Goal: Information Seeking & Learning: Learn about a topic

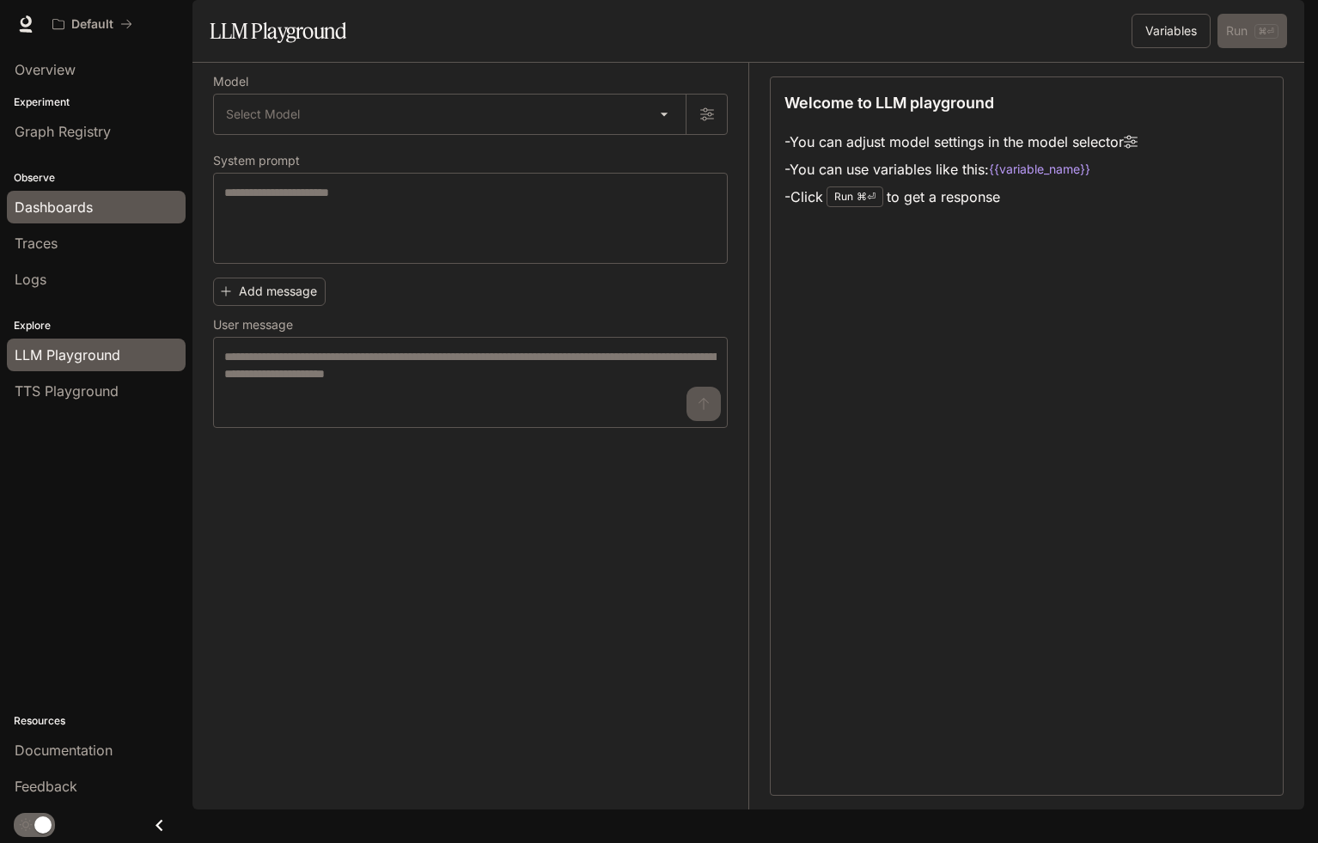
click at [59, 198] on span "Dashboards" at bounding box center [54, 207] width 78 height 21
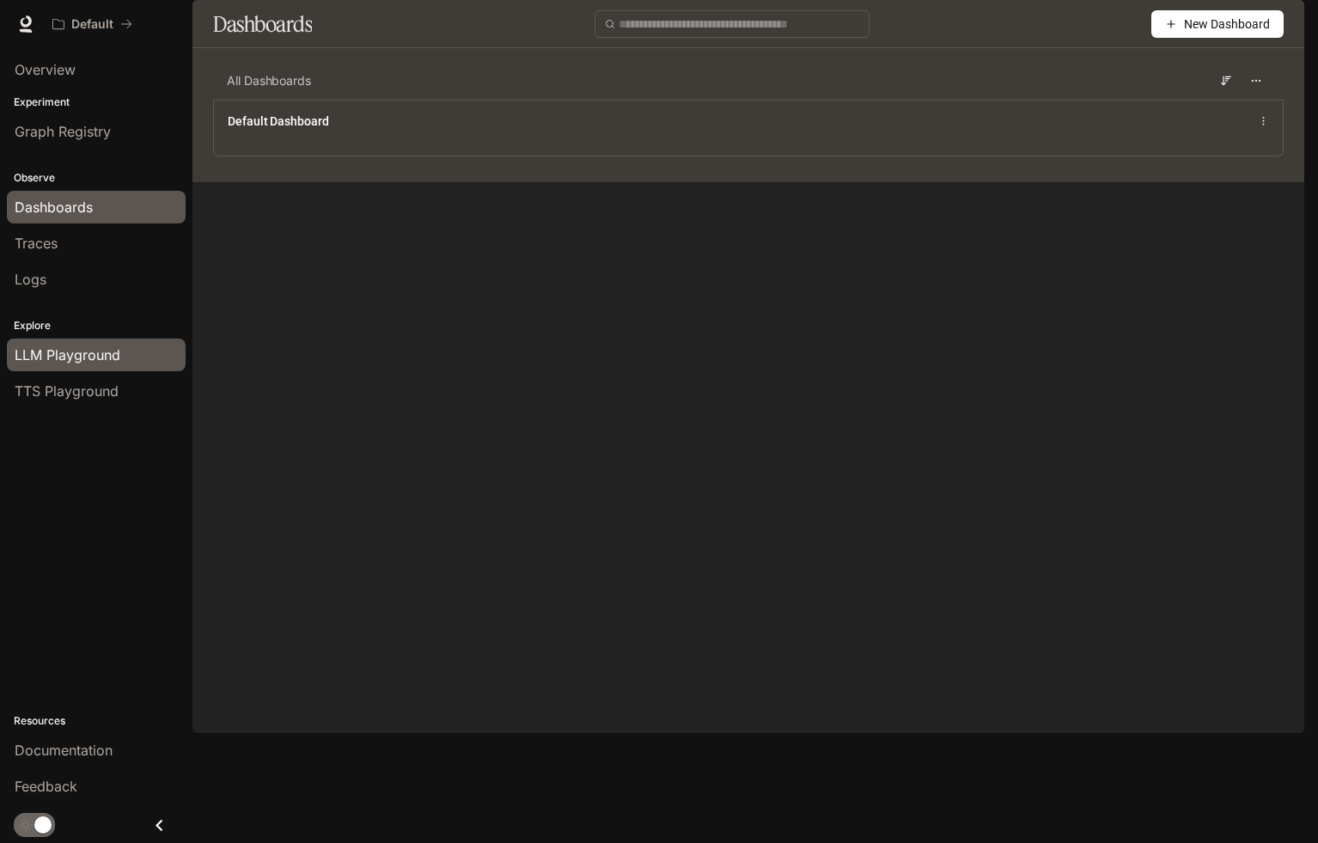
click at [74, 351] on span "LLM Playground" at bounding box center [68, 354] width 106 height 21
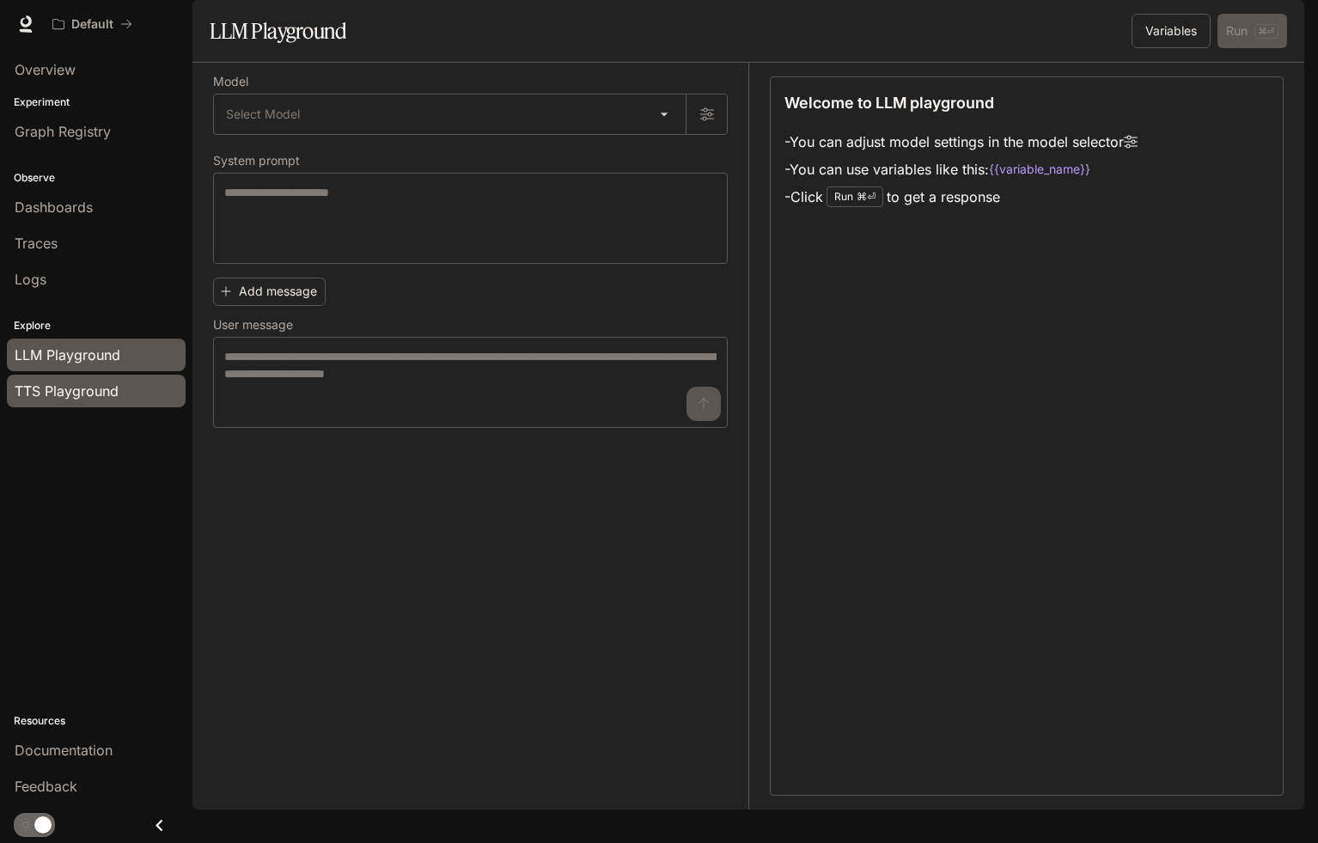
click at [74, 397] on span "TTS Playground" at bounding box center [67, 391] width 104 height 21
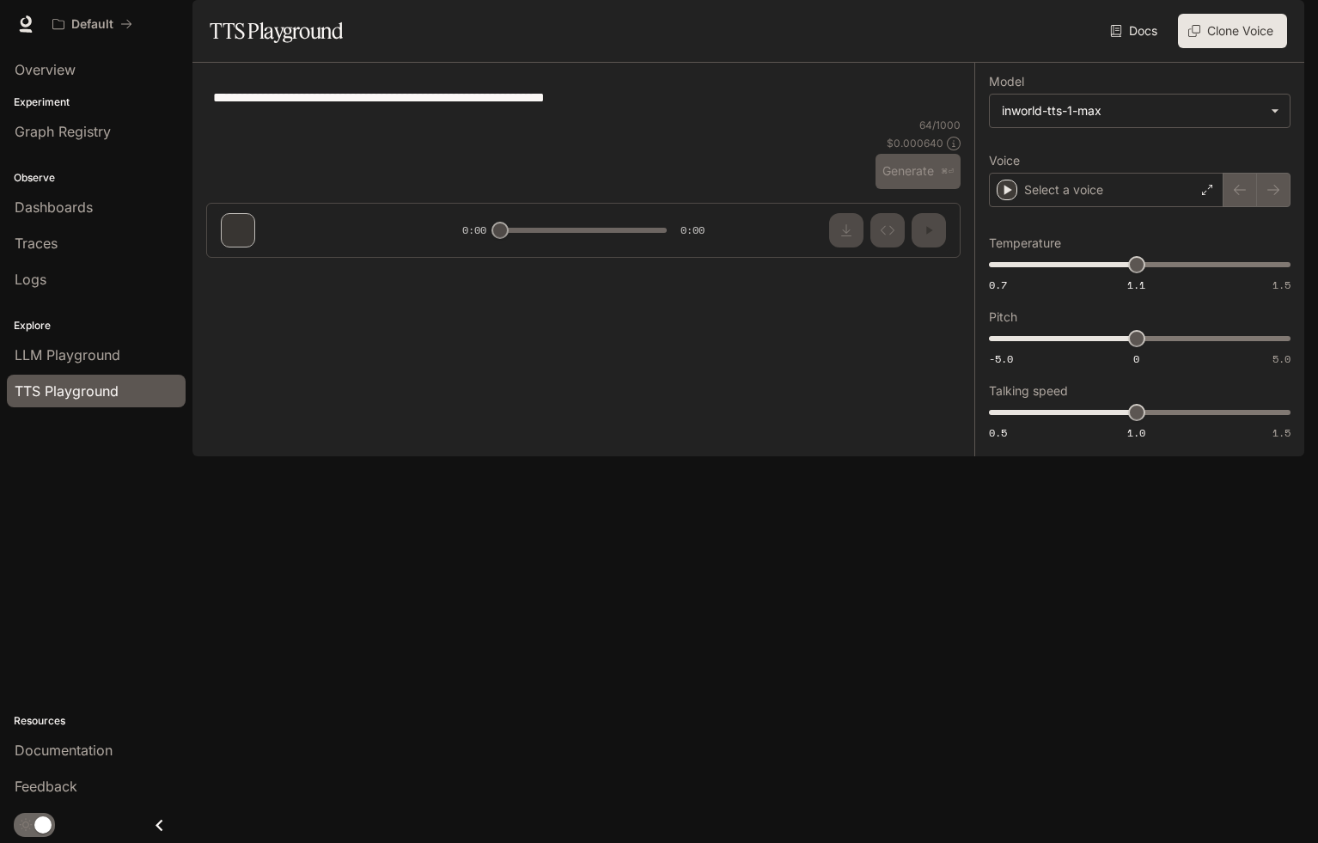
type textarea "*****"
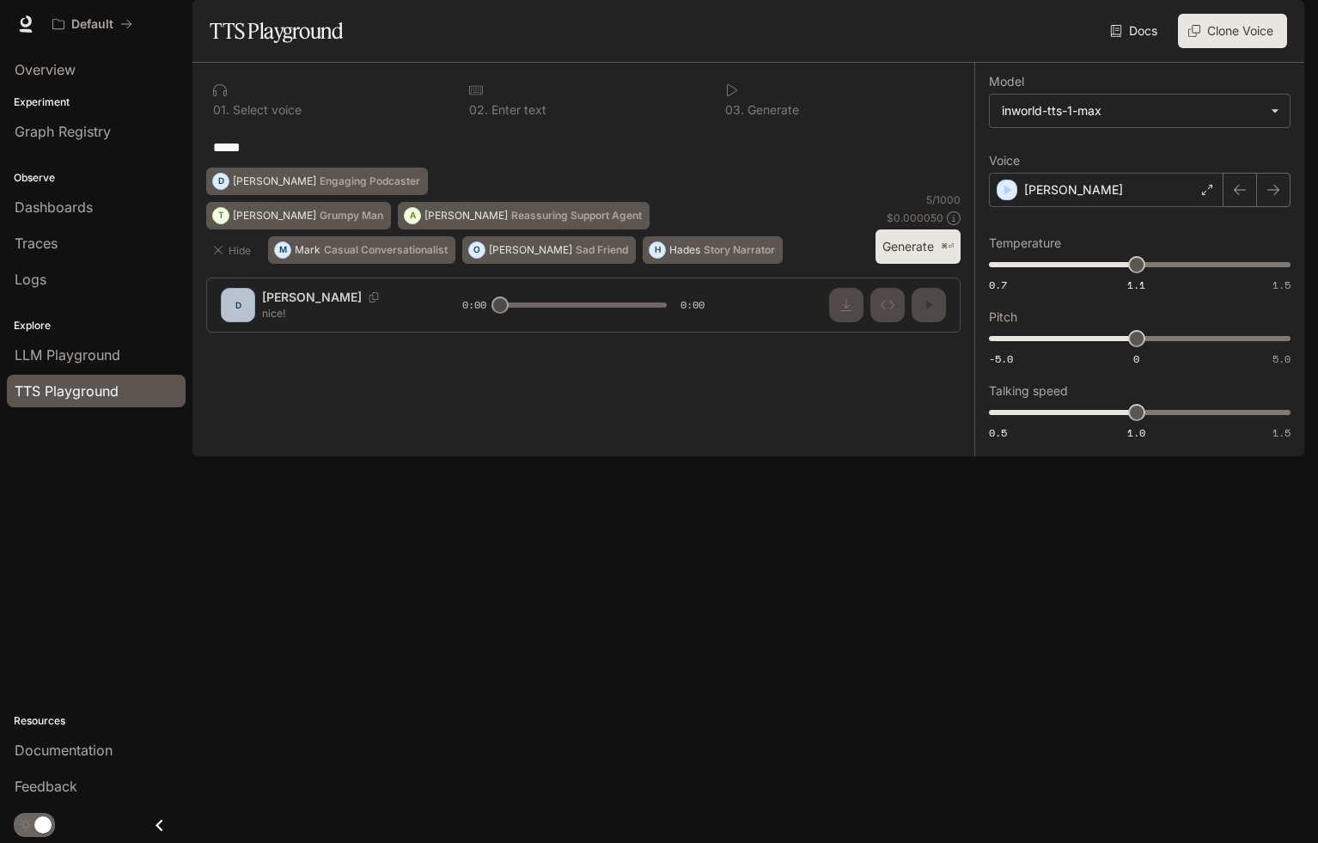
click at [1278, 24] on icon "button" at bounding box center [1280, 24] width 14 height 14
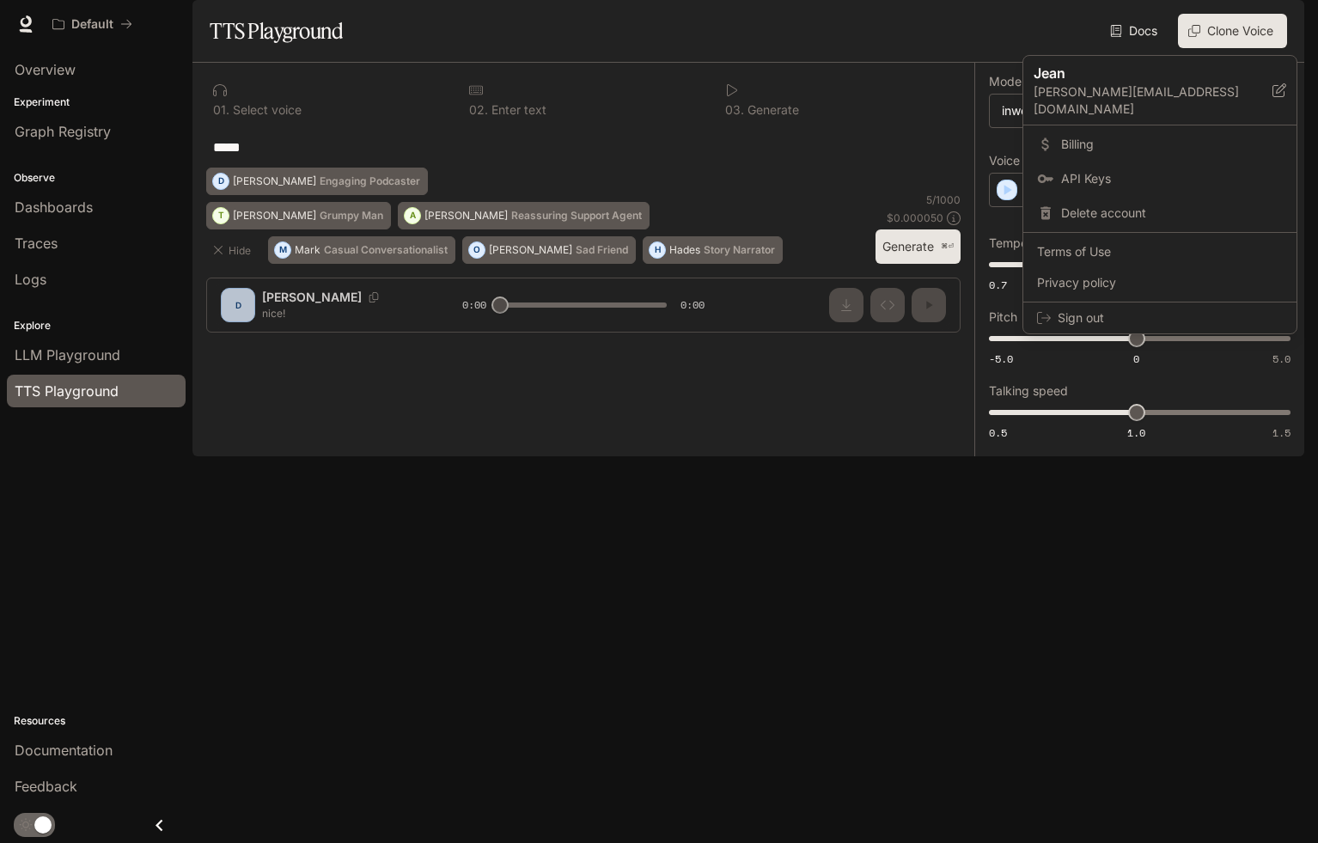
click at [74, 236] on div at bounding box center [659, 421] width 1318 height 843
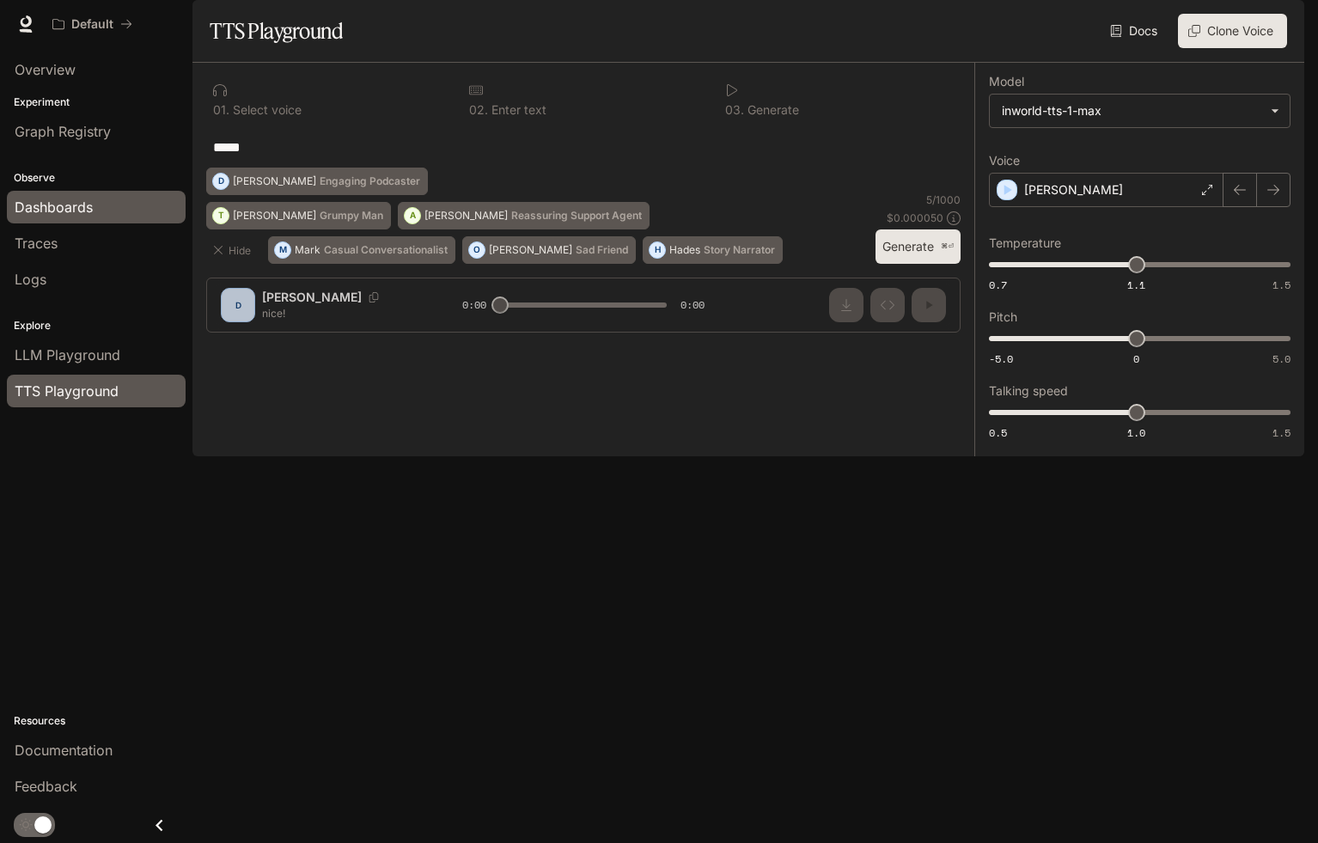
click at [73, 217] on link "Dashboards" at bounding box center [96, 207] width 179 height 33
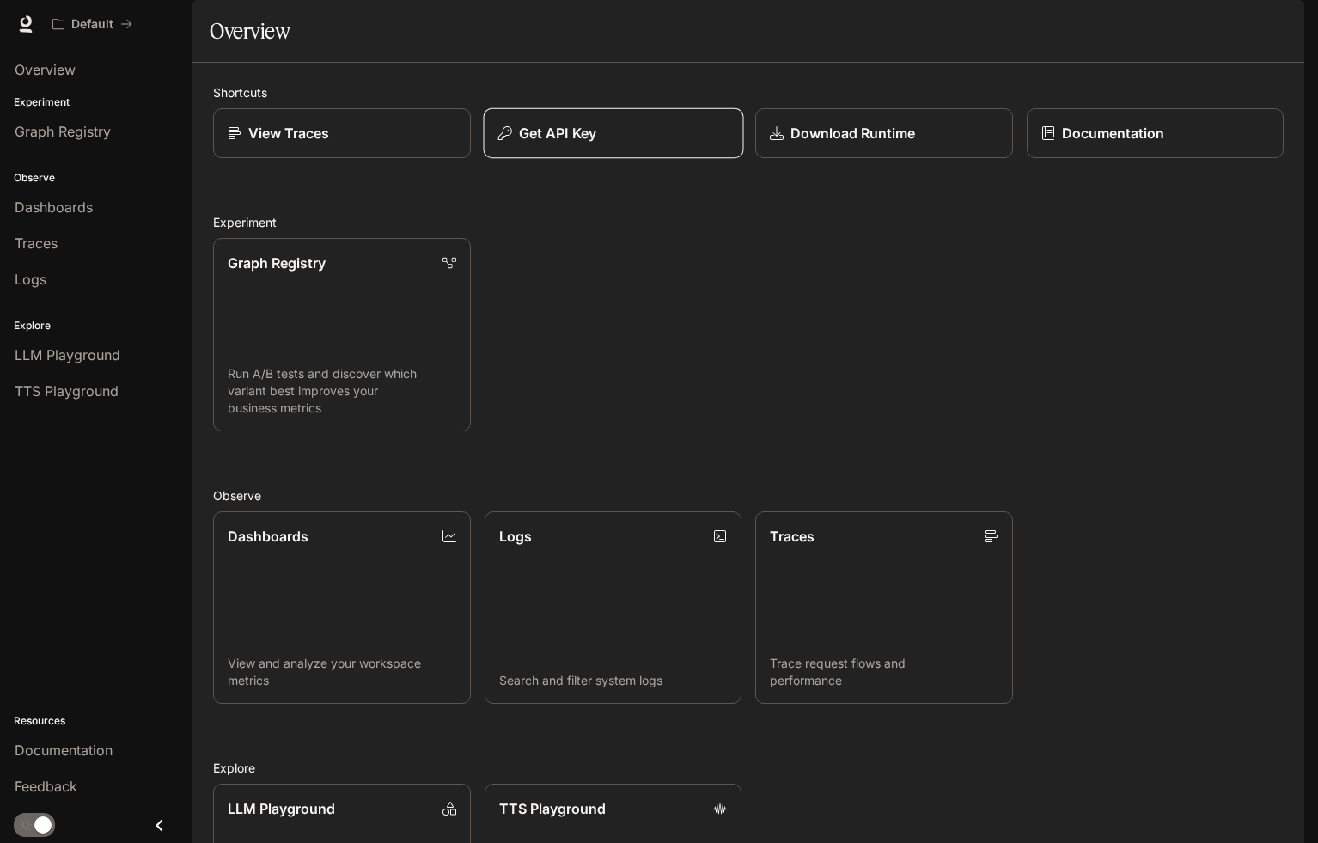
click at [606, 143] on div "Get API Key" at bounding box center [612, 133] width 230 height 21
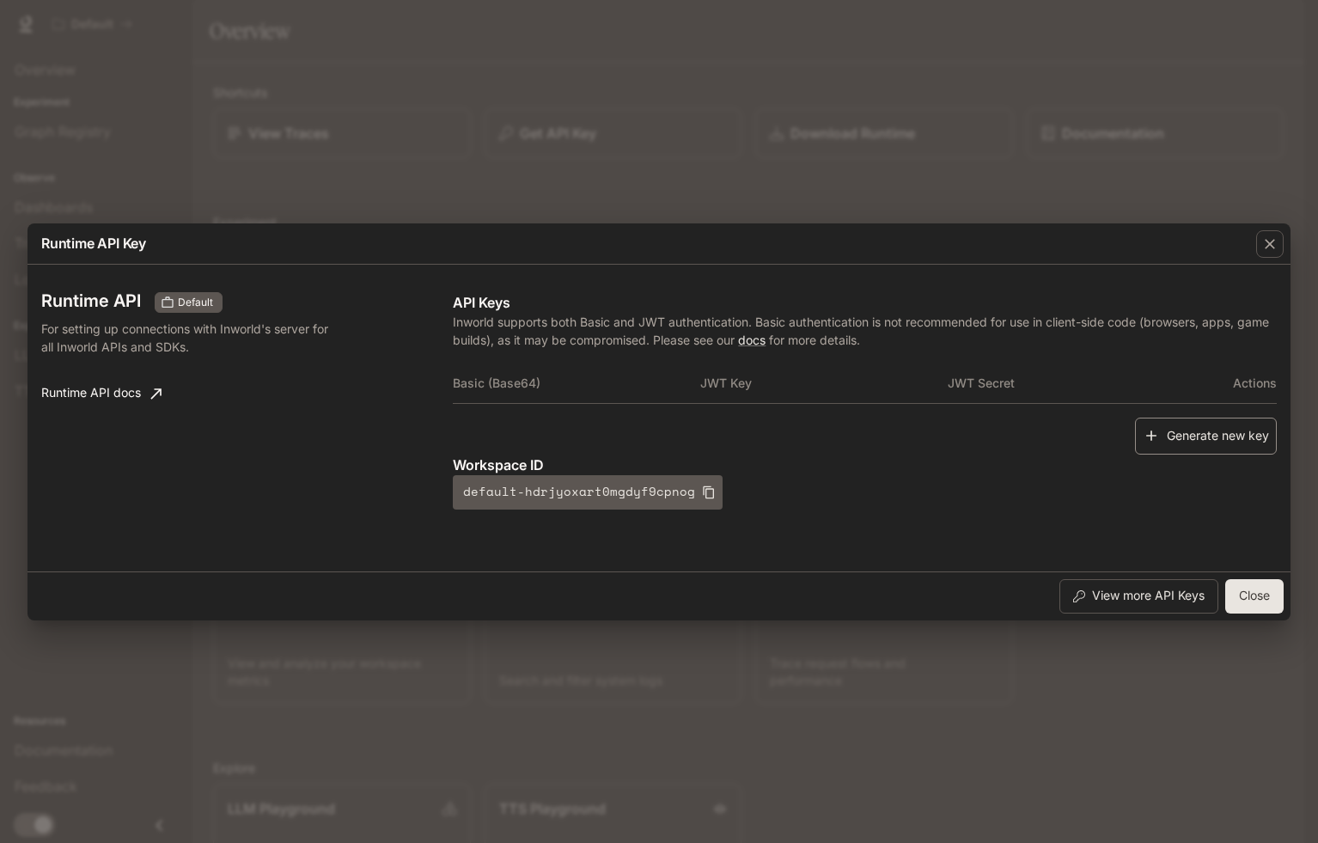
click at [1230, 428] on button "Generate new key" at bounding box center [1206, 435] width 142 height 37
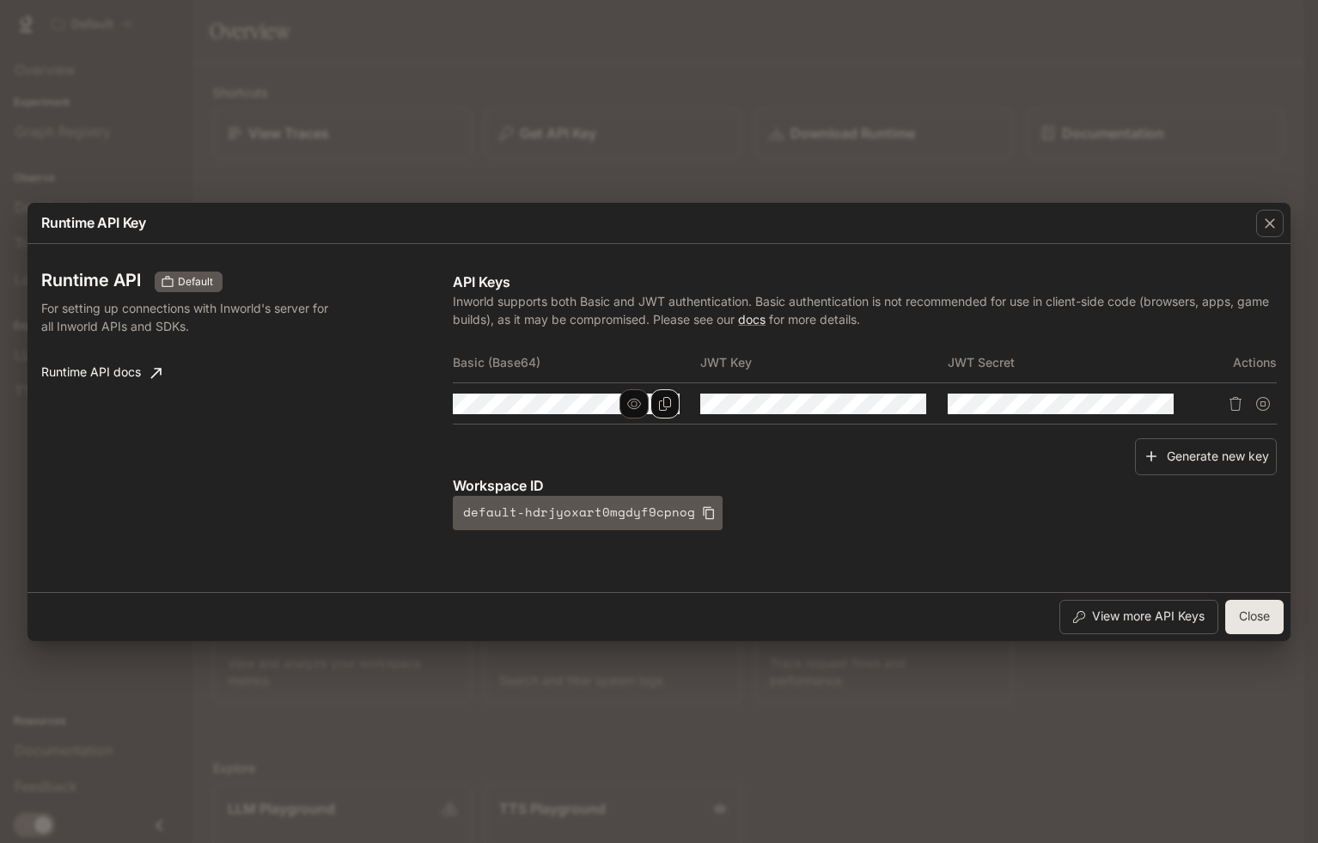
click at [661, 401] on icon "Copy Basic (Base64)" at bounding box center [665, 404] width 14 height 14
click at [432, 151] on div "Runtime API Key Runtime API Default For setting up connections with Inworld's s…" at bounding box center [659, 421] width 1318 height 843
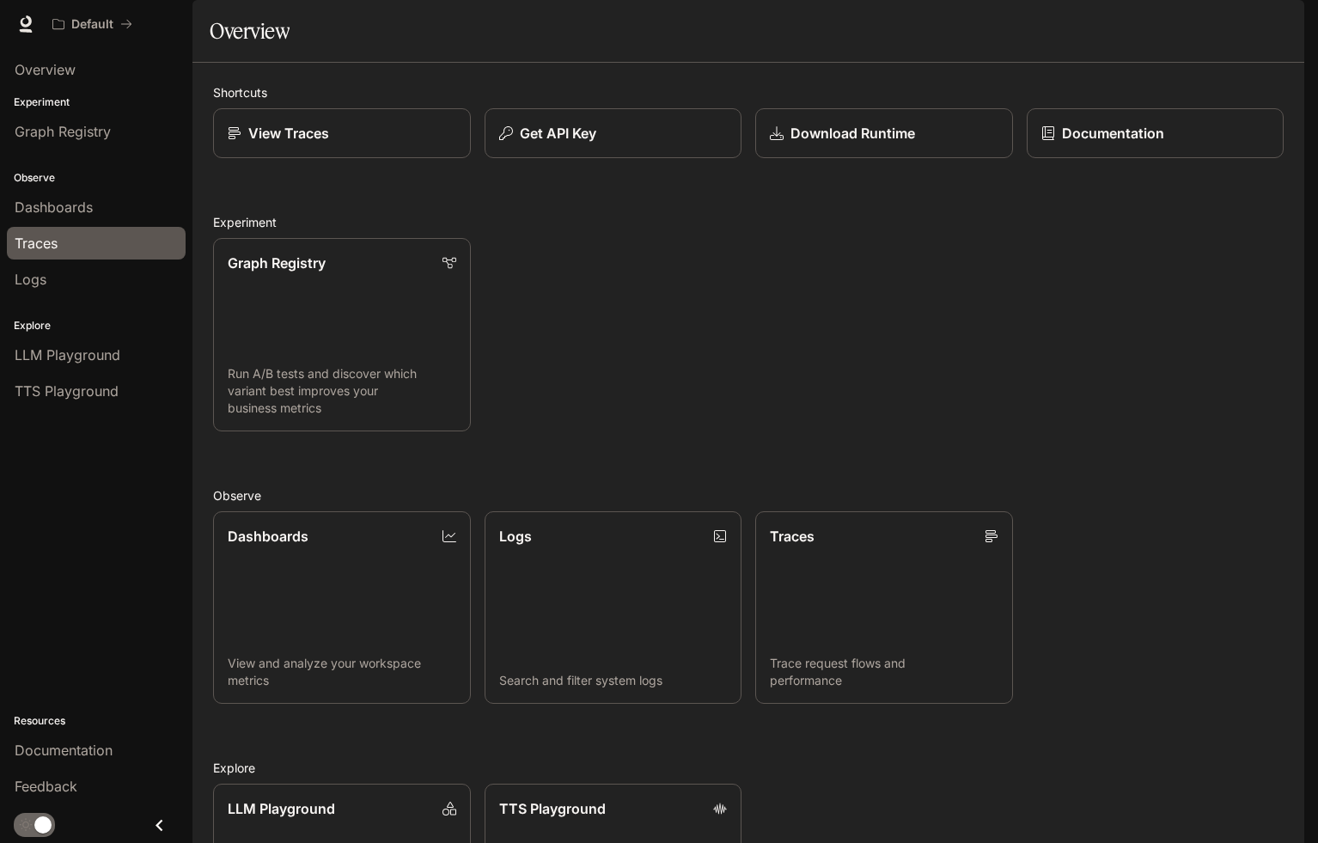
click at [68, 254] on link "Traces" at bounding box center [96, 243] width 179 height 33
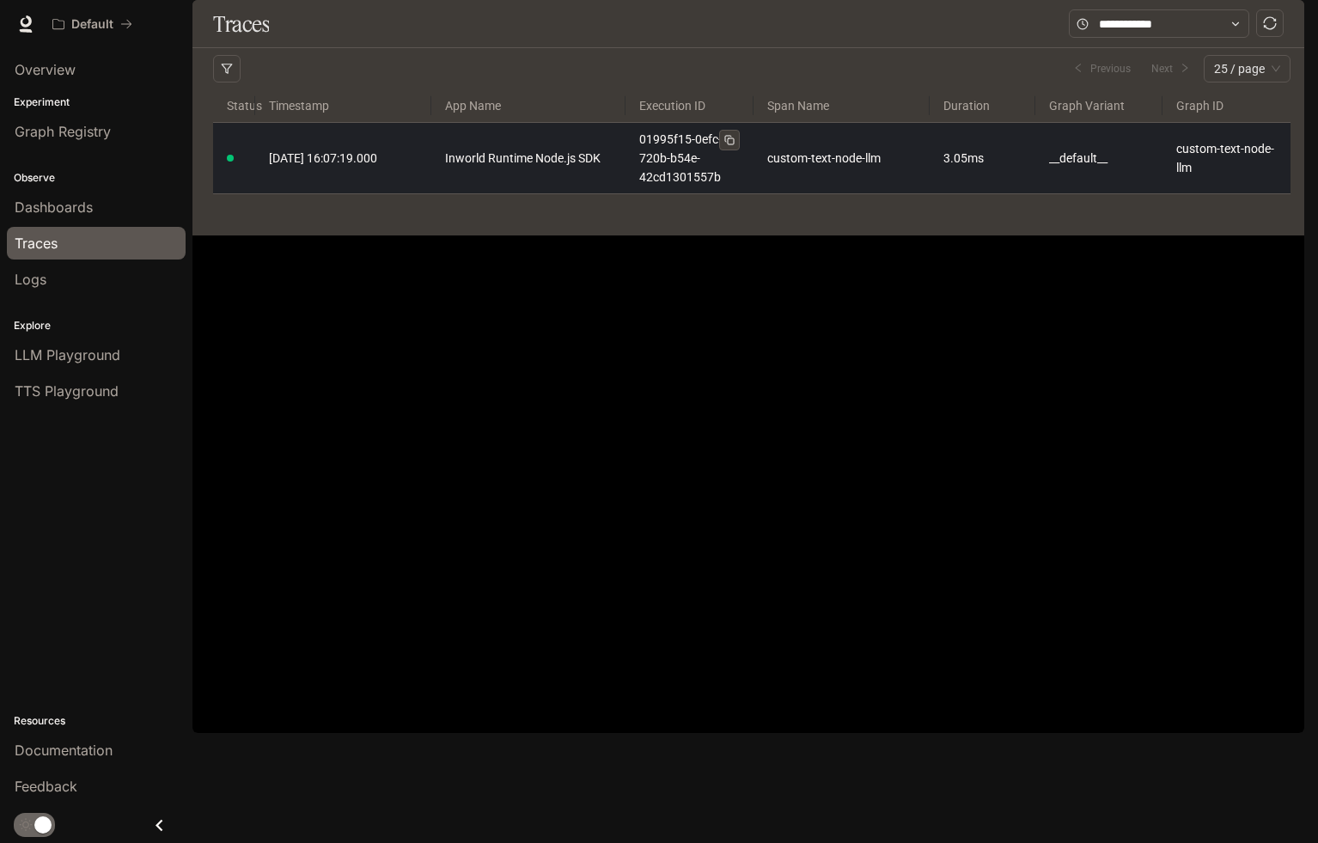
click at [645, 186] on link "01995f15-0efc-720b-b54e-42cd1301557b" at bounding box center [689, 158] width 101 height 57
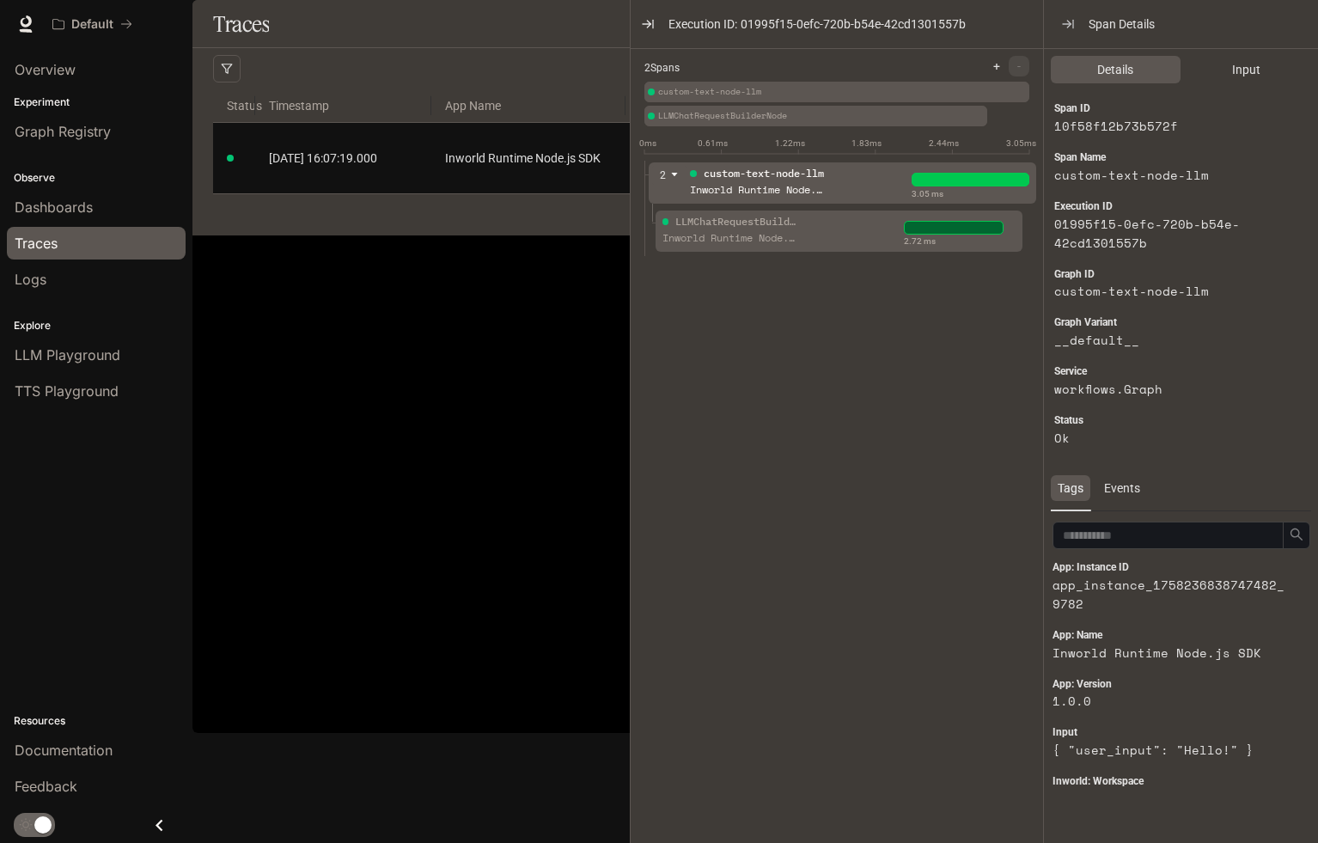
click at [774, 230] on div "Inworld Runtime Node.js SDK" at bounding box center [730, 238] width 137 height 16
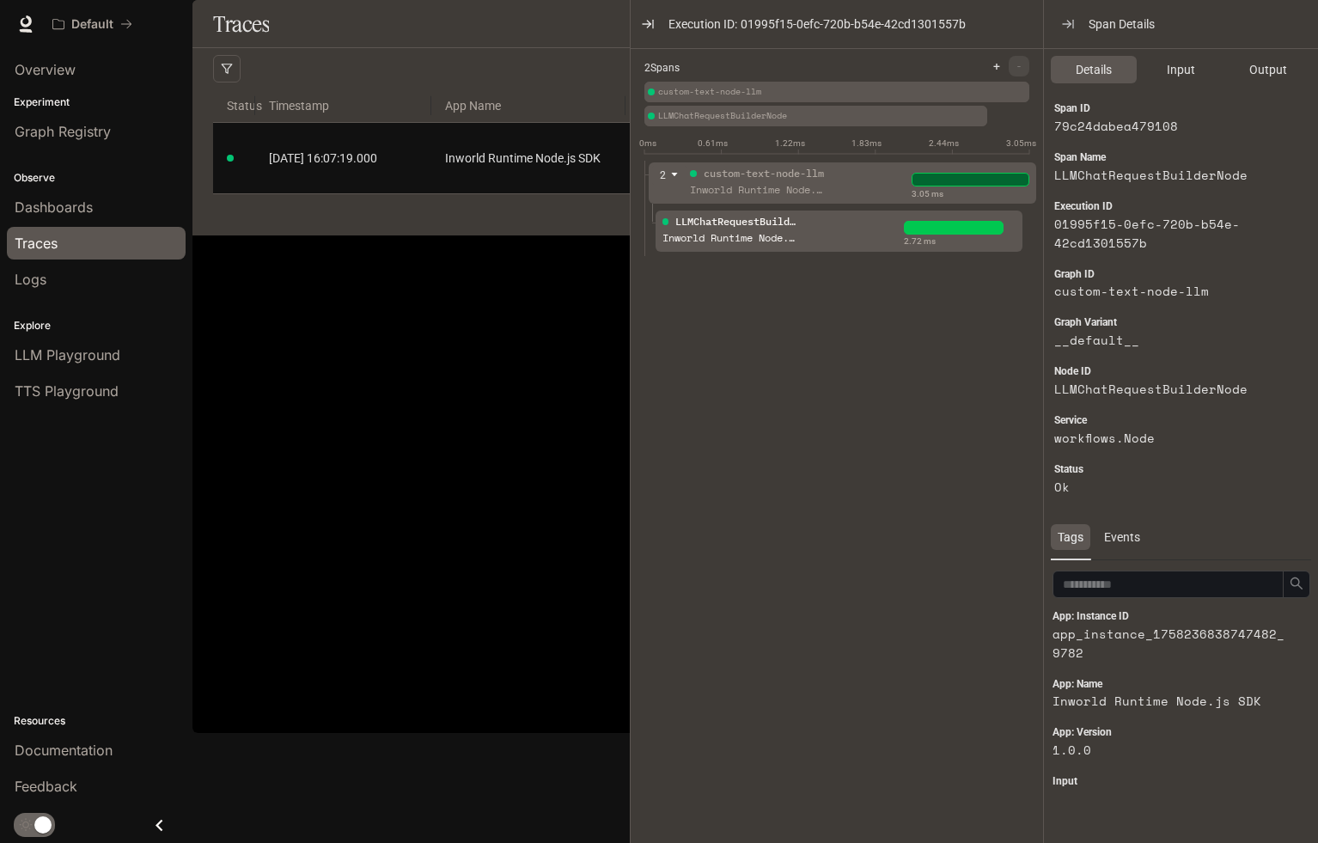
click at [670, 180] on span at bounding box center [674, 175] width 9 height 14
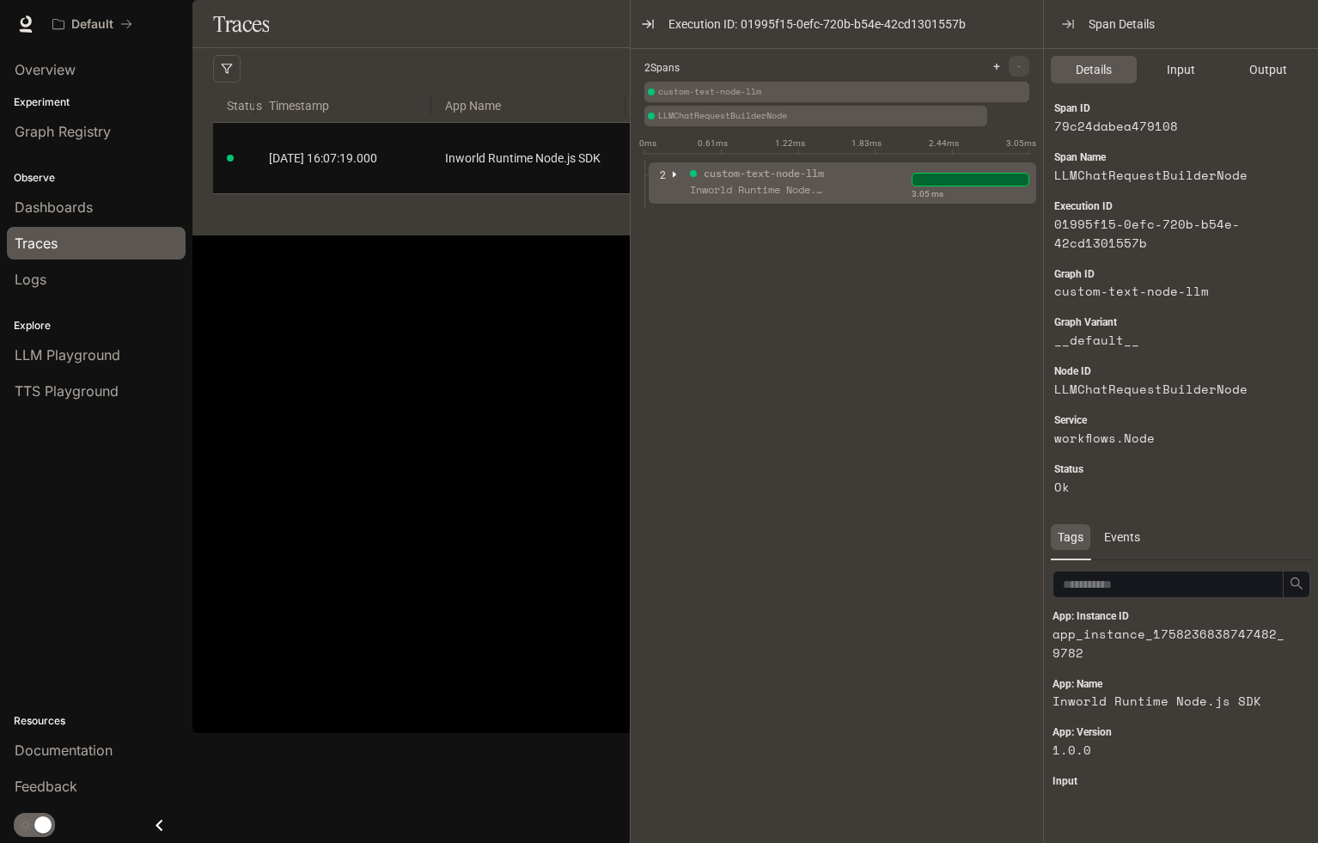
click at [670, 178] on icon "caret-right" at bounding box center [674, 174] width 9 height 9
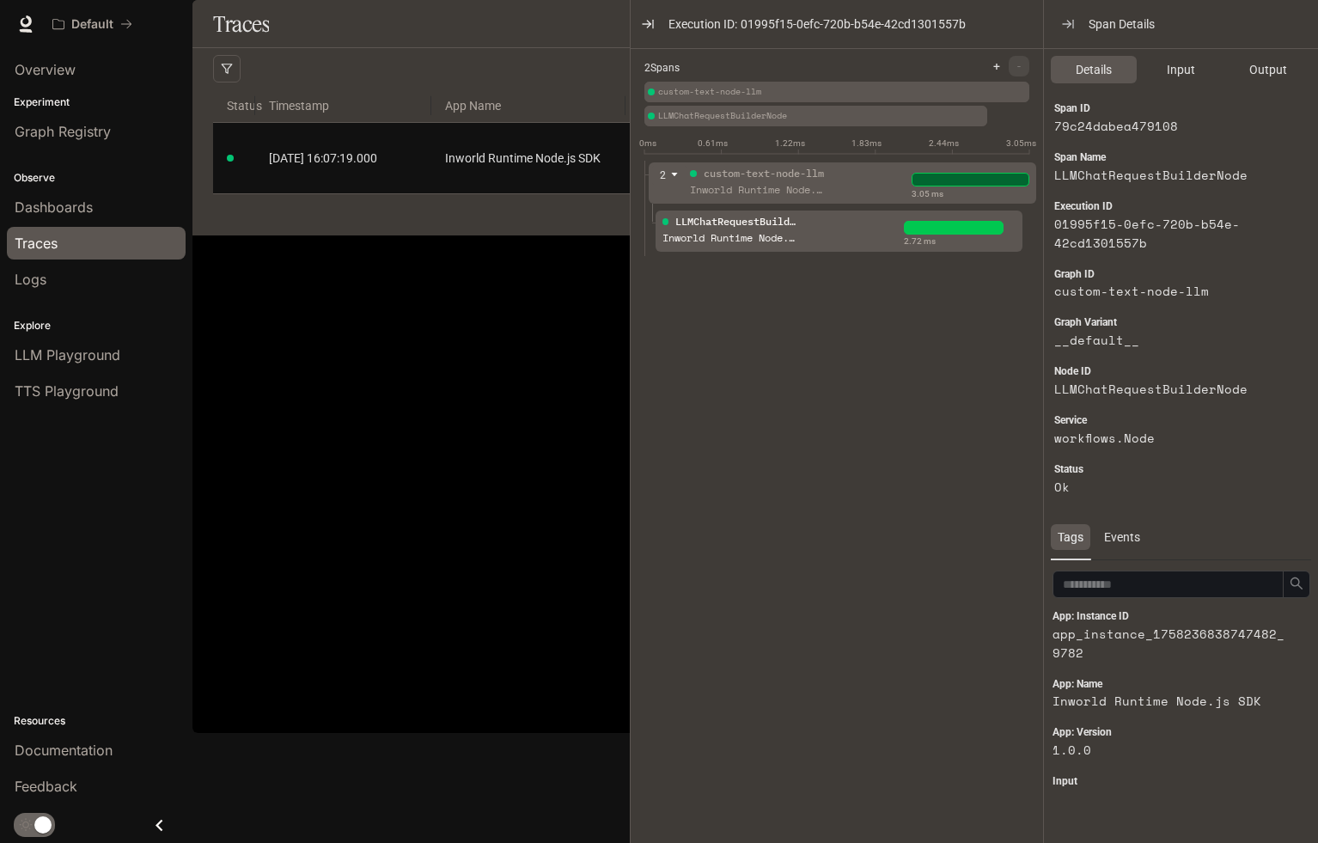
click at [778, 169] on div "custom-text-node-llm" at bounding box center [764, 174] width 120 height 16
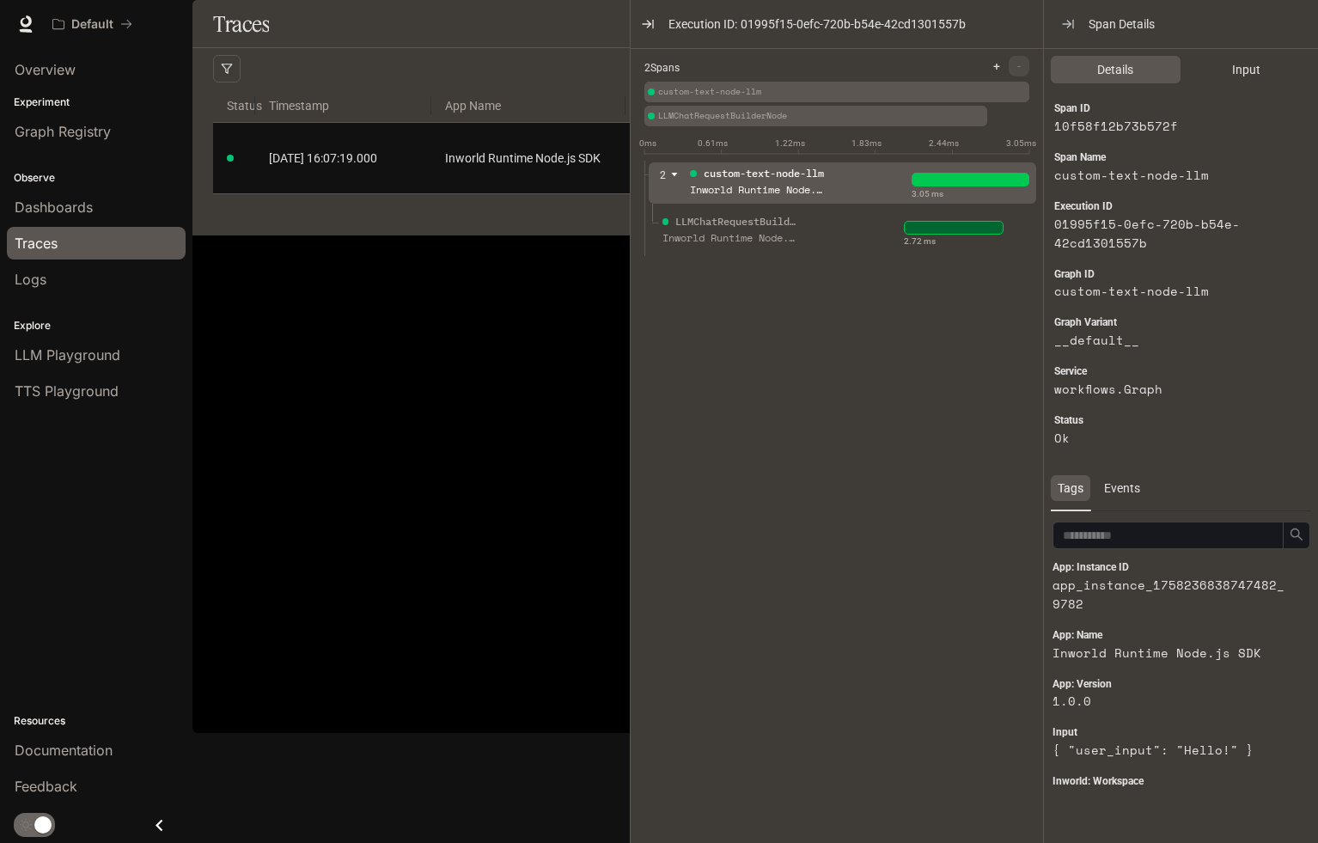
click at [838, 247] on div "LLMChatRequestBuilderNode Inworld Runtime Node.js SDK" at bounding box center [781, 235] width 245 height 43
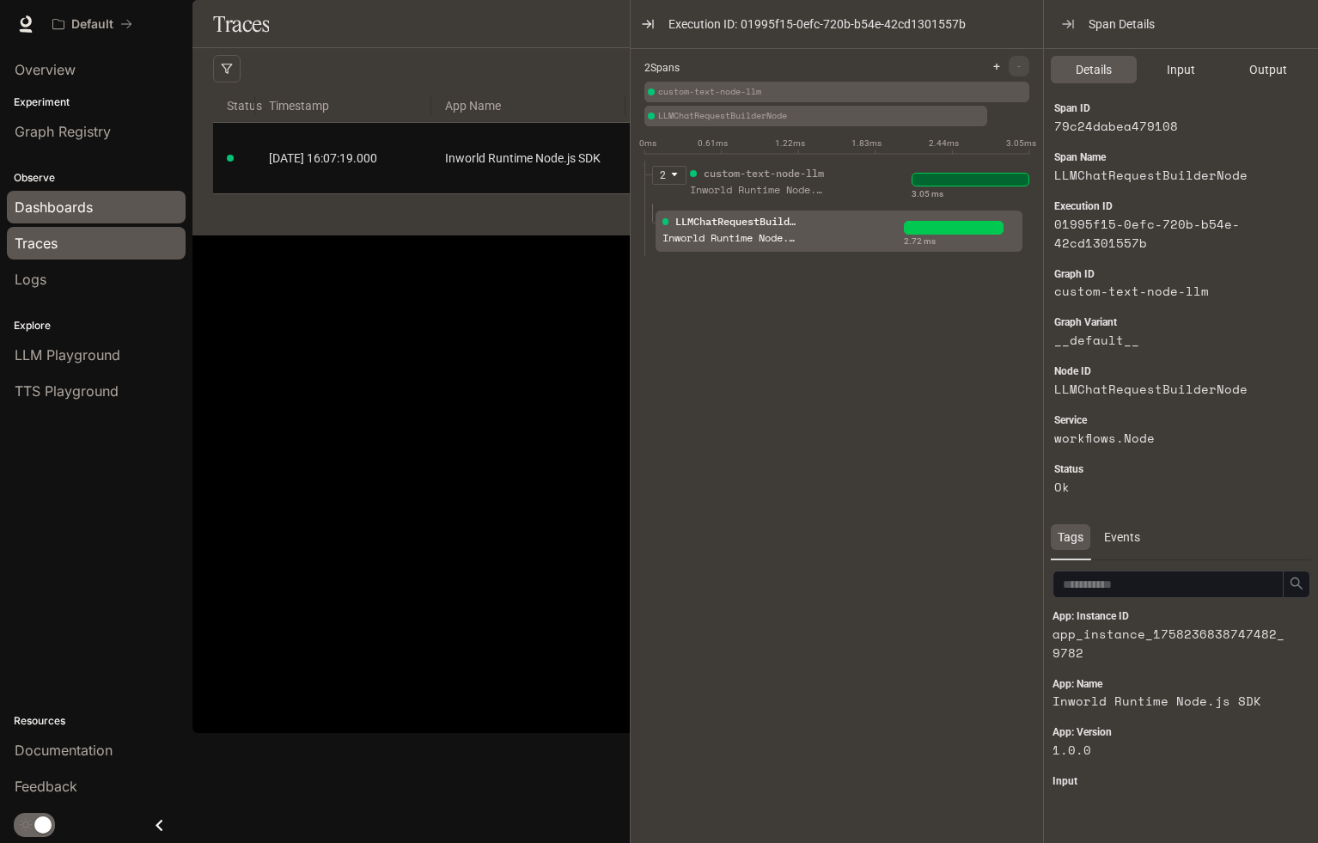
click at [130, 215] on div "Dashboards" at bounding box center [96, 207] width 163 height 21
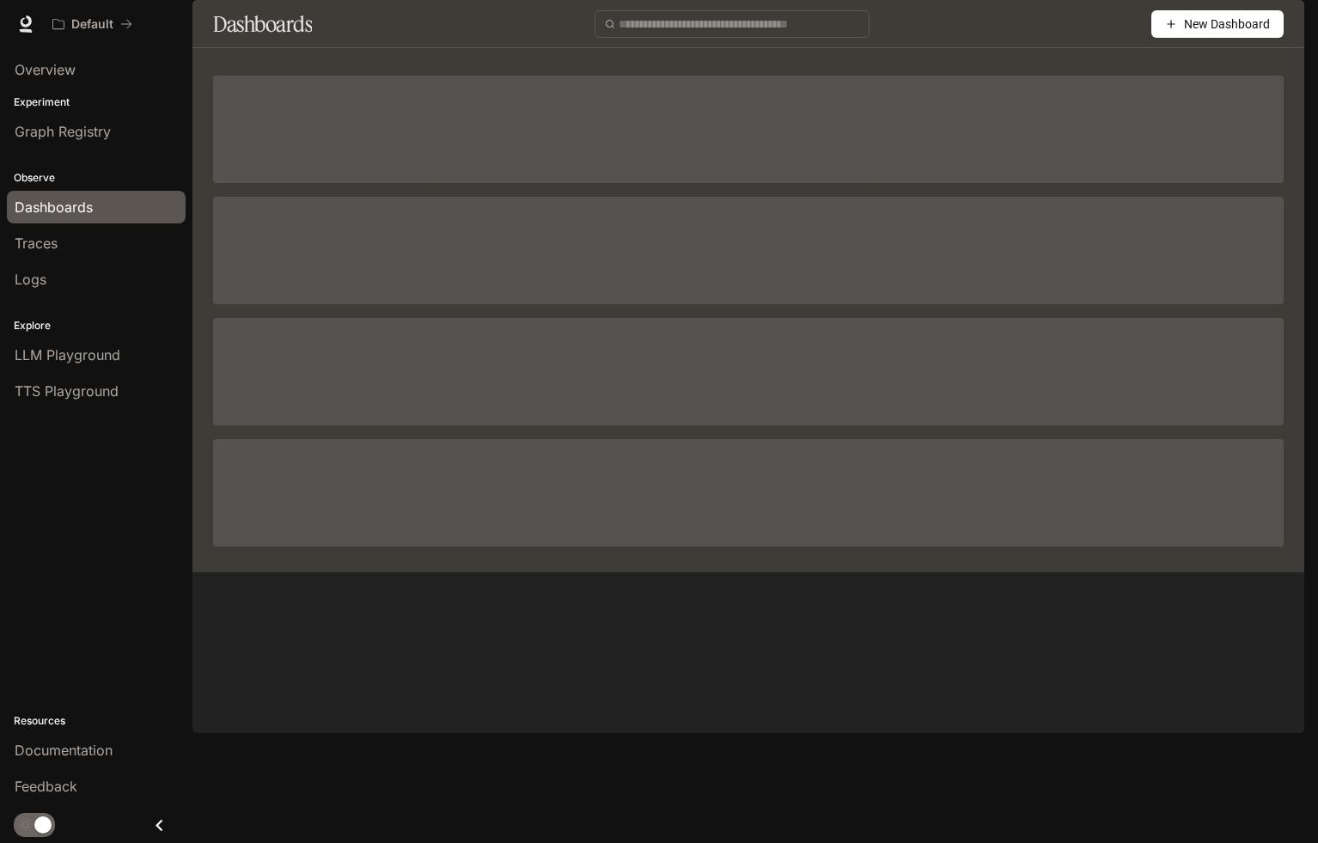
click at [121, 235] on div "Traces" at bounding box center [96, 243] width 163 height 21
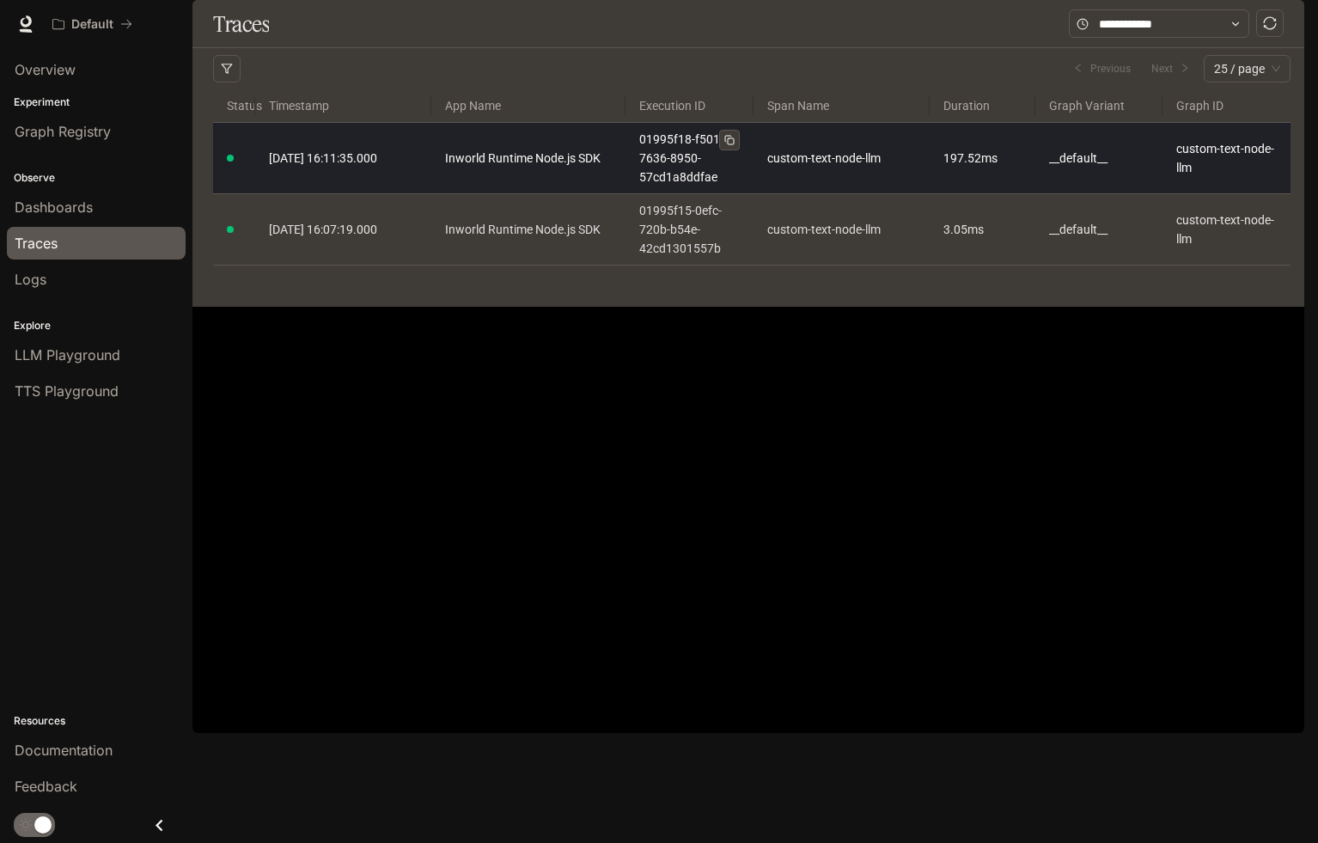
click at [710, 186] on link "01995f18-f501-7636-8950-57cd1a8ddfae" at bounding box center [689, 158] width 101 height 57
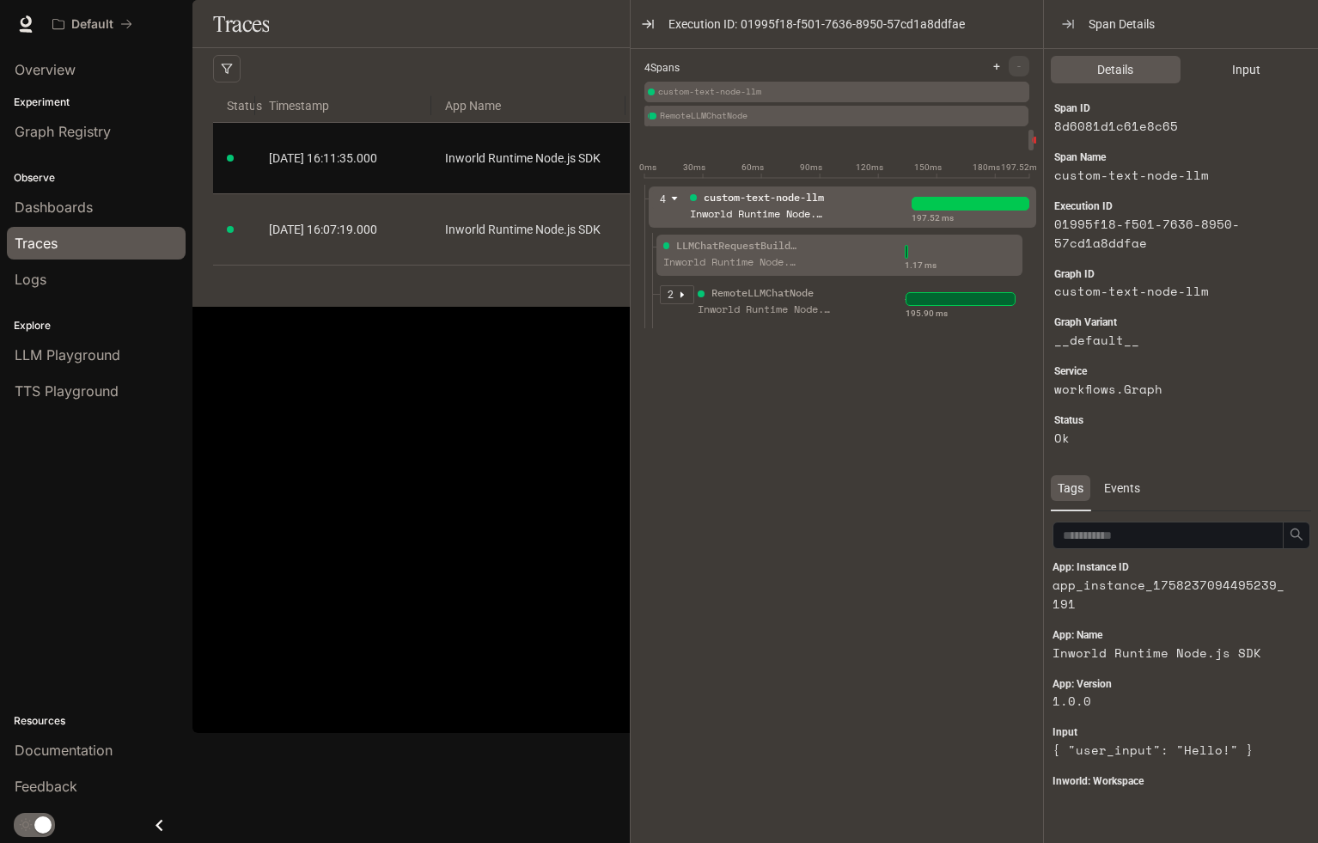
click at [780, 271] on div "Inworld Runtime Node.js SDK" at bounding box center [731, 262] width 137 height 16
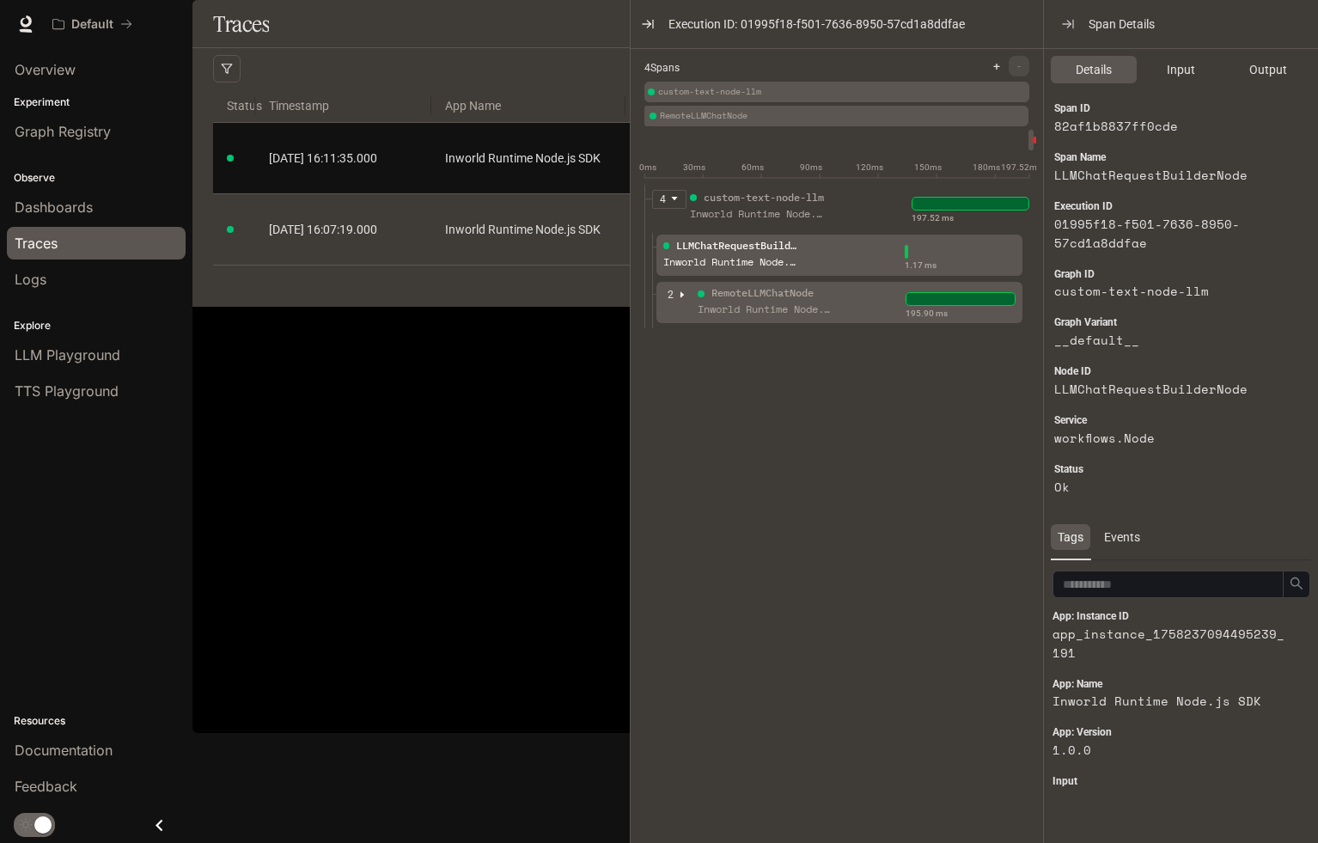
click at [778, 302] on div "RemoteLLMChatNode" at bounding box center [762, 293] width 102 height 16
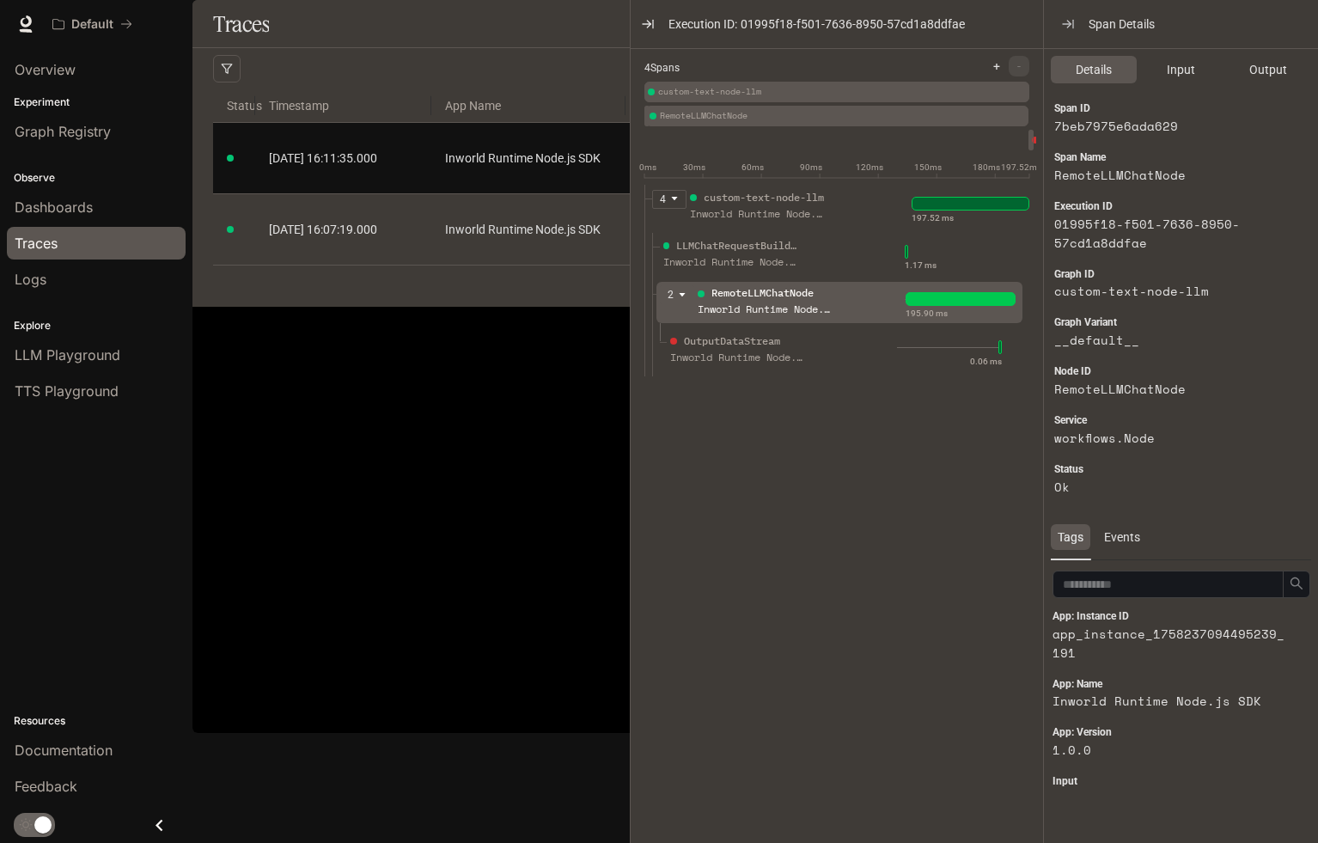
click at [676, 200] on icon "caret-down" at bounding box center [674, 198] width 6 height 3
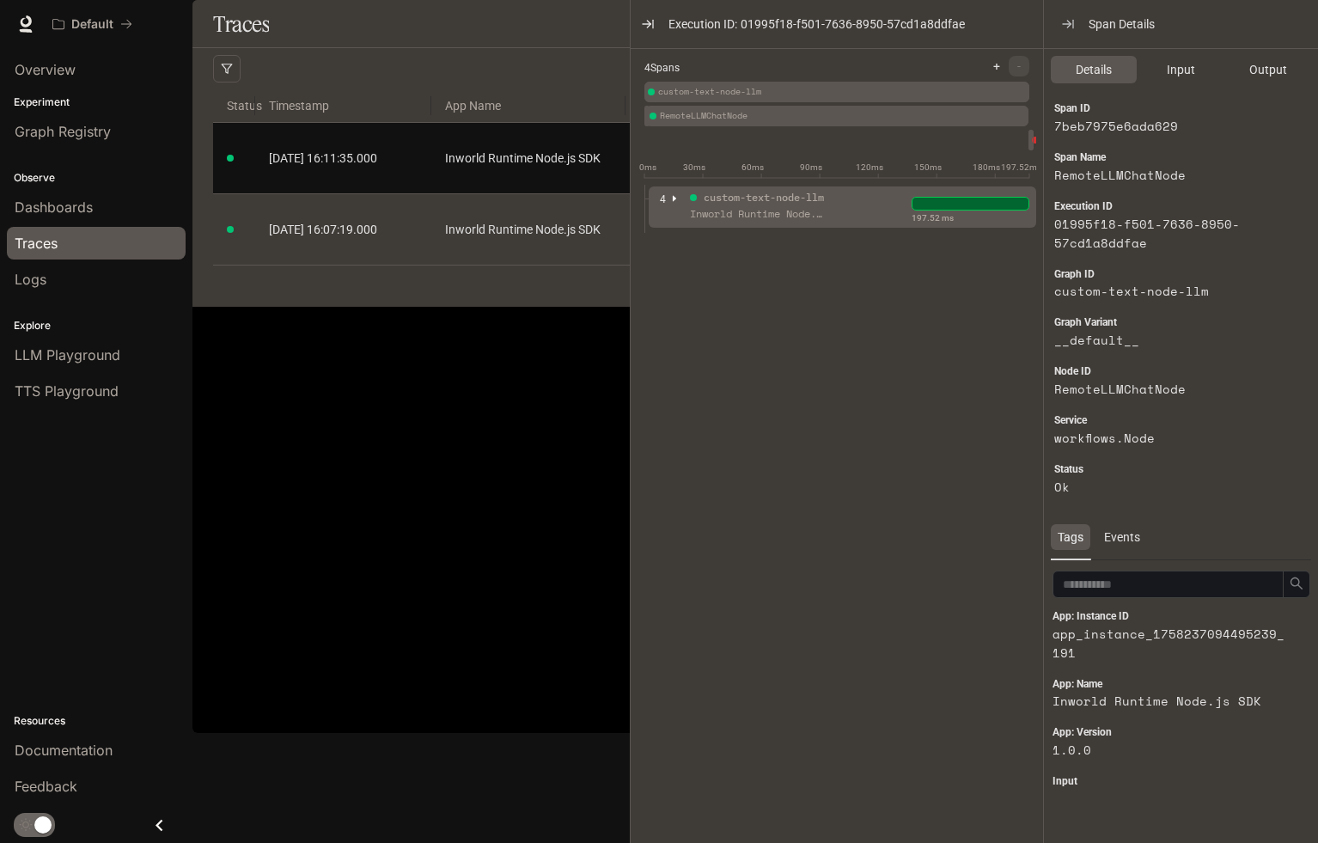
click at [676, 203] on icon "caret-right" at bounding box center [674, 198] width 9 height 9
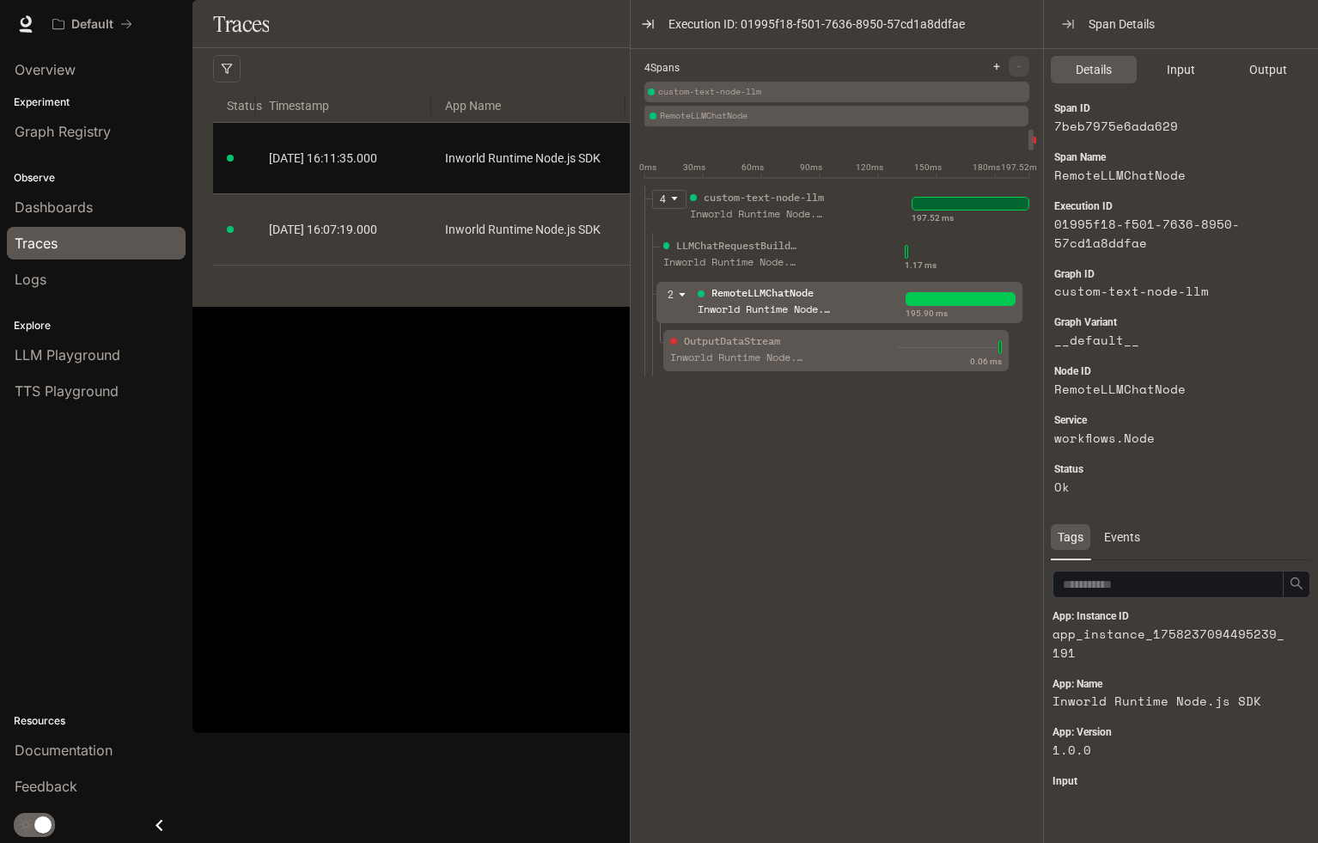
click at [732, 350] on div "OutputDataStream" at bounding box center [732, 341] width 96 height 16
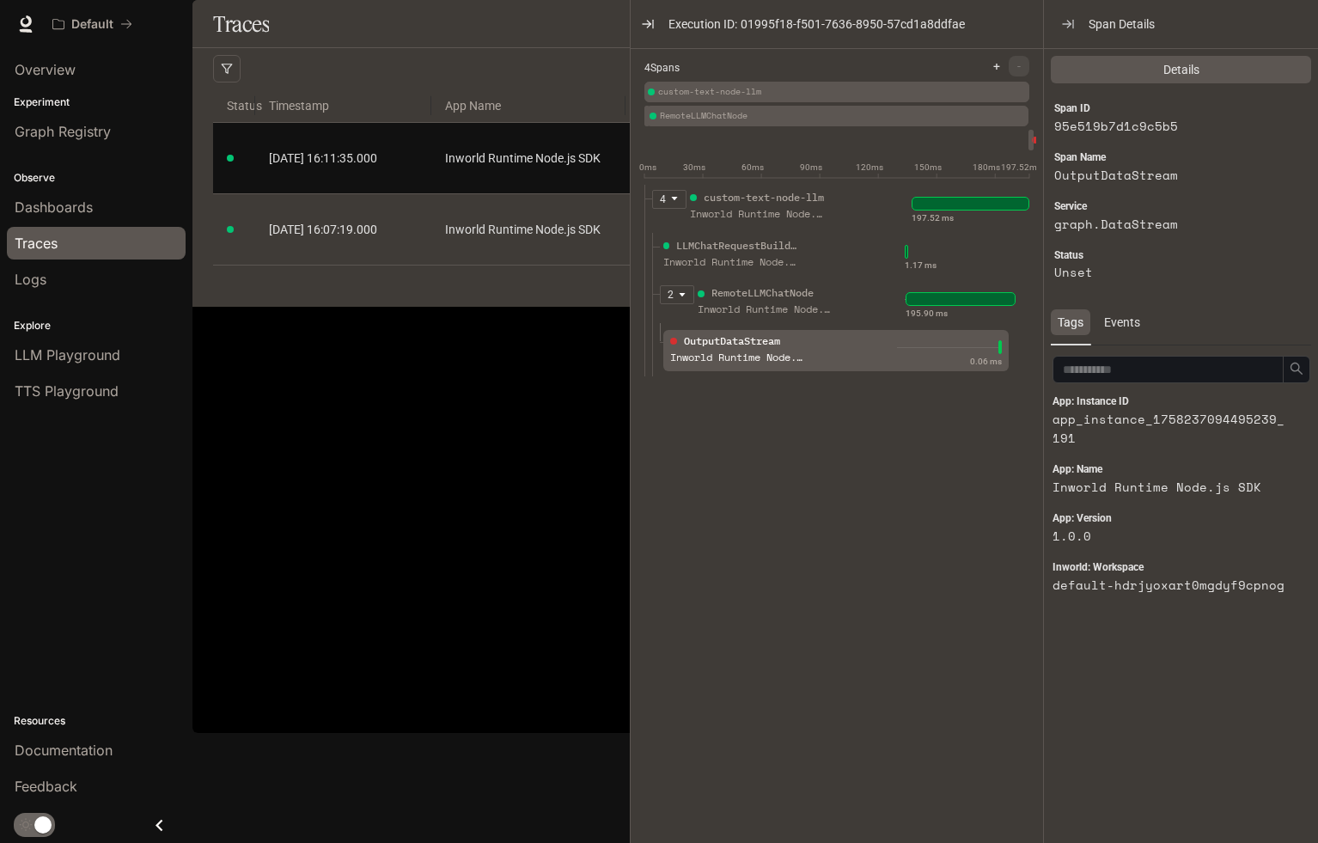
click at [679, 299] on icon "caret-down" at bounding box center [682, 294] width 9 height 9
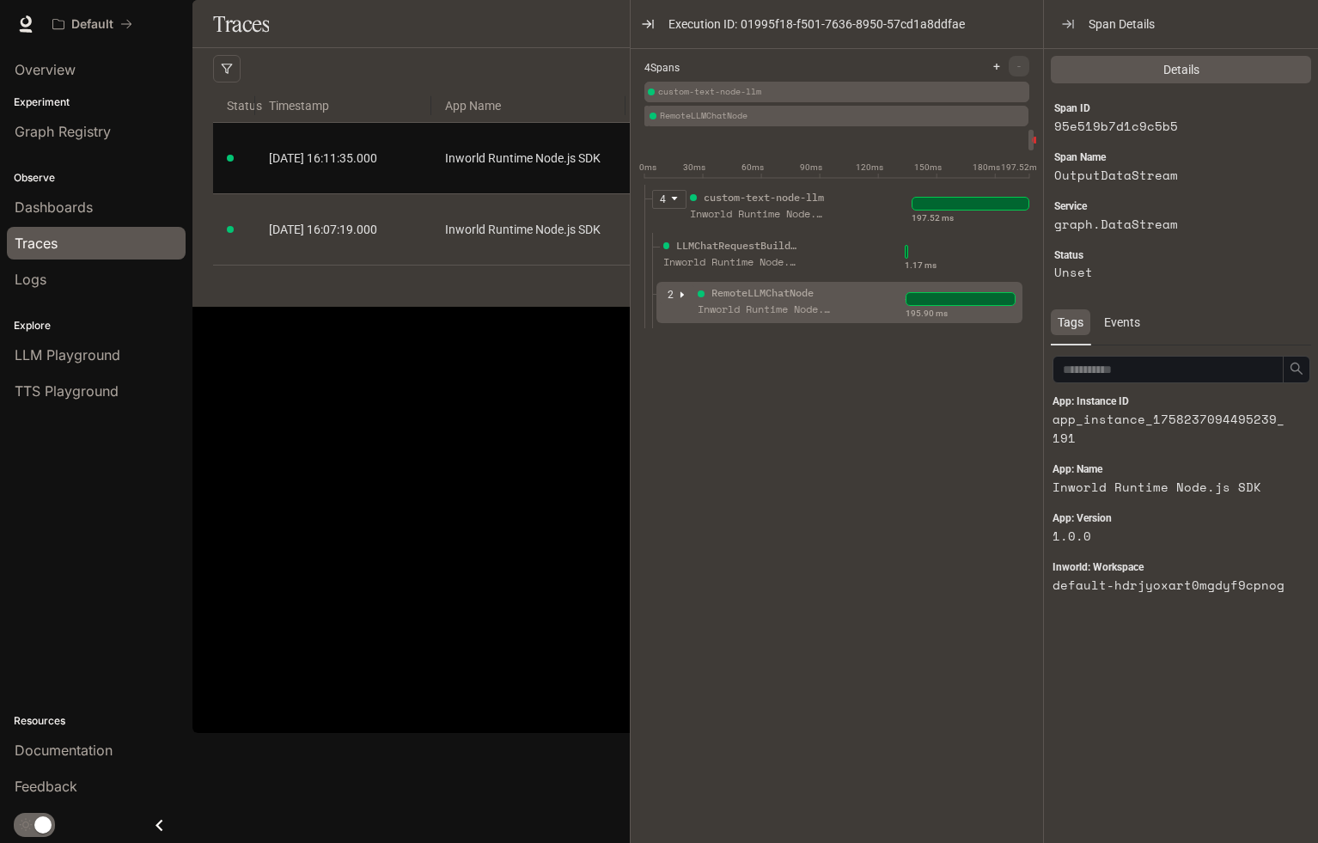
click at [679, 299] on icon "caret-right" at bounding box center [682, 294] width 9 height 9
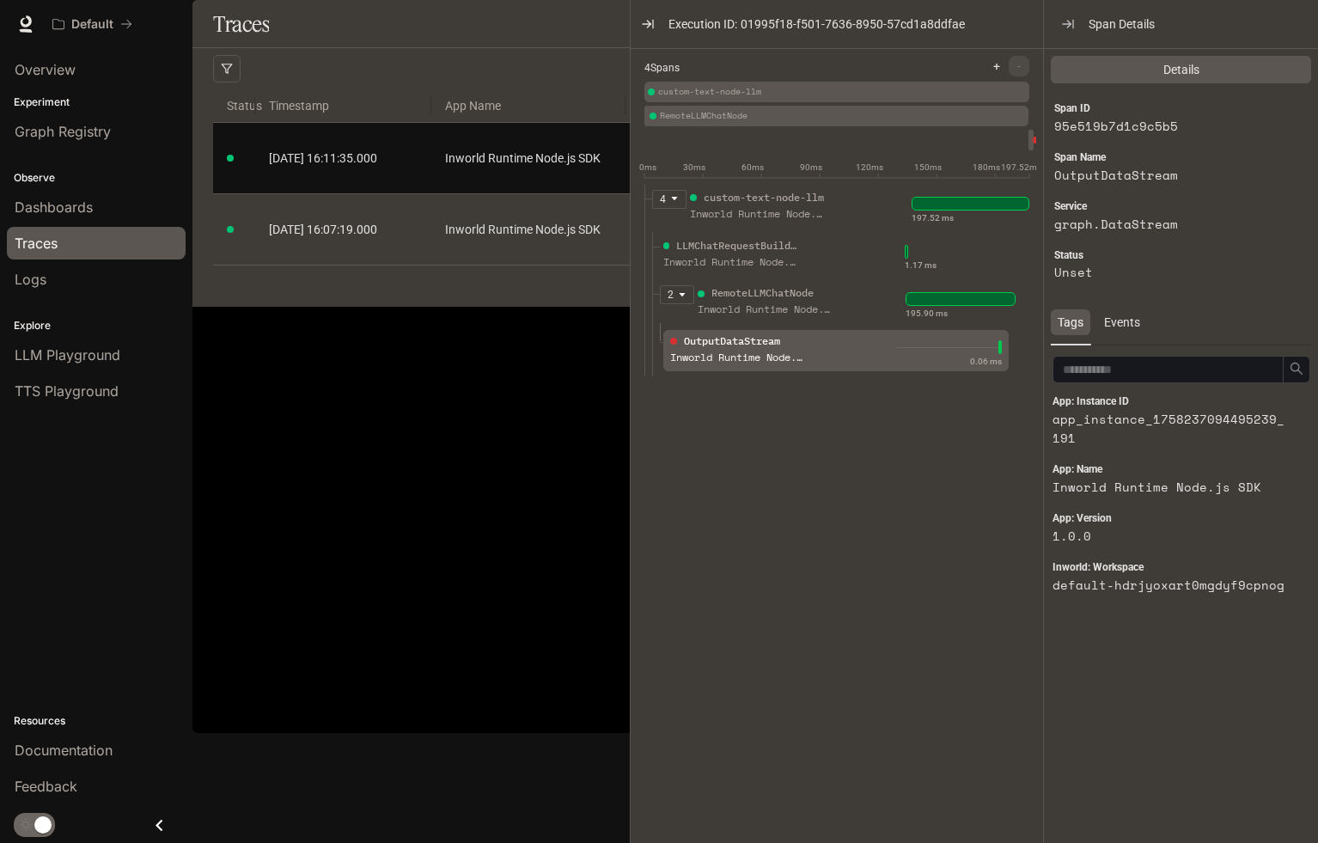
click at [722, 366] on div "Inworld Runtime Node.js SDK" at bounding box center [738, 358] width 137 height 16
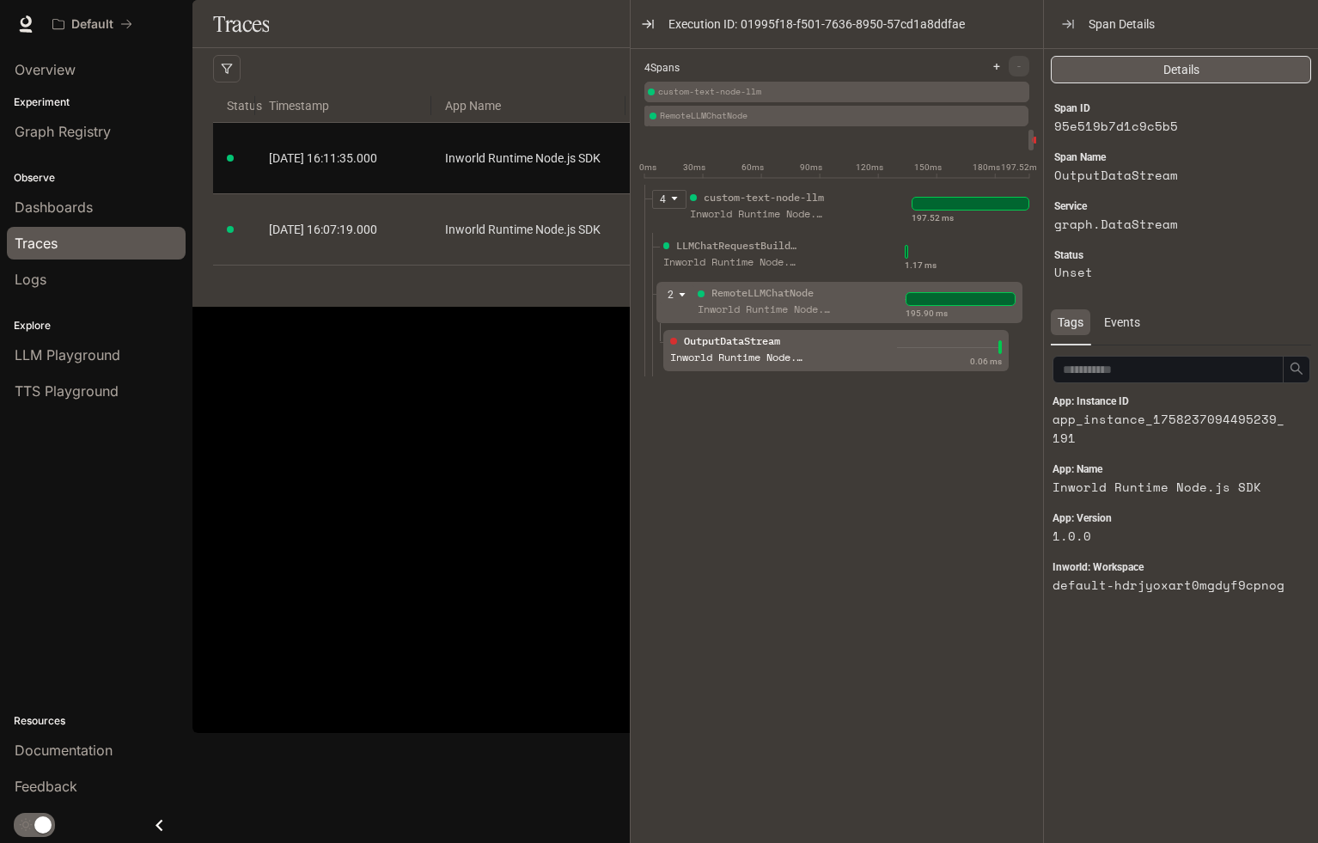
click at [1151, 58] on button "Details" at bounding box center [1181, 69] width 260 height 27
click at [1112, 34] on div "Span Details" at bounding box center [1181, 24] width 274 height 49
click at [1110, 23] on span "Span Details" at bounding box center [1121, 24] width 66 height 19
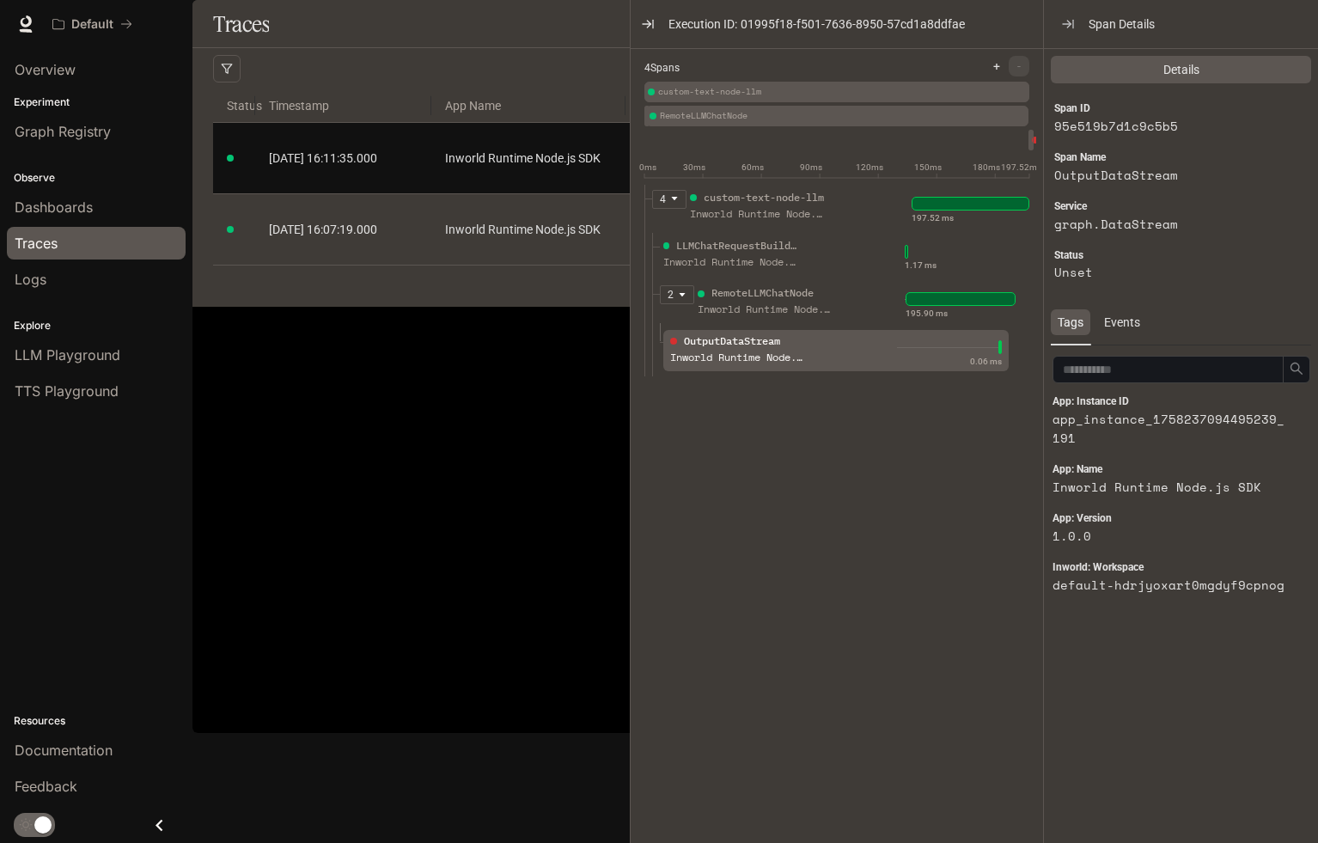
click at [677, 203] on icon "caret-down" at bounding box center [674, 198] width 9 height 9
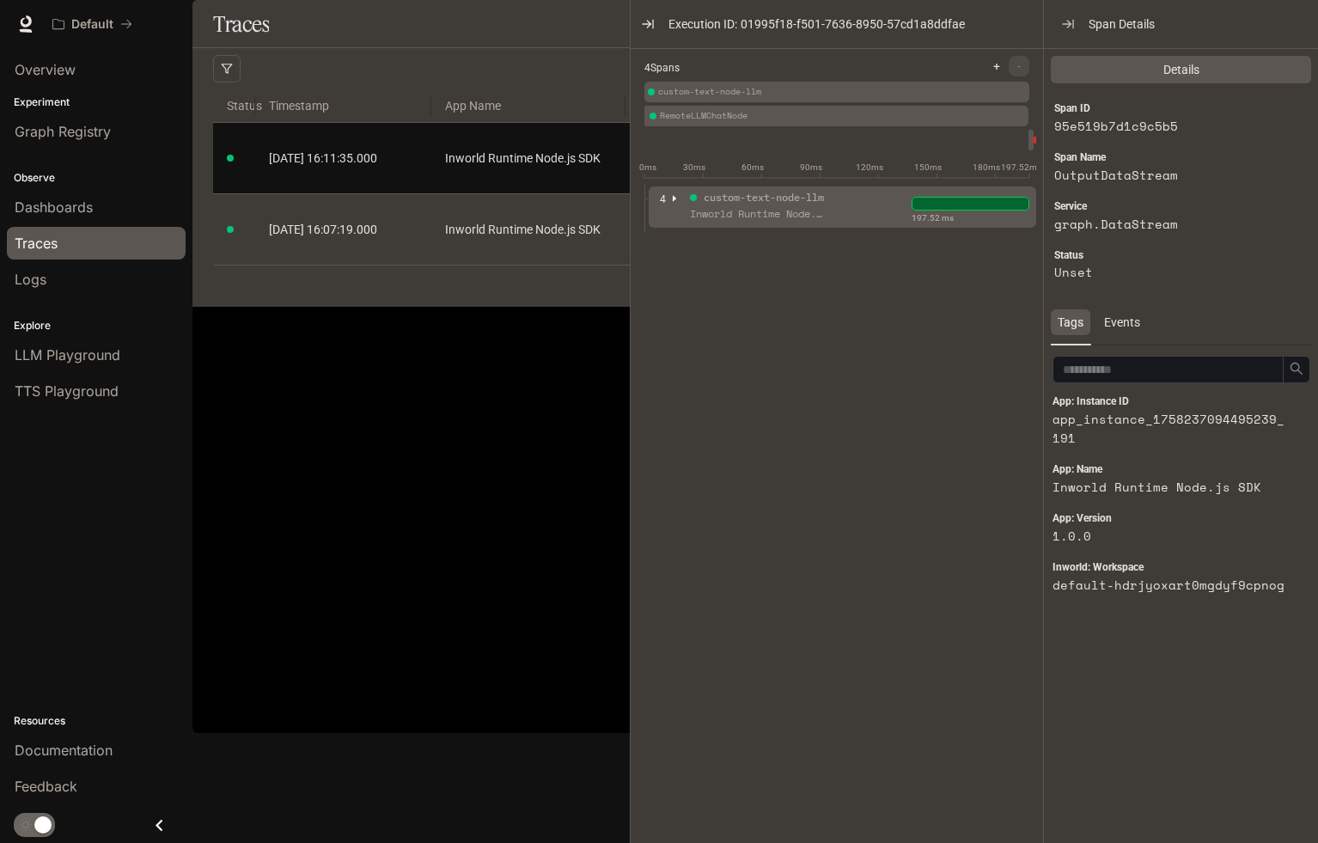
click at [677, 203] on icon "caret-right" at bounding box center [674, 198] width 9 height 9
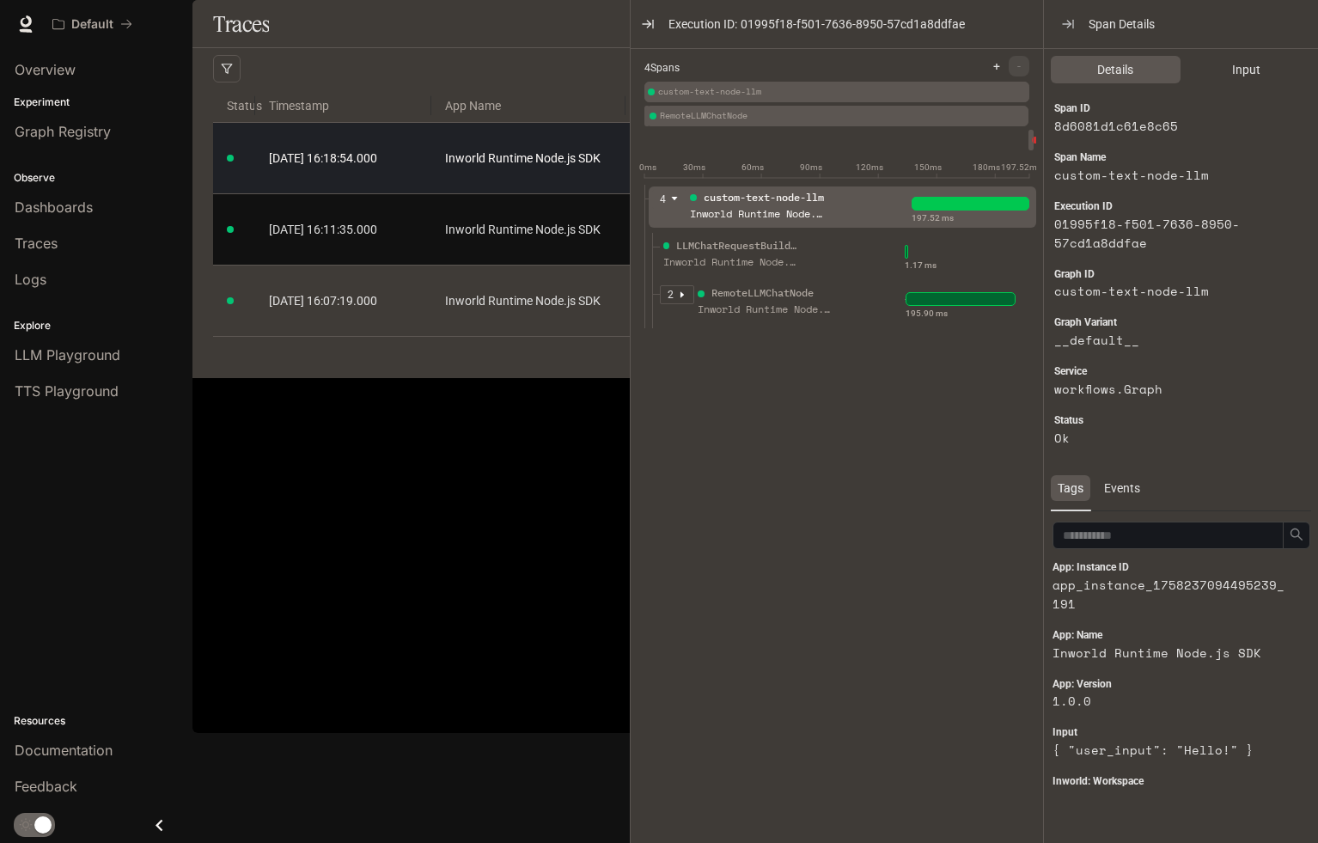
click at [429, 194] on td "2025-09-18 16:18:54.000" at bounding box center [343, 158] width 176 height 71
click at [421, 194] on td "2025-09-18 16:18:54.000" at bounding box center [343, 158] width 176 height 71
click at [358, 165] on span "2025-09-18 16:18:54.000" at bounding box center [323, 158] width 108 height 14
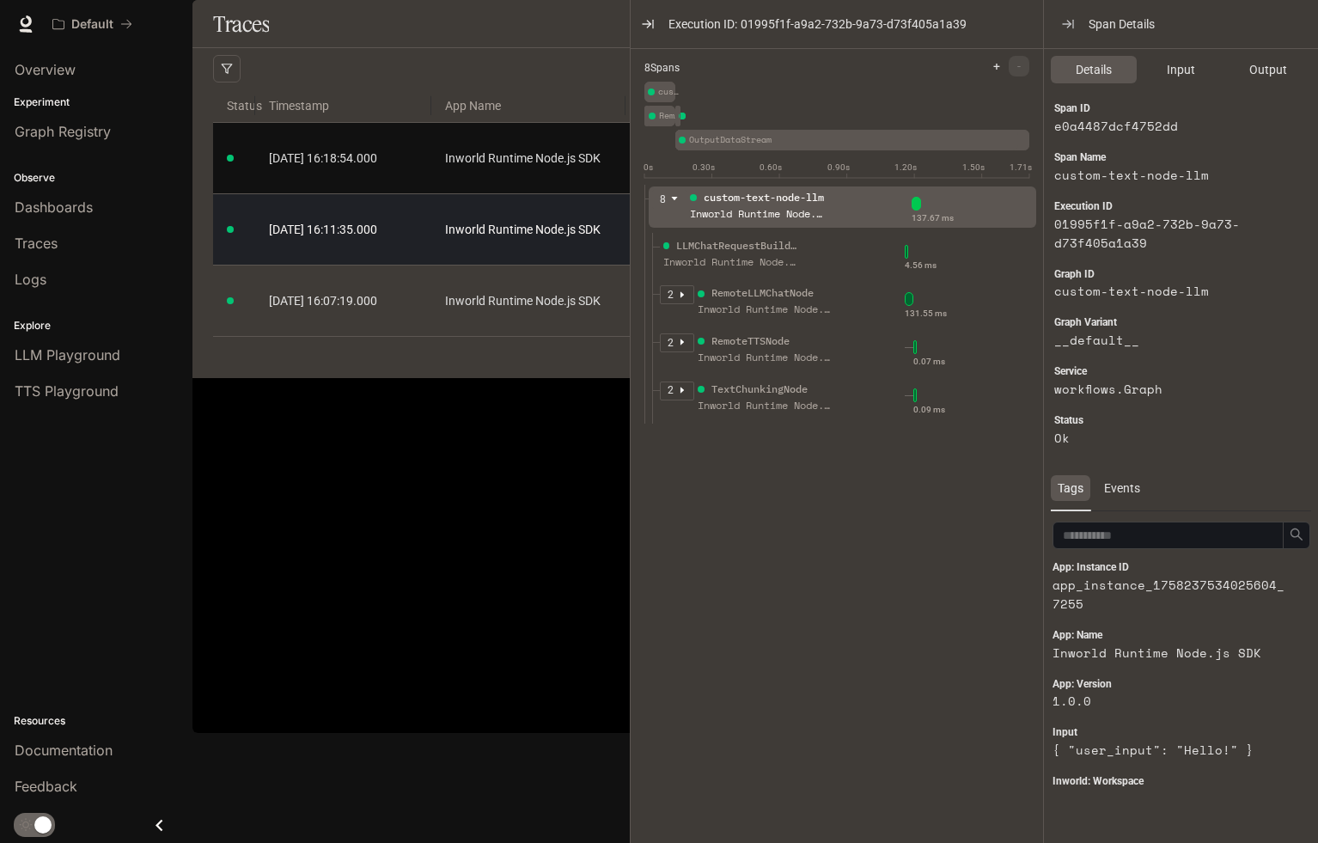
click at [537, 265] on td "Inworld Runtime Node.js SDK" at bounding box center [528, 229] width 194 height 71
click at [536, 239] on link "Inworld Runtime Node.js SDK" at bounding box center [528, 229] width 167 height 19
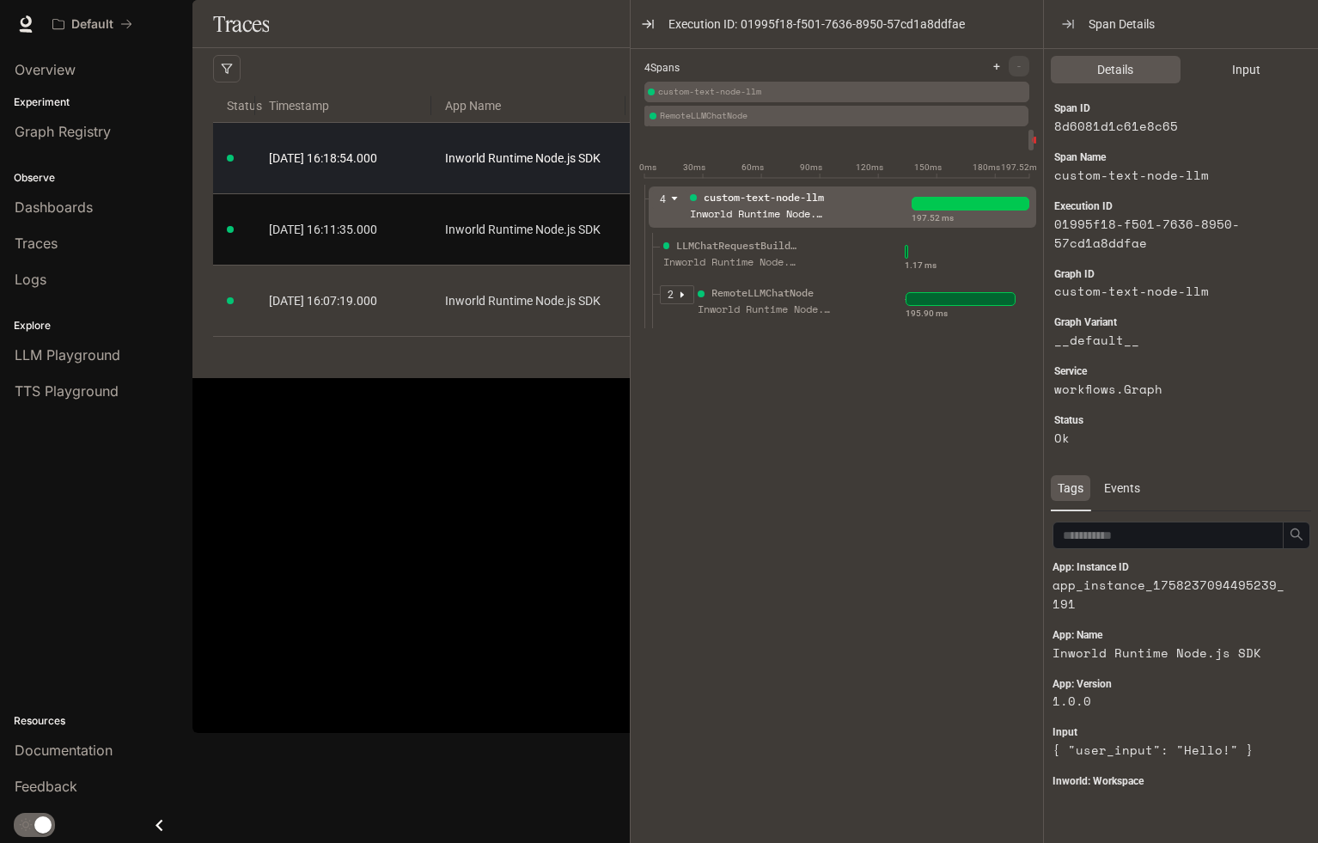
click at [419, 194] on td "[DATE] 16:18:54.000" at bounding box center [343, 158] width 176 height 71
click at [431, 194] on td "Inworld Runtime Node.js SDK" at bounding box center [528, 158] width 194 height 71
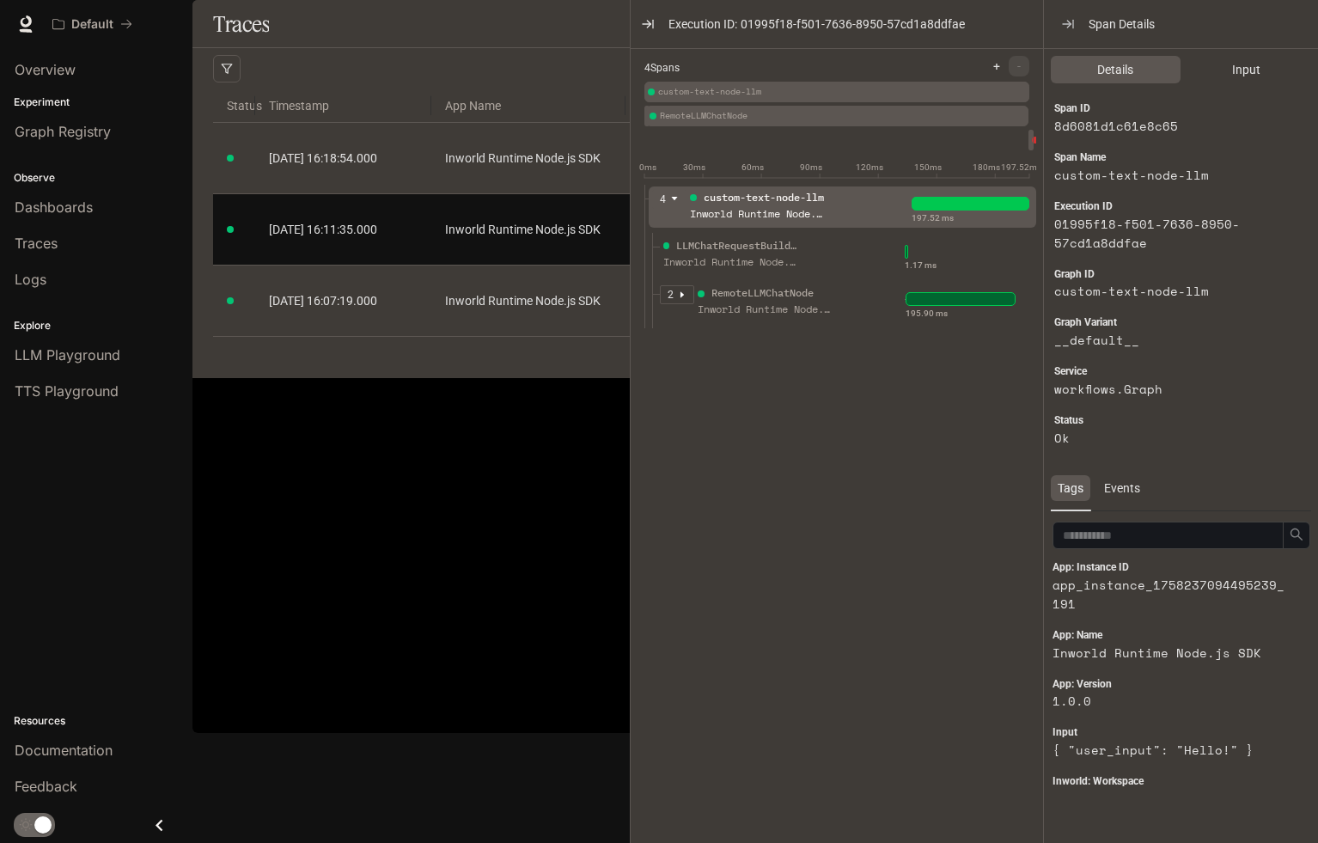
click at [511, 378] on div "Traces Filters Duration MIN ms MAX ms Clear All Status Clear All App Name Clear…" at bounding box center [748, 189] width 1112 height 378
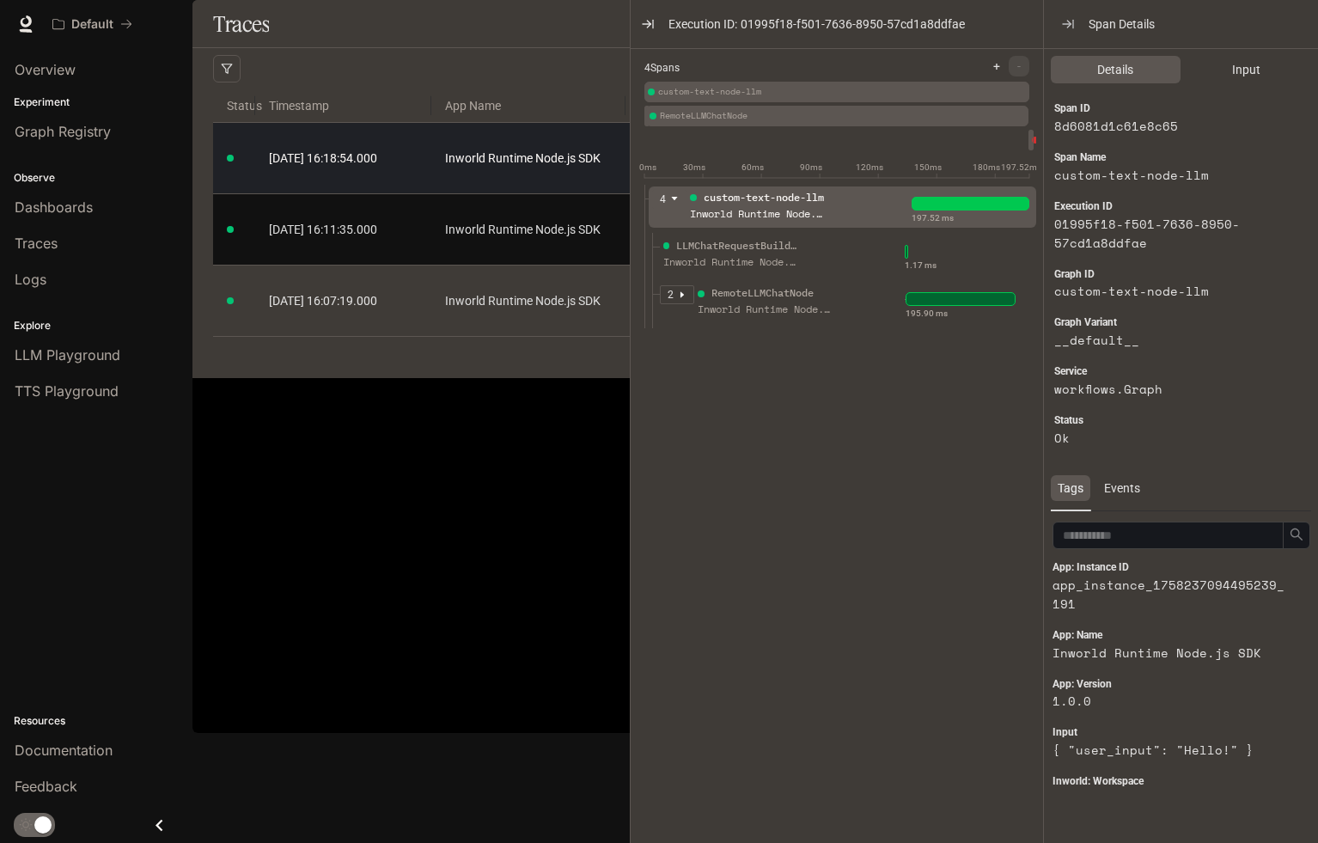
click at [331, 168] on link "2025-09-18 16:18:54.000" at bounding box center [343, 158] width 149 height 19
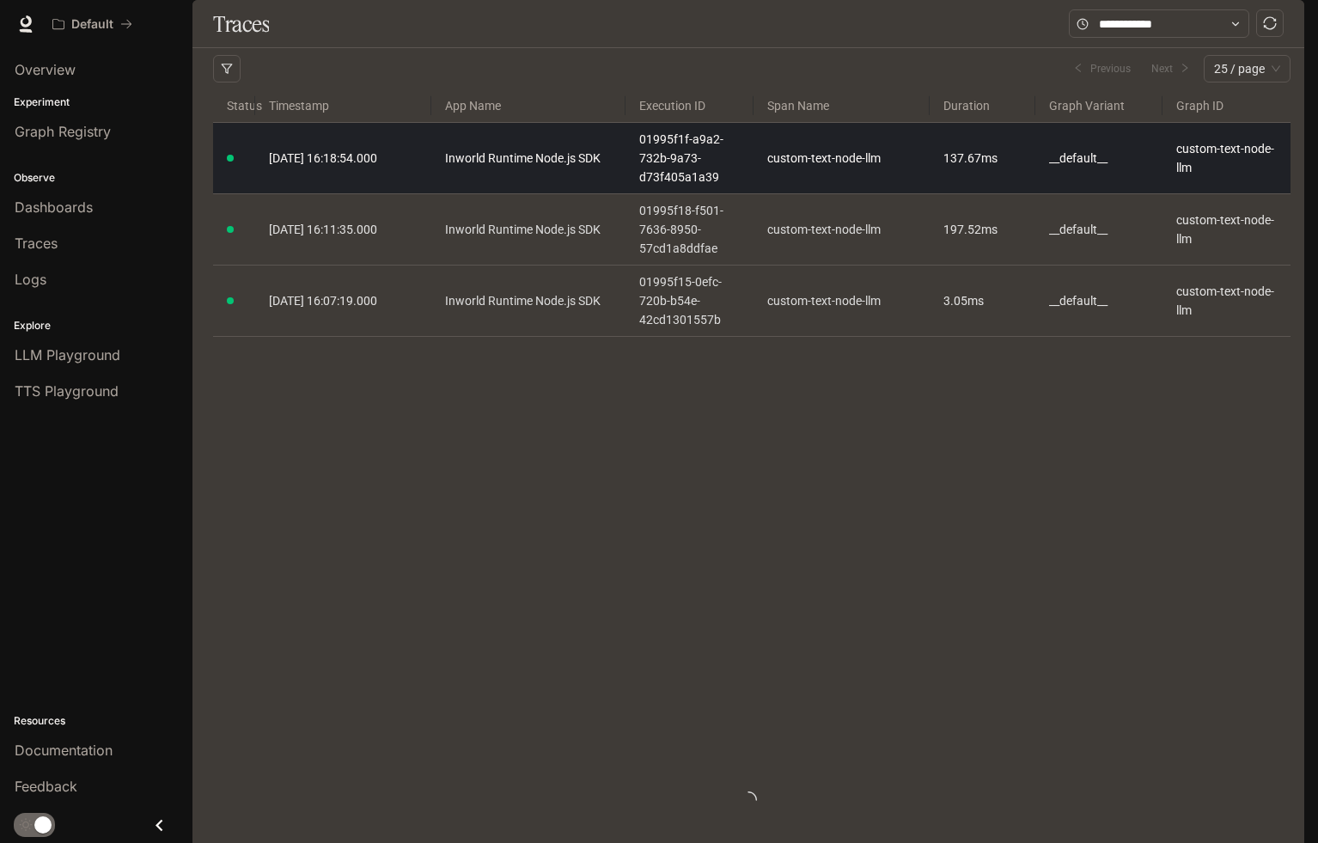
click at [331, 168] on link "2025-09-18 16:18:54.000" at bounding box center [343, 158] width 149 height 19
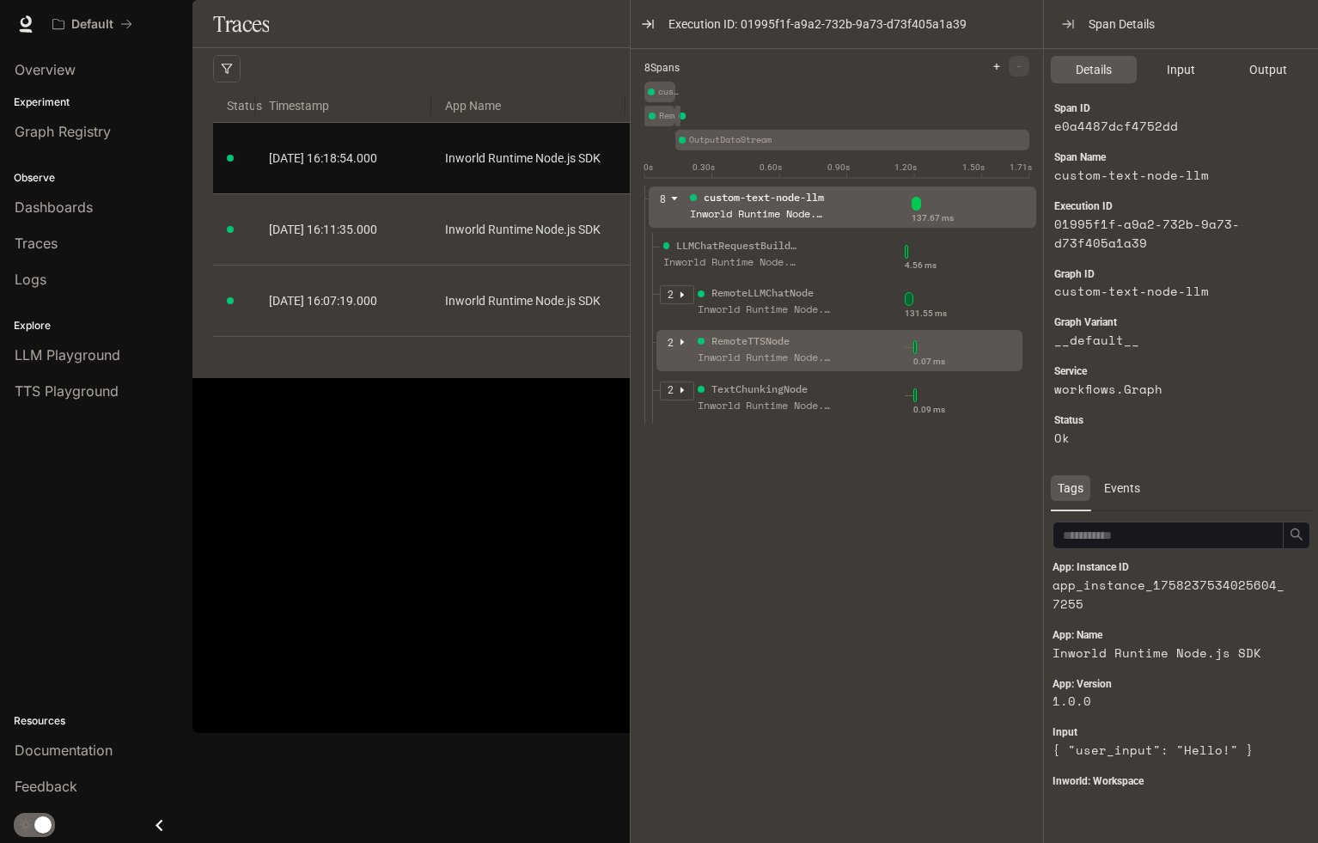
click at [673, 346] on article "2" at bounding box center [670, 343] width 6 height 16
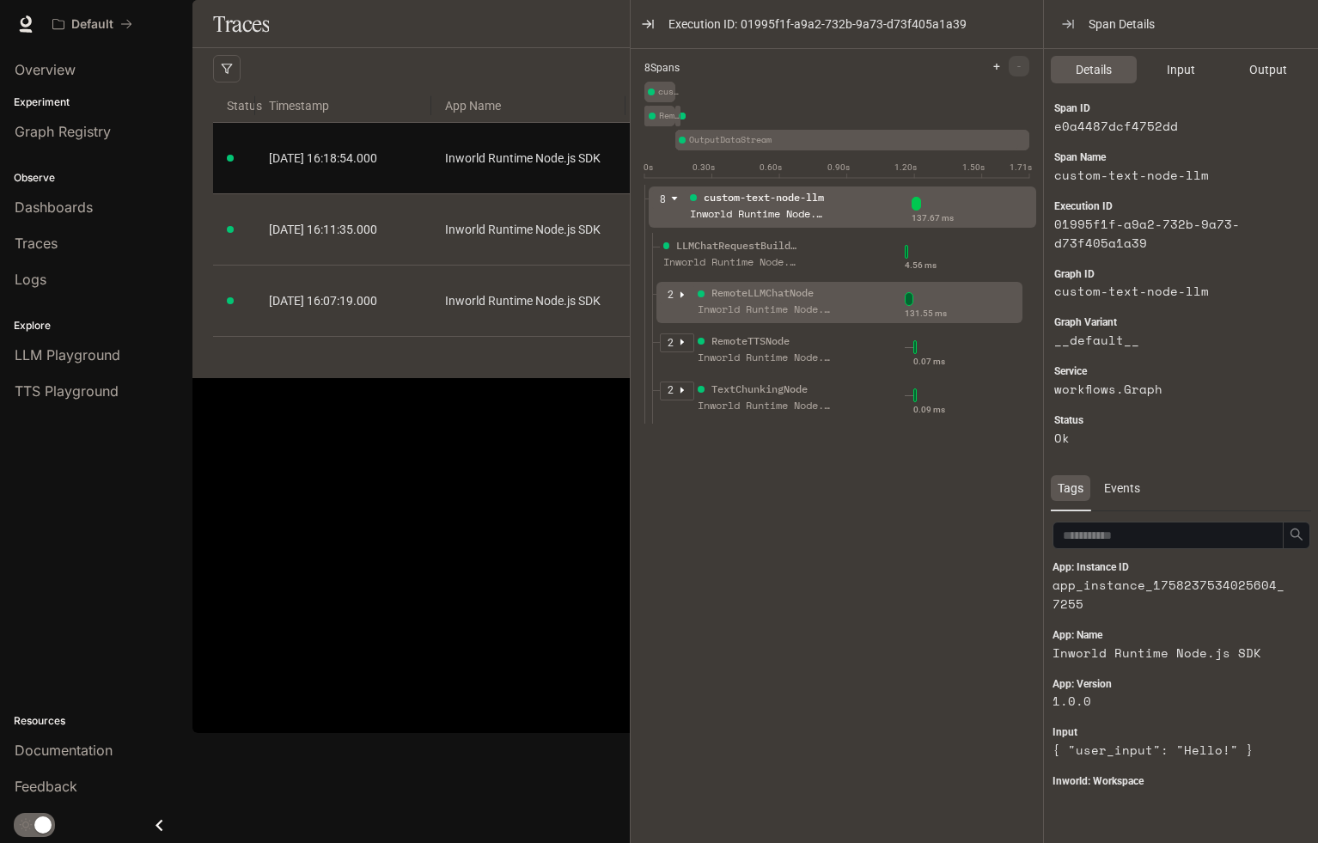
click at [688, 299] on div "2" at bounding box center [677, 294] width 34 height 19
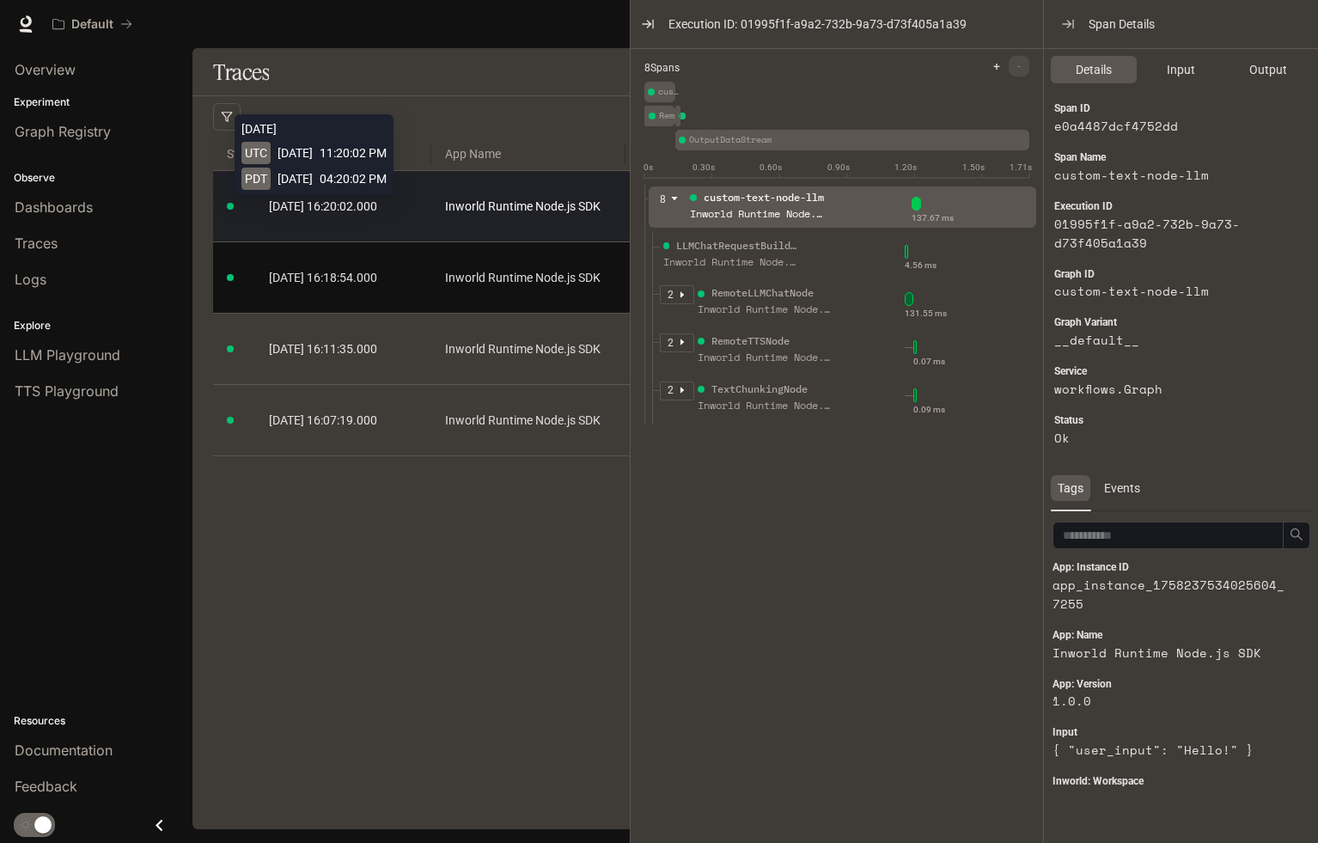
click at [343, 195] on td "2025-09-18 16:20:02.000" at bounding box center [343, 206] width 176 height 71
click at [387, 220] on td "[DATE] 16:20:02.000" at bounding box center [343, 206] width 176 height 71
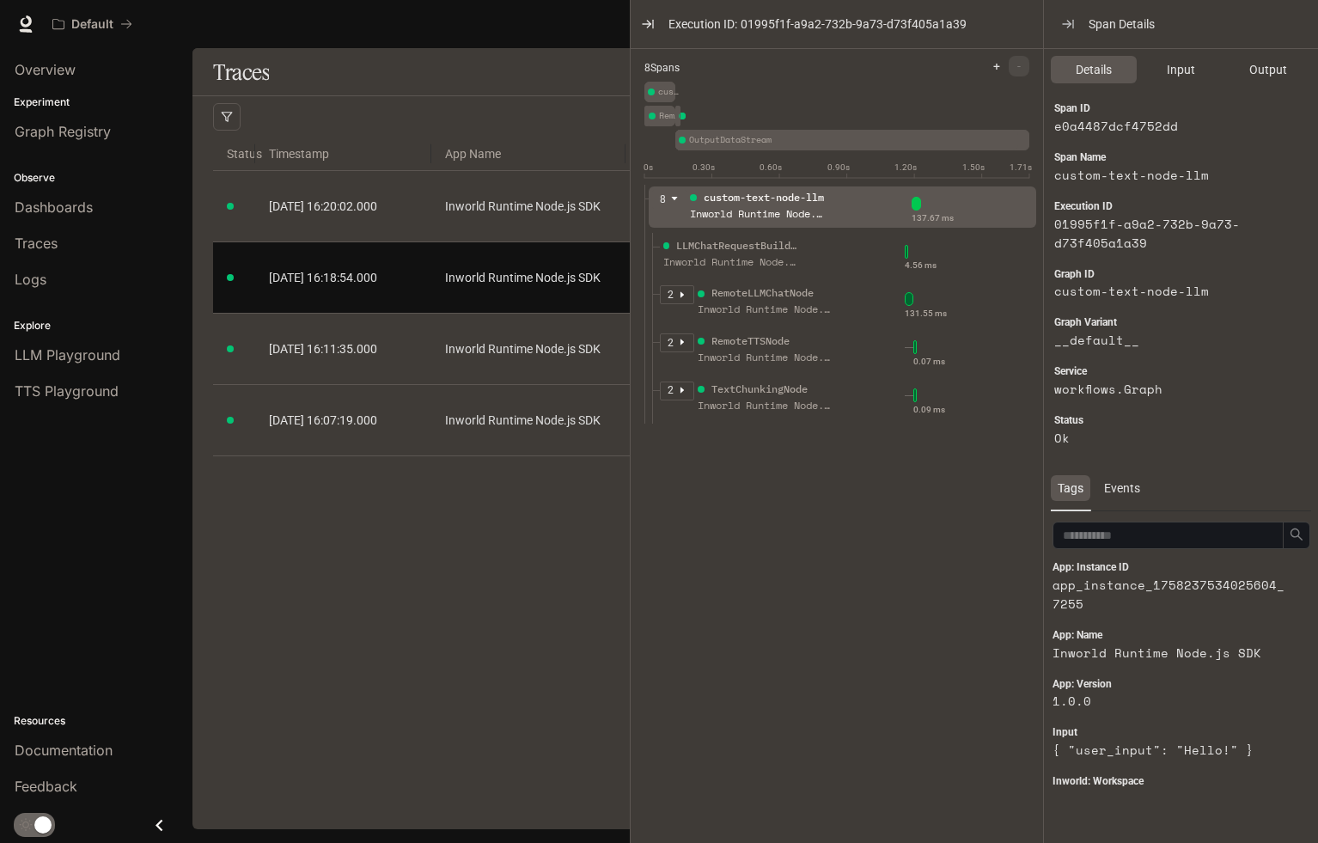
click at [488, 561] on div "Traces Filters Duration MIN ms MAX ms Clear All Status Clear All App Name Clear…" at bounding box center [748, 438] width 1112 height 781
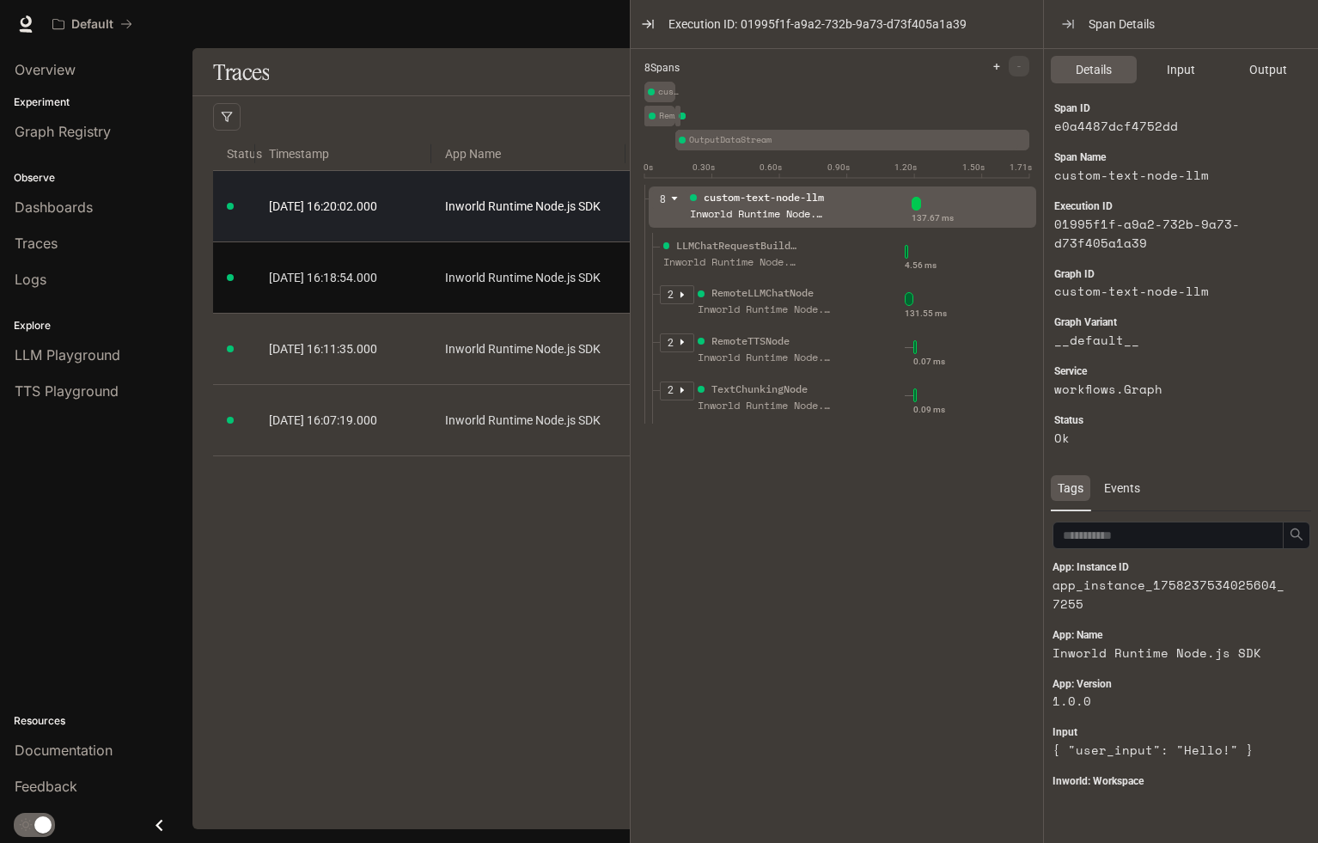
click at [371, 216] on td "[DATE] 16:20:02.000" at bounding box center [343, 206] width 176 height 71
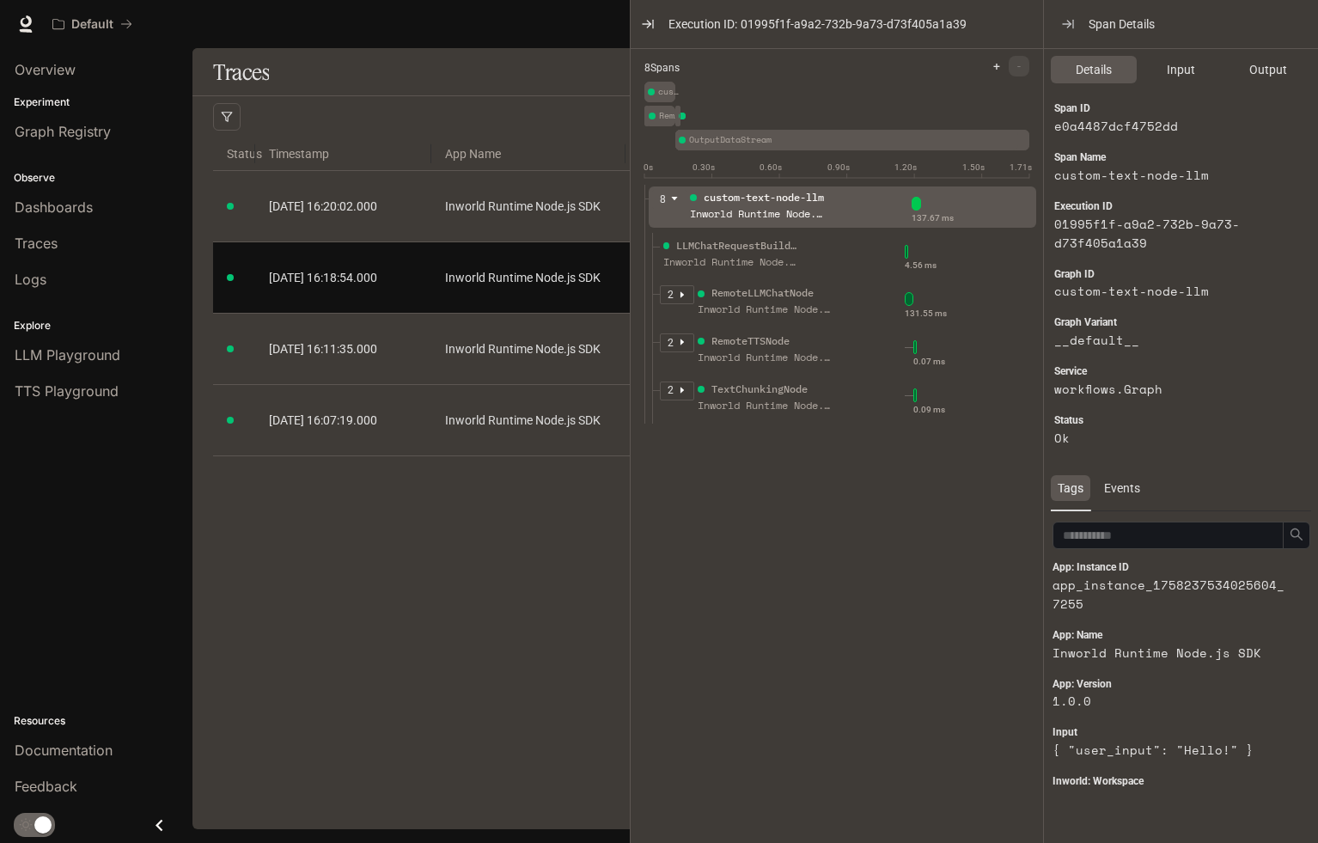
click at [649, 25] on icon "button" at bounding box center [648, 24] width 3 height 7
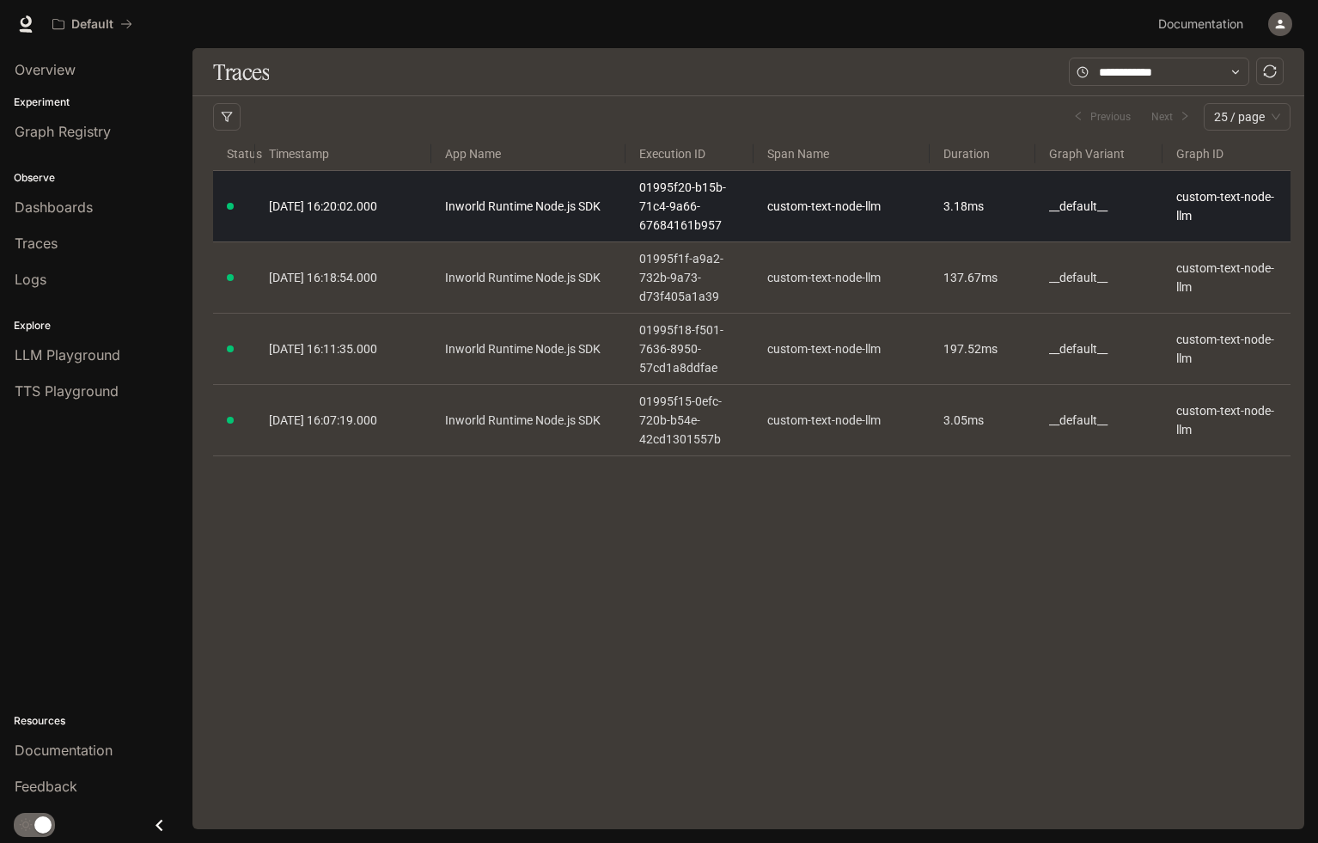
click at [555, 217] on td "Inworld Runtime Node.js SDK" at bounding box center [528, 206] width 194 height 71
click at [469, 206] on link "Inworld Runtime Node.js SDK" at bounding box center [528, 206] width 167 height 19
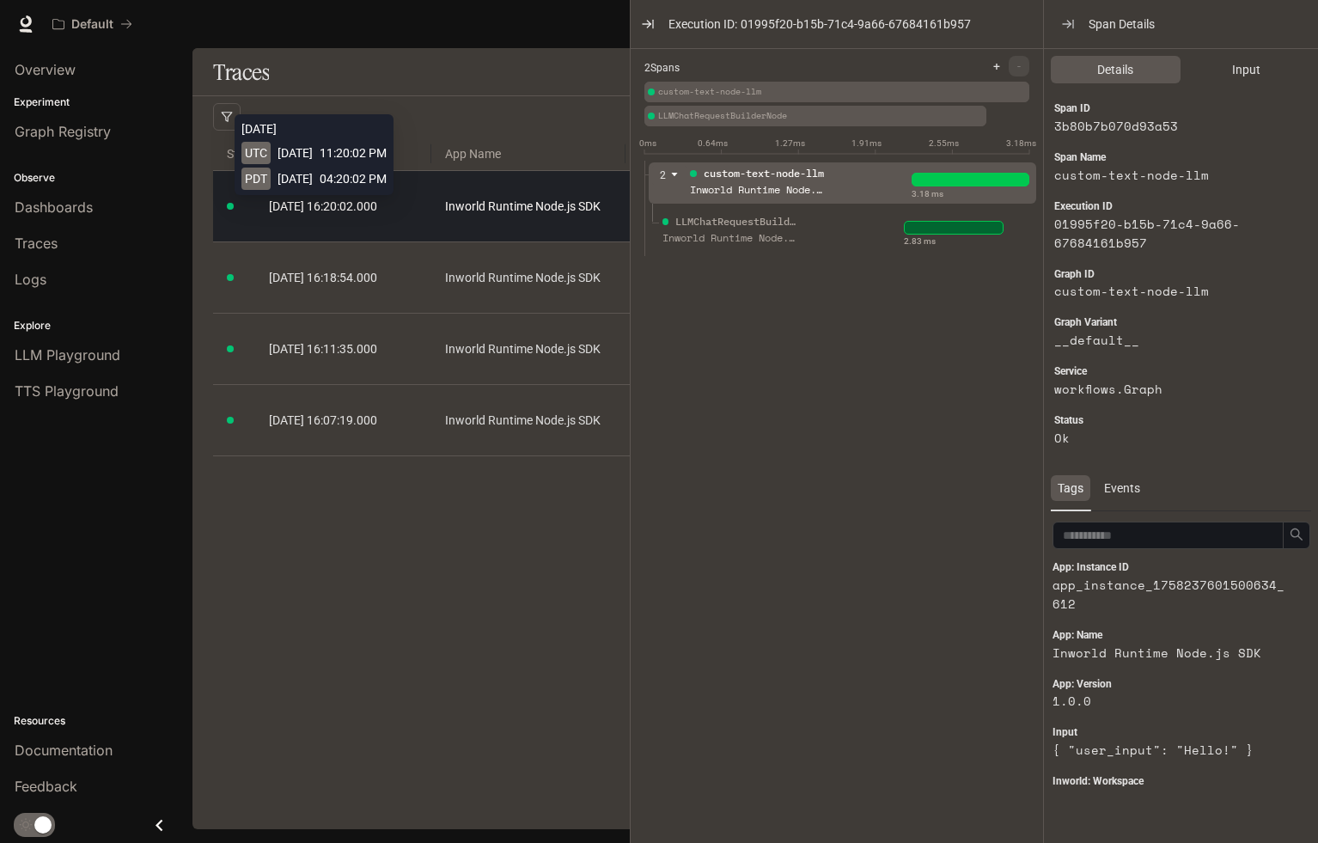
click at [366, 207] on span "[DATE] 16:20:02.000" at bounding box center [323, 206] width 108 height 14
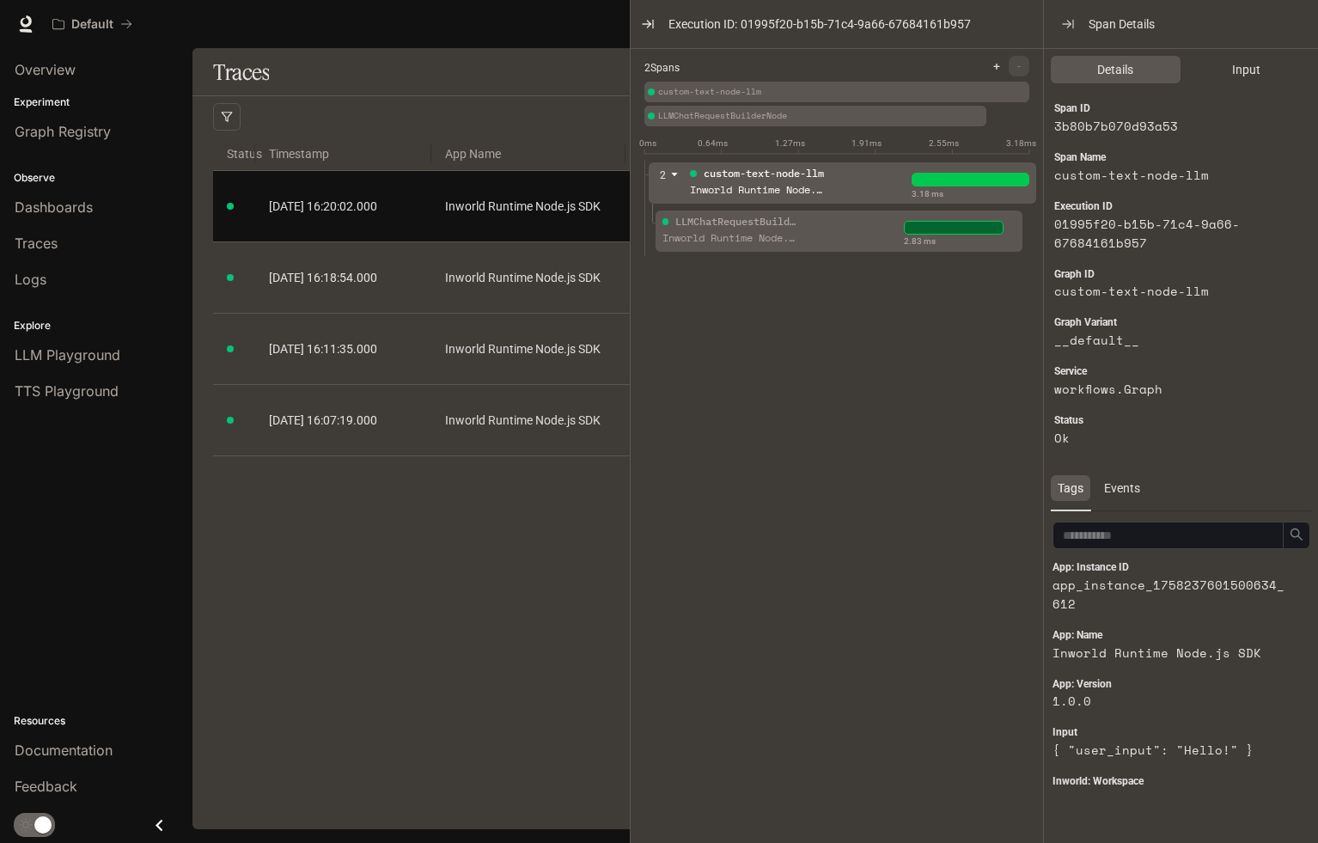
click at [672, 230] on div "Inworld Runtime Node.js SDK" at bounding box center [730, 238] width 137 height 16
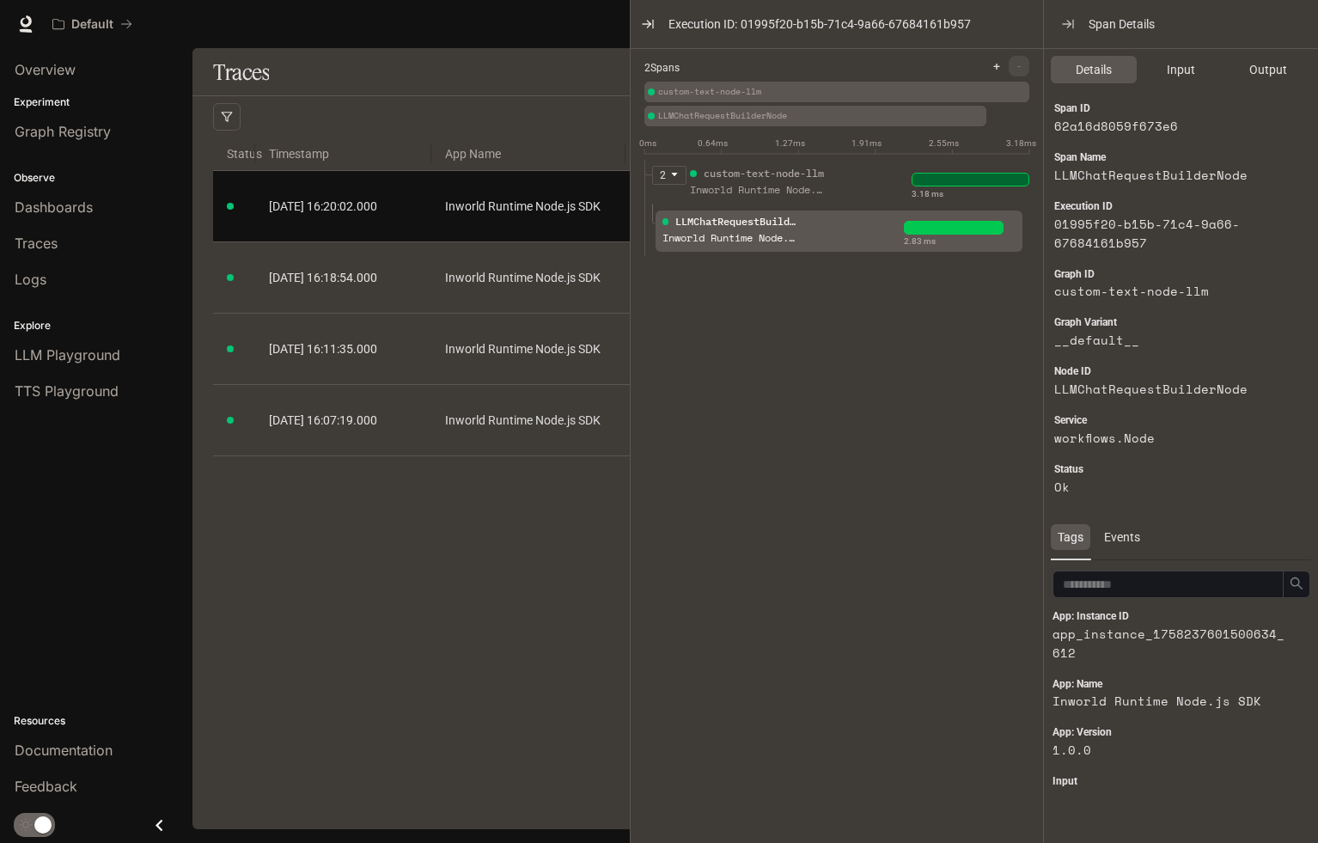
click at [672, 230] on div "Inworld Runtime Node.js SDK" at bounding box center [730, 238] width 137 height 16
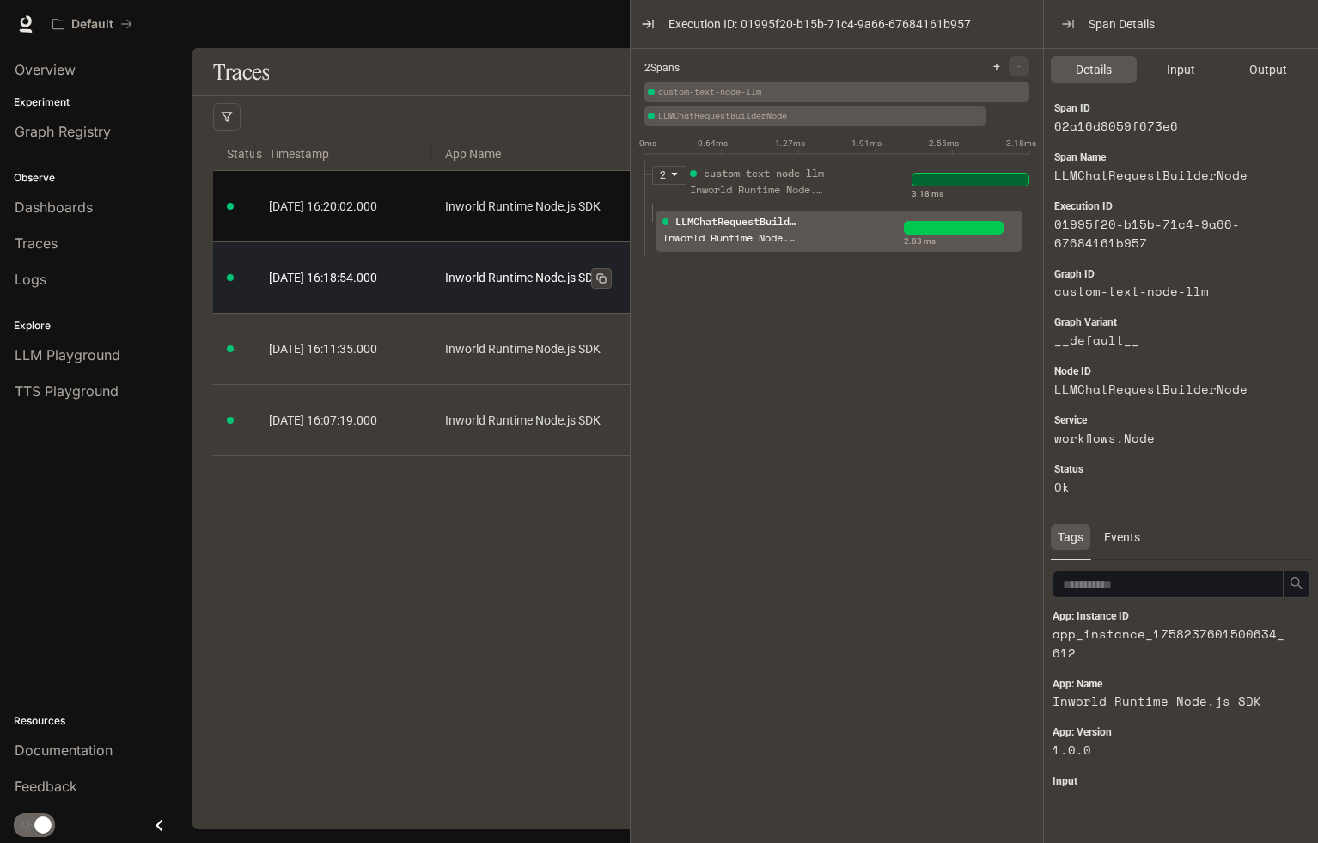
click at [546, 279] on link "Inworld Runtime Node.js SDK" at bounding box center [528, 277] width 167 height 19
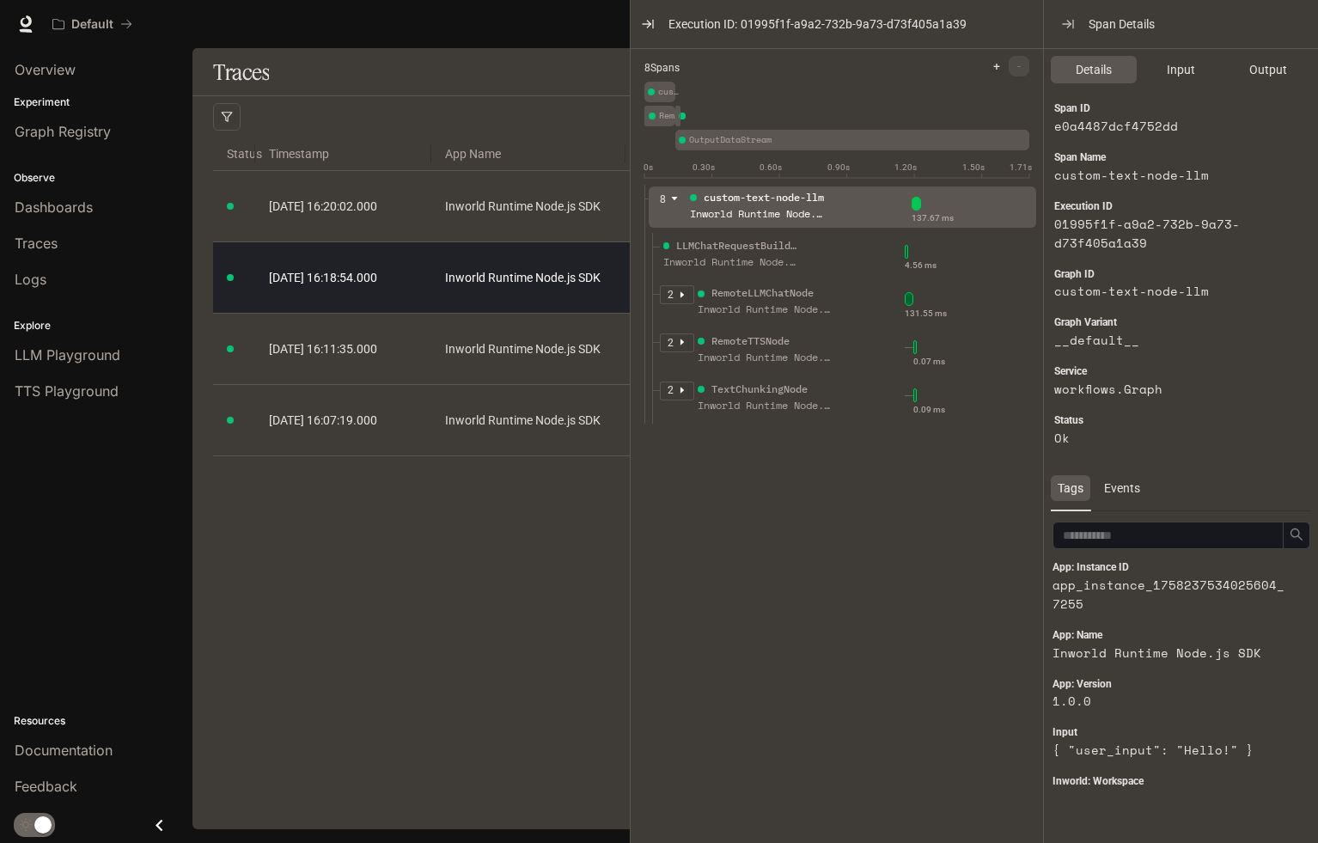
click at [545, 263] on td "Inworld Runtime Node.js SDK" at bounding box center [528, 277] width 194 height 71
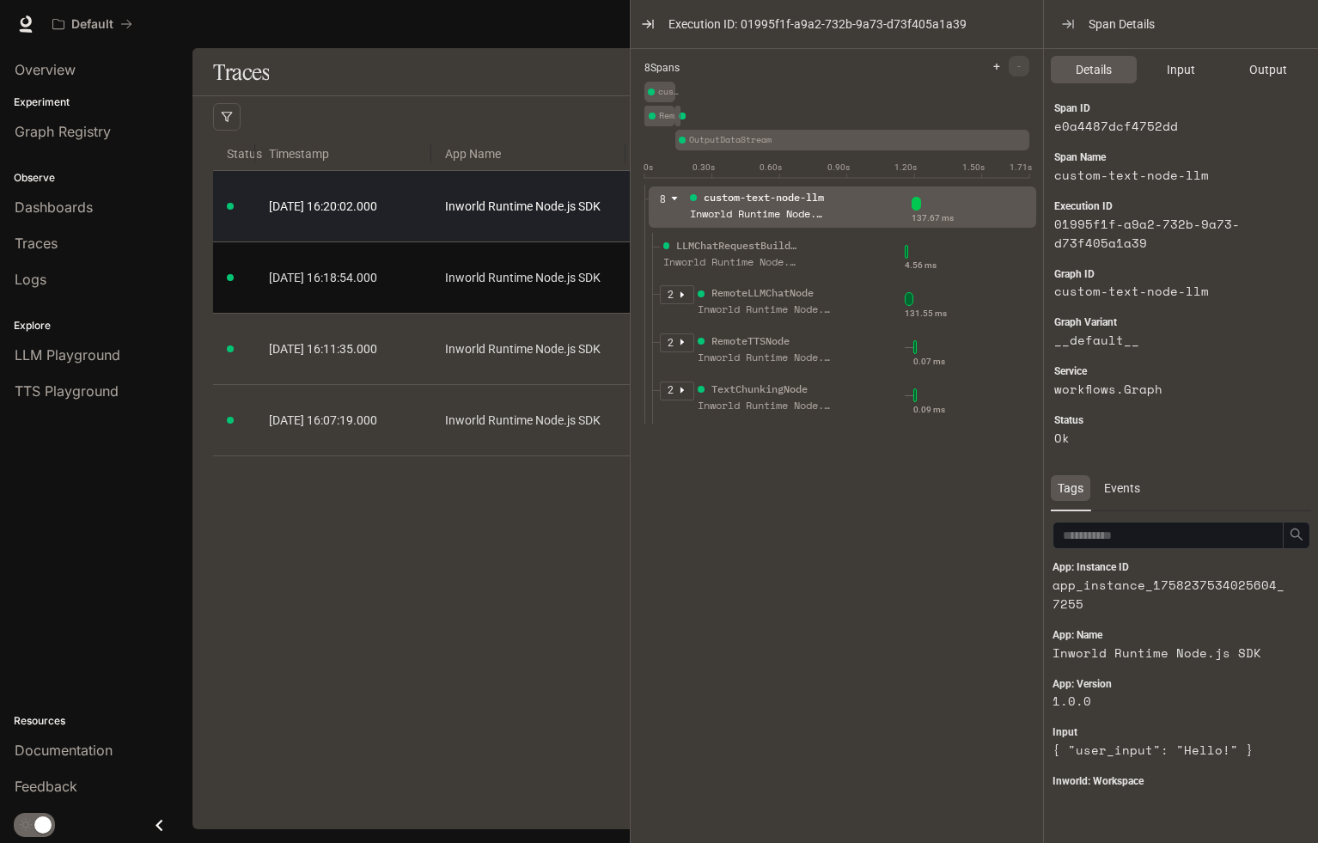
click at [435, 222] on td "Inworld Runtime Node.js SDK" at bounding box center [528, 206] width 194 height 71
click at [441, 212] on td "Inworld Runtime Node.js SDK" at bounding box center [528, 206] width 194 height 71
click at [343, 212] on span "[DATE] 16:20:02.000" at bounding box center [323, 206] width 108 height 14
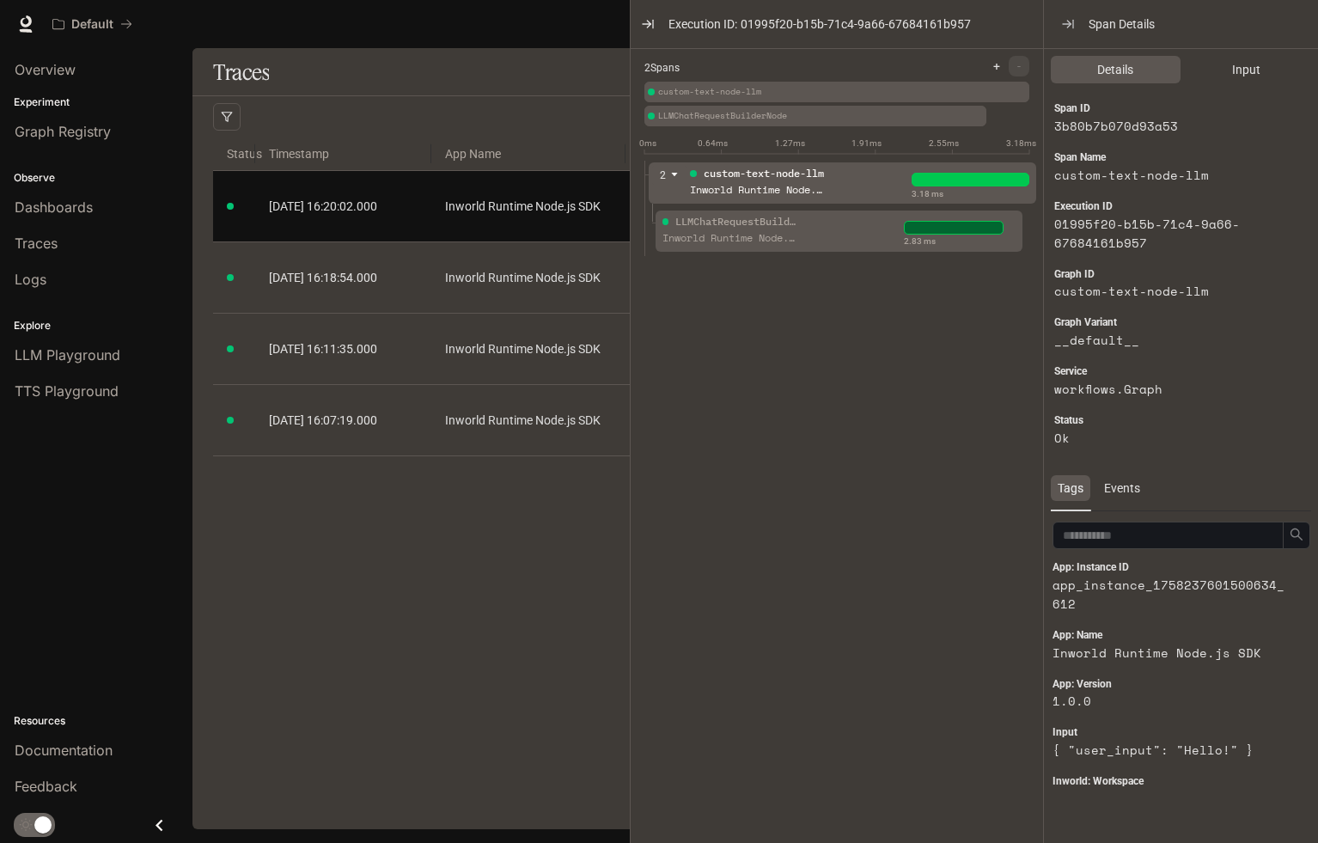
click at [672, 220] on div "LLMChatRequestBuilderNode" at bounding box center [730, 222] width 137 height 16
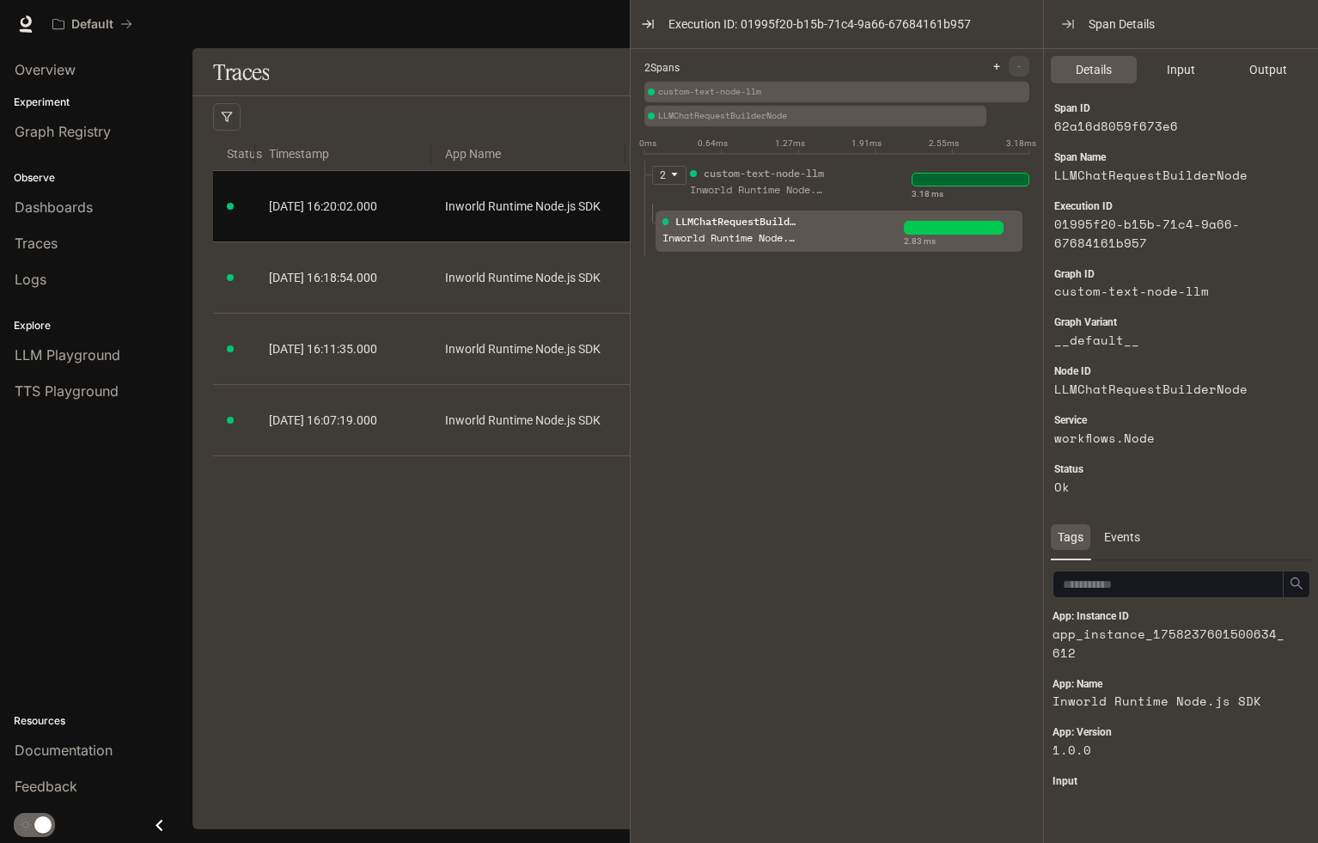
click at [670, 225] on div "LLMChatRequestBuilderNode" at bounding box center [730, 222] width 137 height 16
click at [673, 172] on icon "caret-down" at bounding box center [674, 174] width 9 height 9
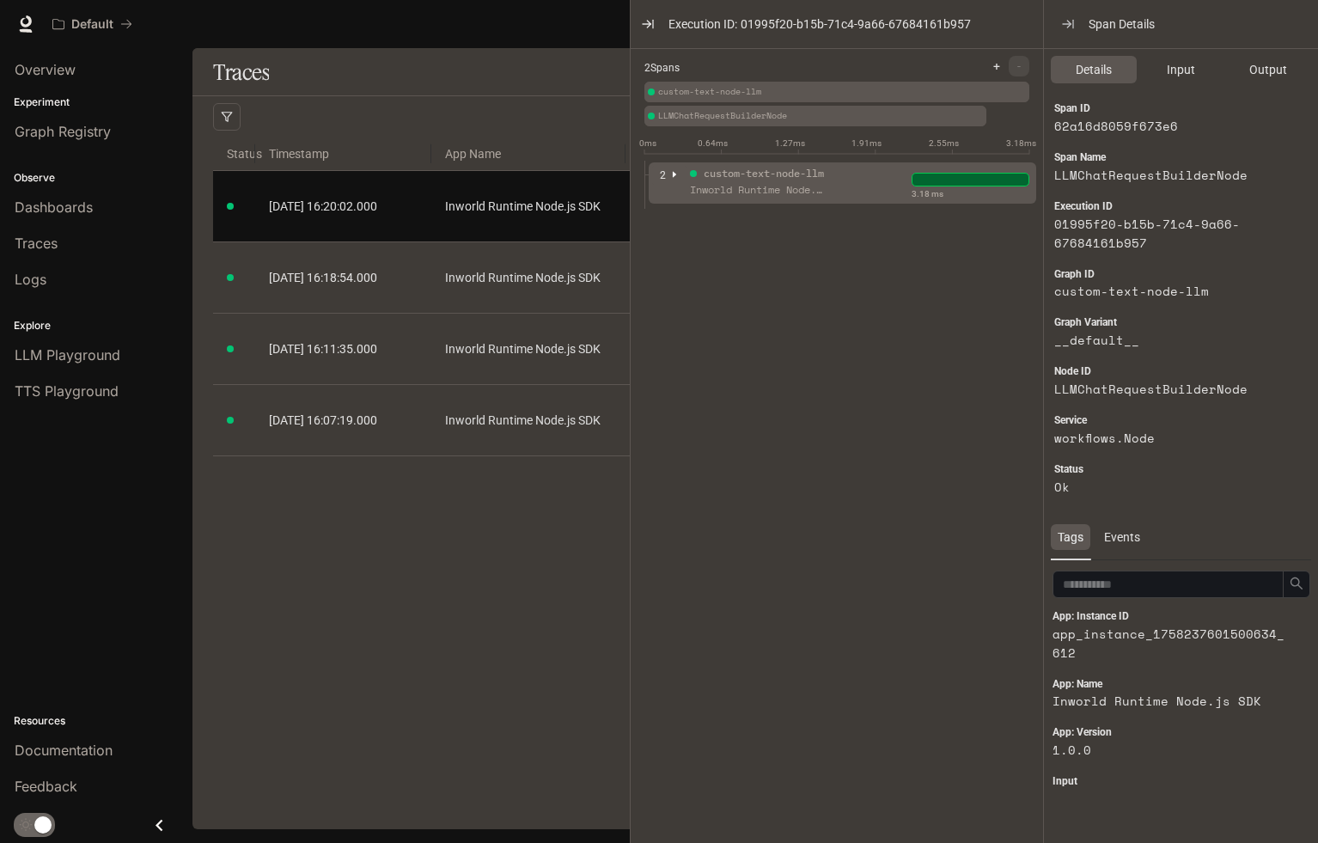
click at [673, 172] on icon "caret-right" at bounding box center [674, 174] width 9 height 9
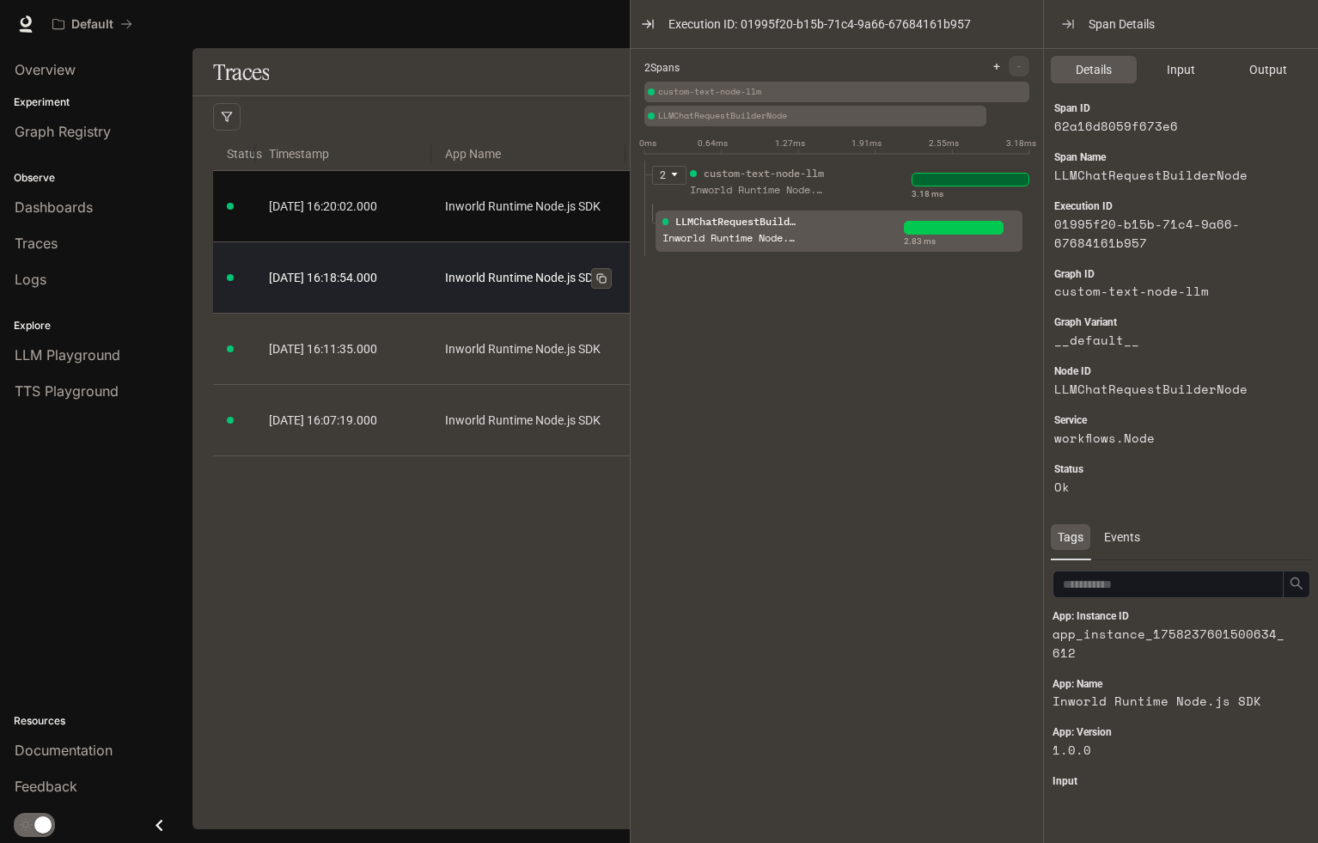
click at [485, 269] on link "Inworld Runtime Node.js SDK" at bounding box center [528, 277] width 167 height 19
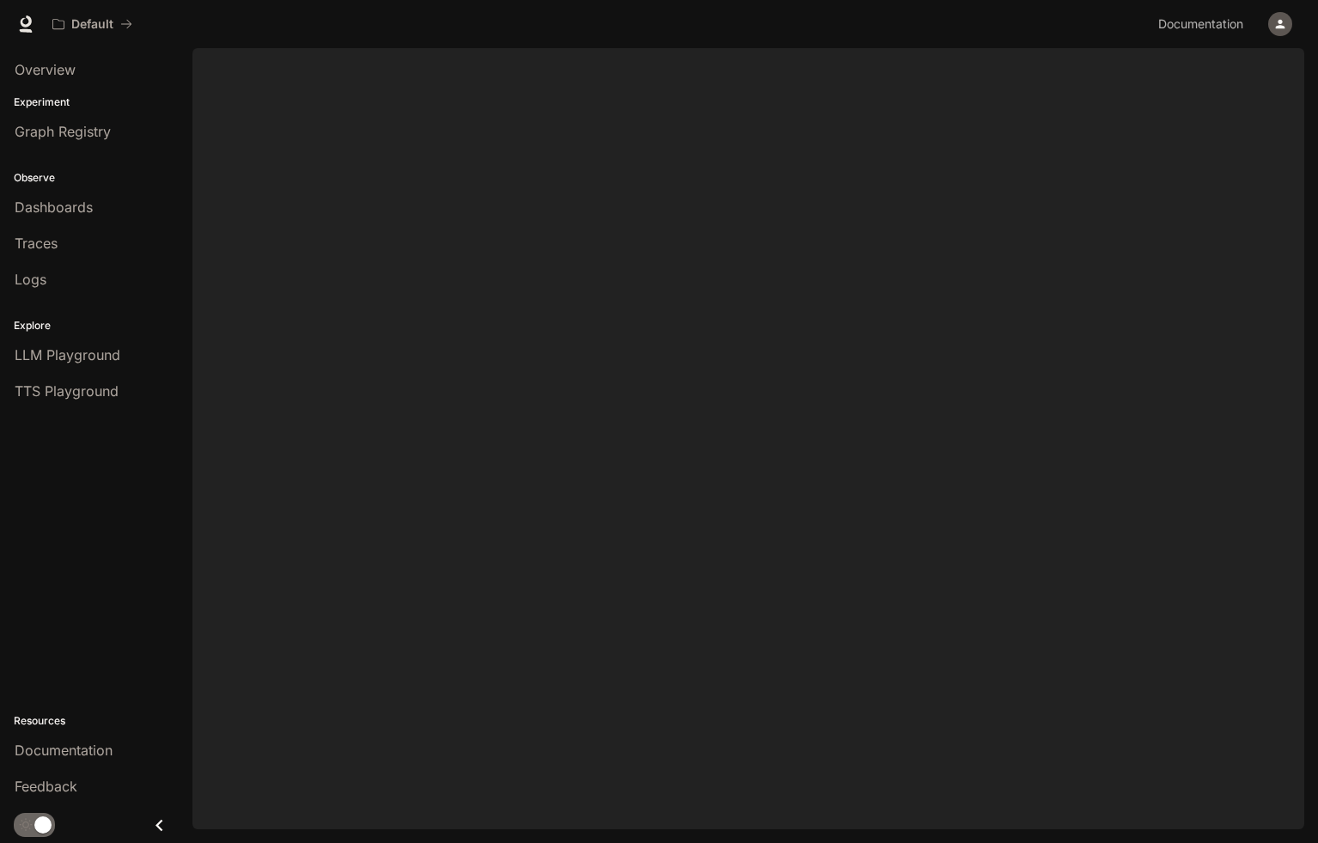
click at [338, 125] on div at bounding box center [748, 438] width 1112 height 781
click at [53, 70] on span "Overview" at bounding box center [45, 69] width 61 height 21
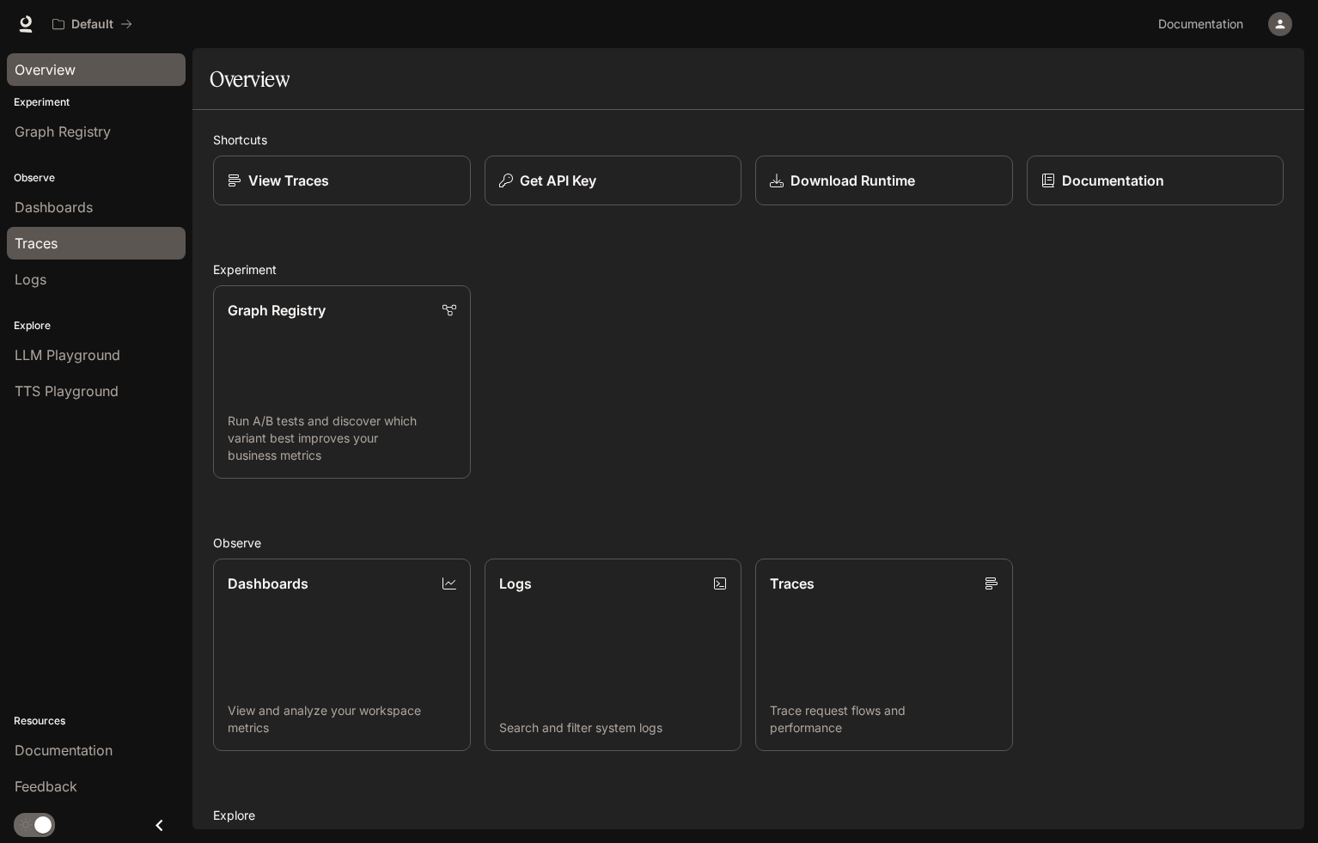
click at [45, 255] on link "Traces" at bounding box center [96, 243] width 179 height 33
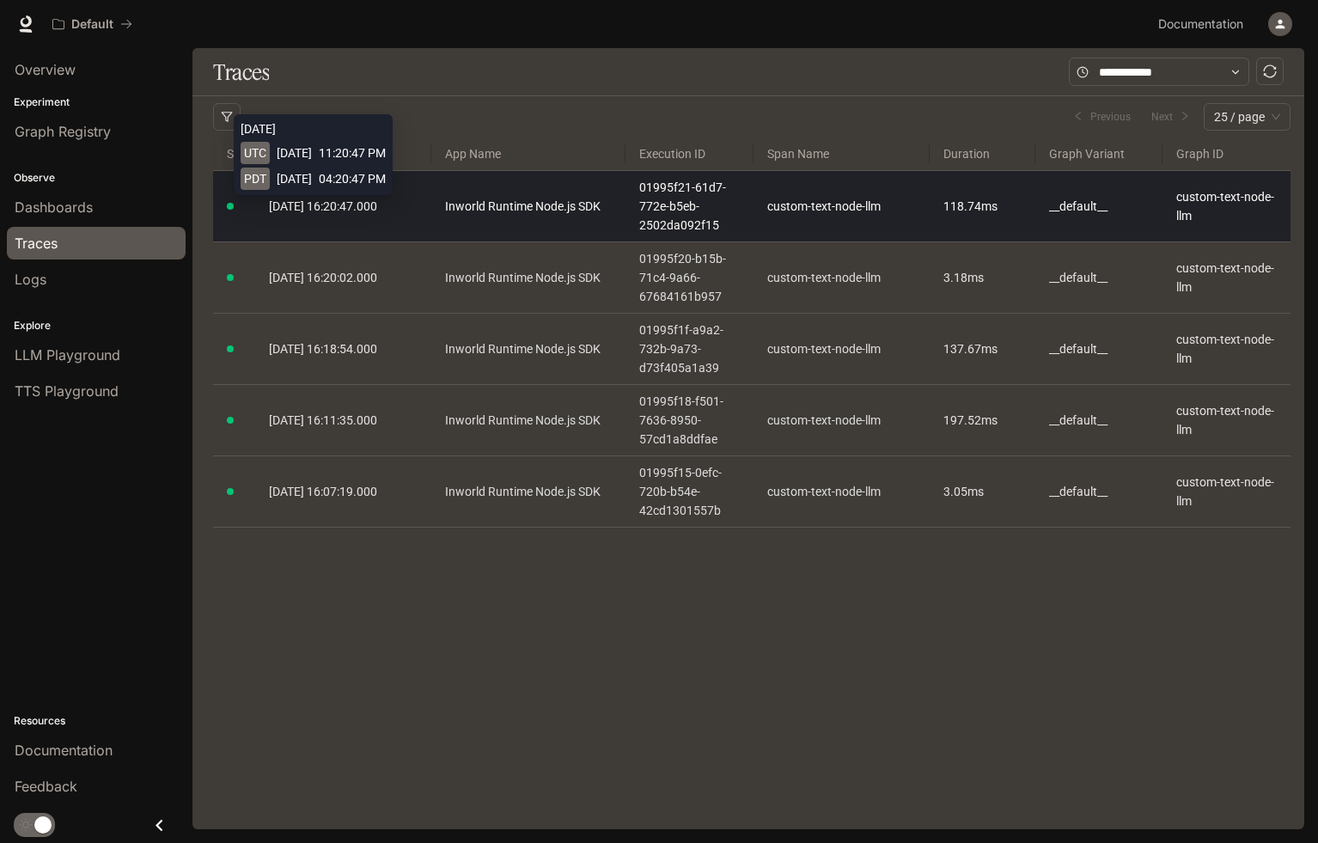
click at [377, 205] on span "[DATE] 16:20:47.000" at bounding box center [323, 206] width 108 height 14
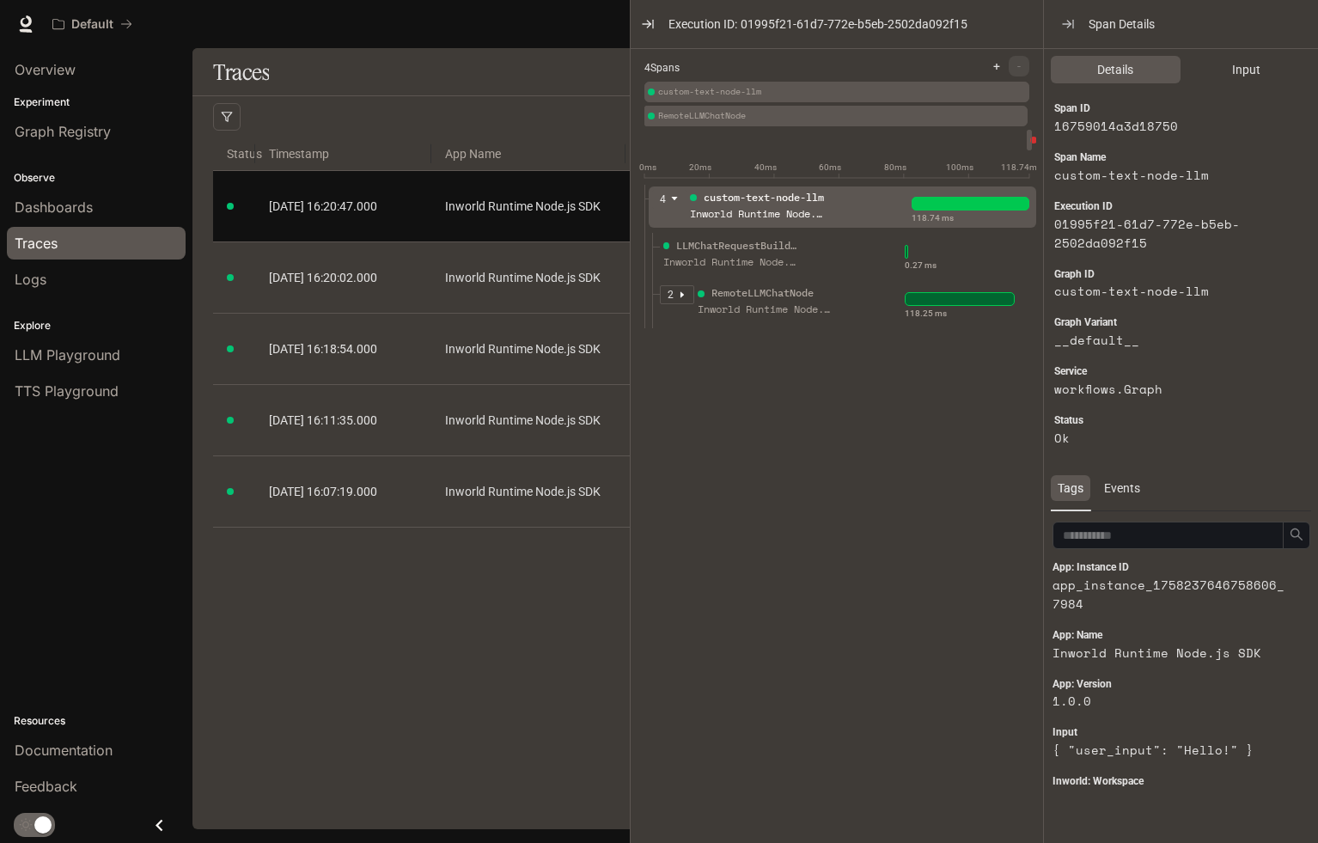
click at [89, 232] on link "Traces" at bounding box center [96, 243] width 179 height 33
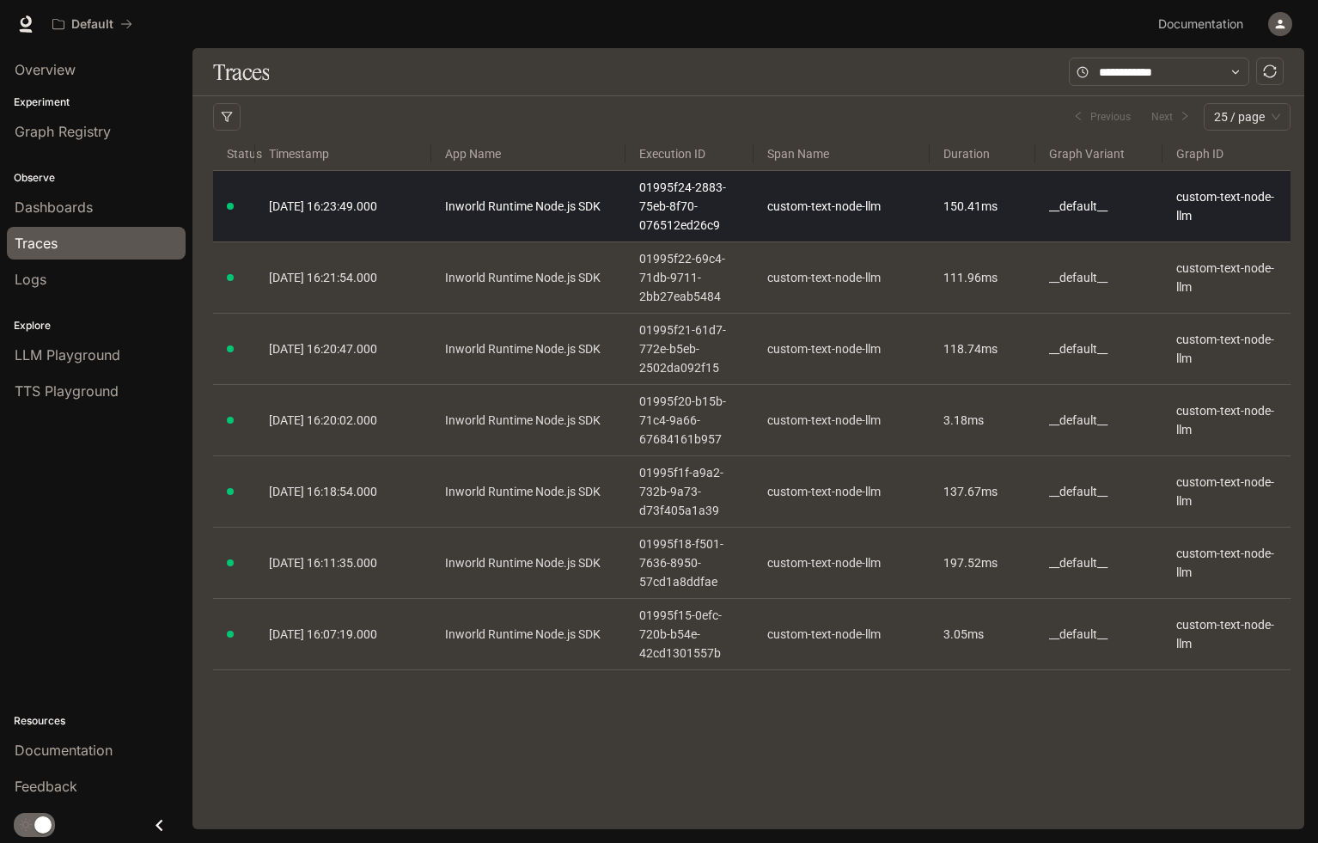
click at [307, 192] on td "[DATE] 16:23:49.000" at bounding box center [343, 206] width 176 height 71
click at [310, 204] on span "[DATE] 16:23:49.000" at bounding box center [323, 206] width 108 height 14
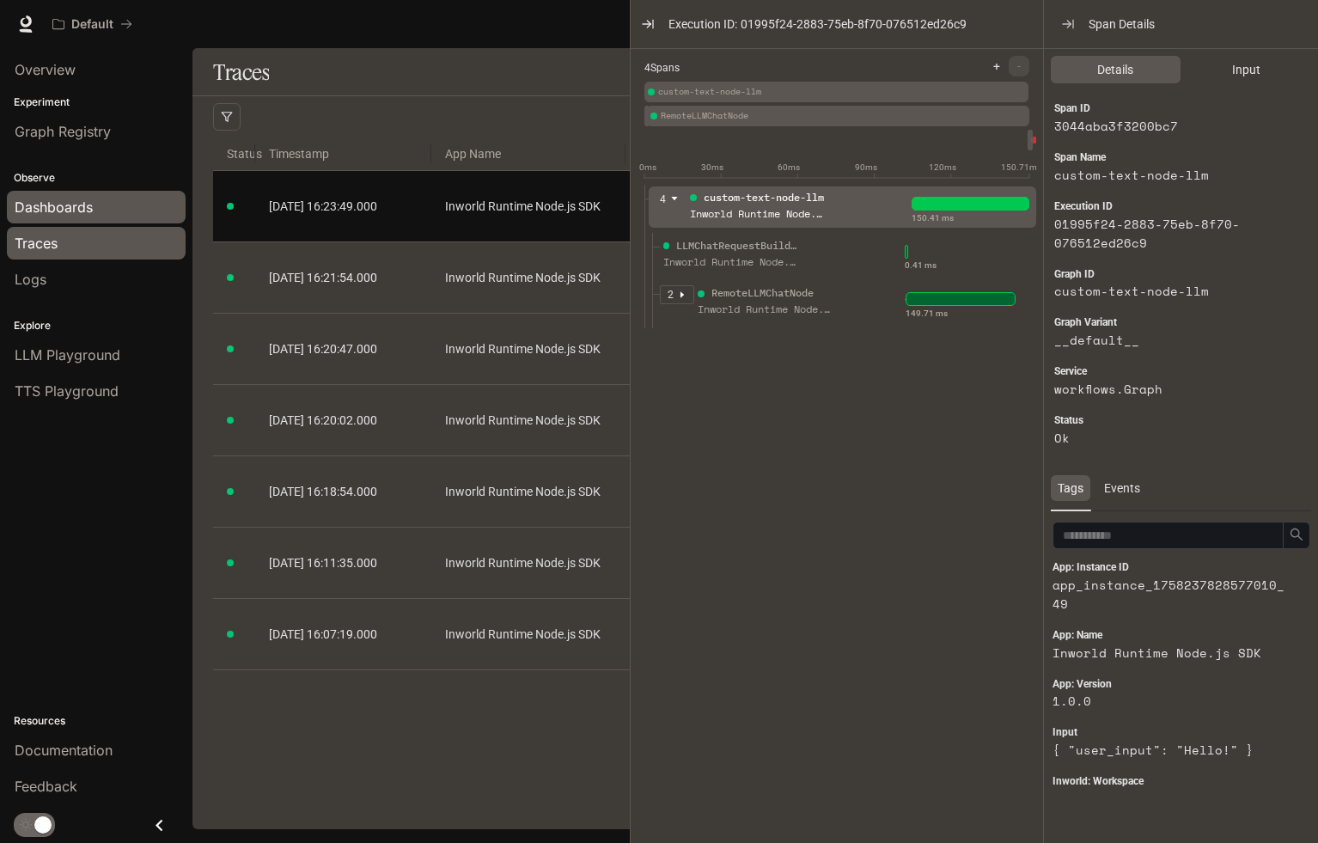
click at [81, 222] on link "Dashboards" at bounding box center [96, 207] width 179 height 33
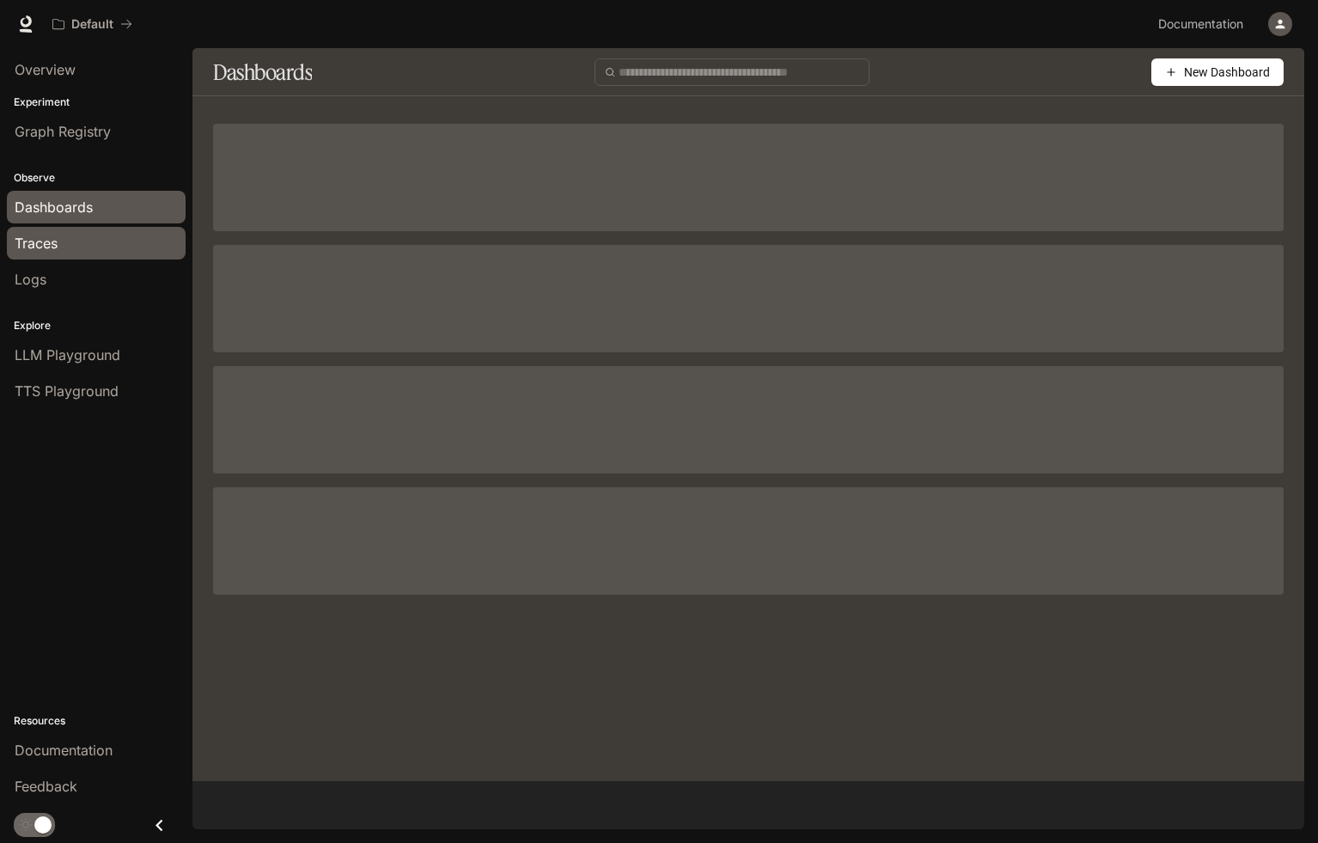
click at [81, 239] on div "Traces" at bounding box center [96, 243] width 163 height 21
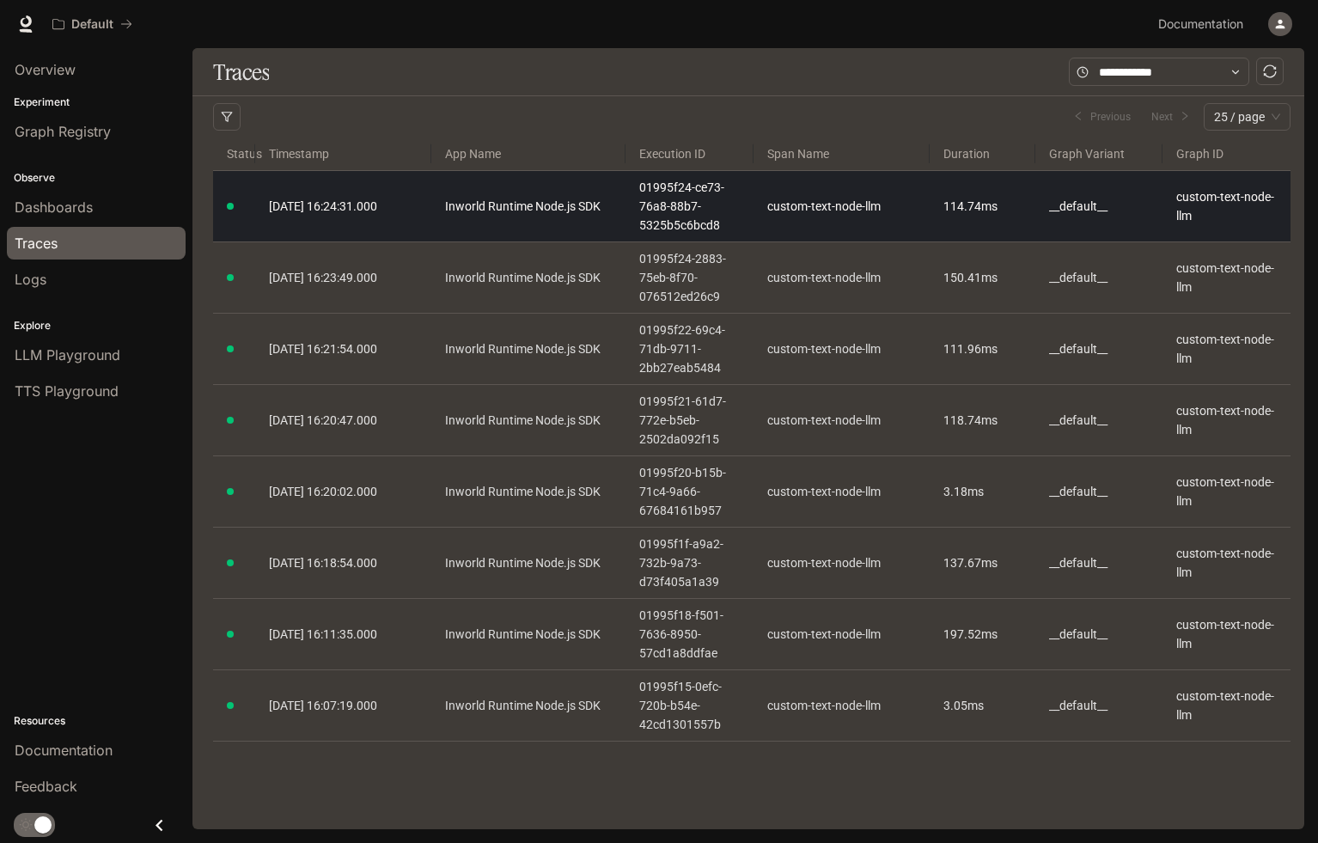
click at [304, 223] on td "[DATE] 16:24:31.000" at bounding box center [343, 206] width 176 height 71
click at [309, 211] on span "[DATE] 16:24:31.000" at bounding box center [323, 206] width 108 height 14
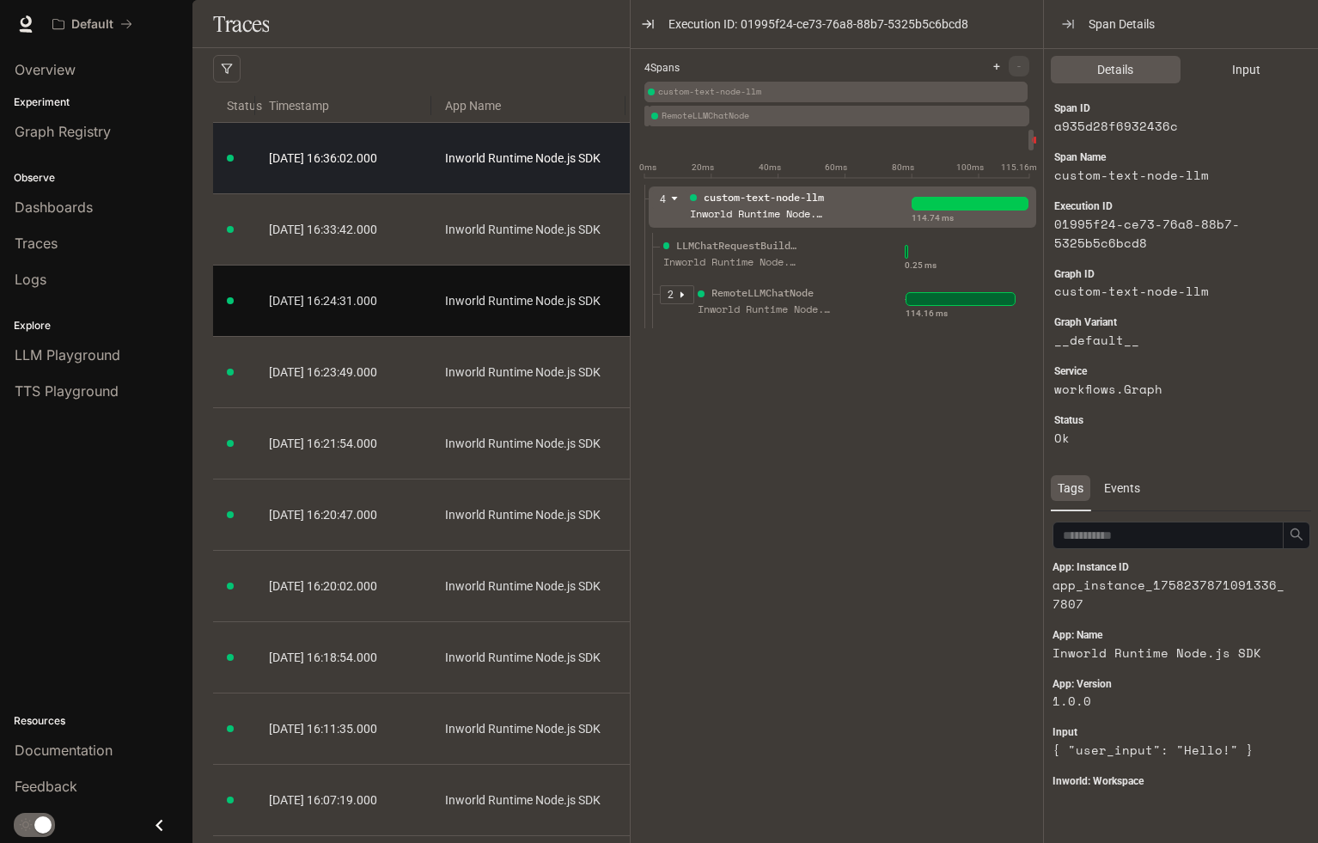
click at [332, 165] on span "[DATE] 16:36:02.000" at bounding box center [323, 158] width 108 height 14
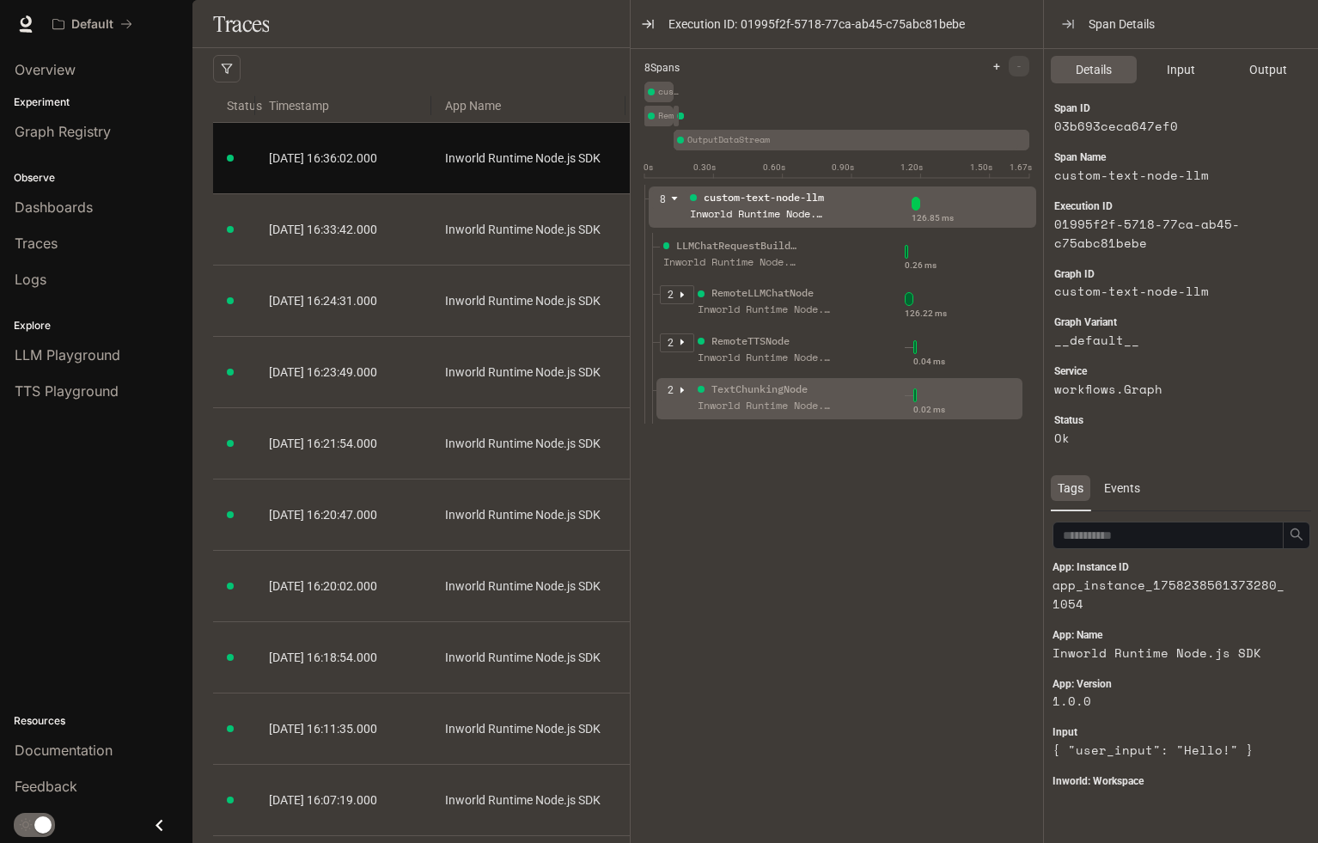
click at [742, 399] on div "Inworld Runtime Node.js SDK" at bounding box center [765, 406] width 137 height 16
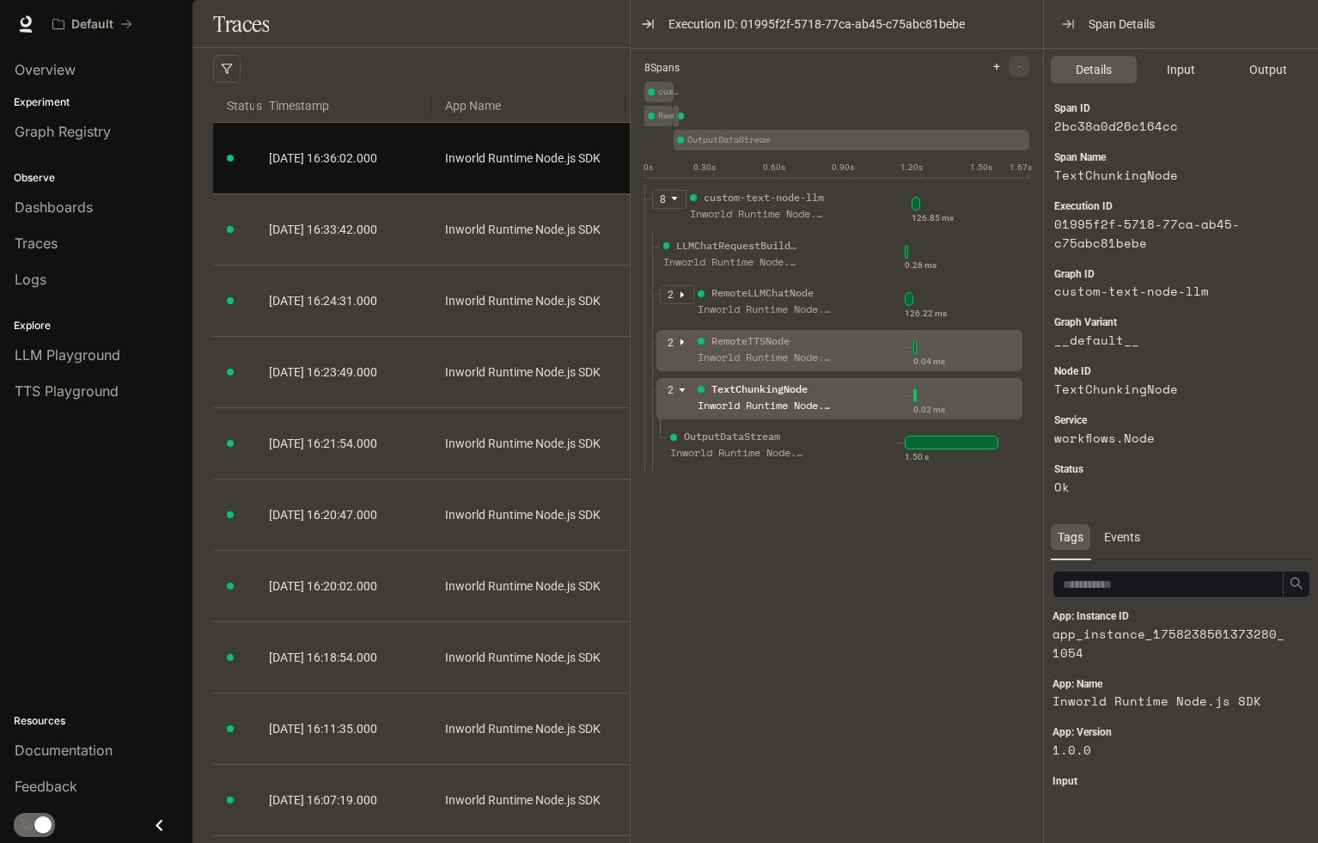
click at [777, 358] on div "Inworld Runtime Node.js SDK" at bounding box center [765, 358] width 137 height 16
click at [777, 401] on div "Inworld Runtime Node.js SDK" at bounding box center [738, 406] width 137 height 16
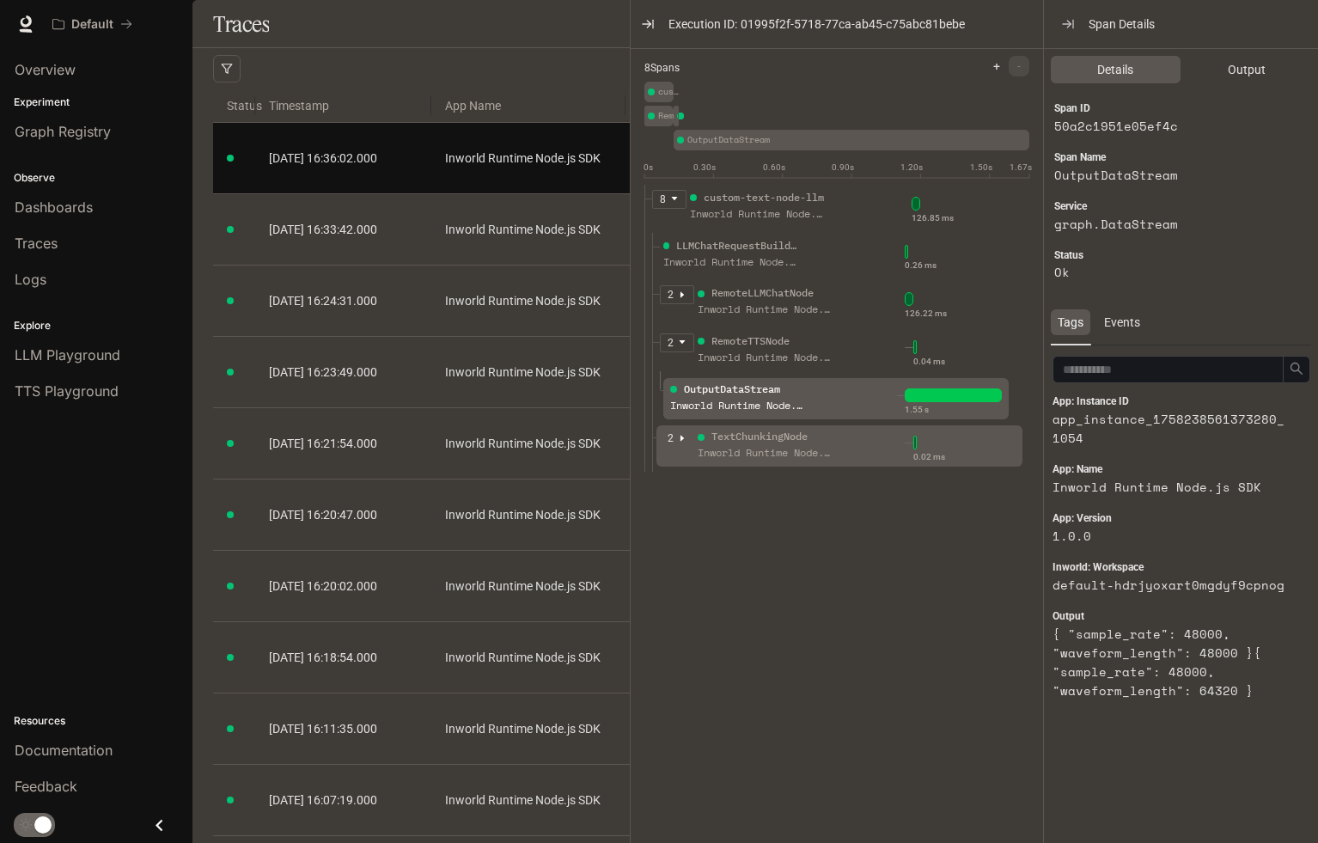
click at [750, 429] on div "TextChunkingNode" at bounding box center [759, 437] width 96 height 16
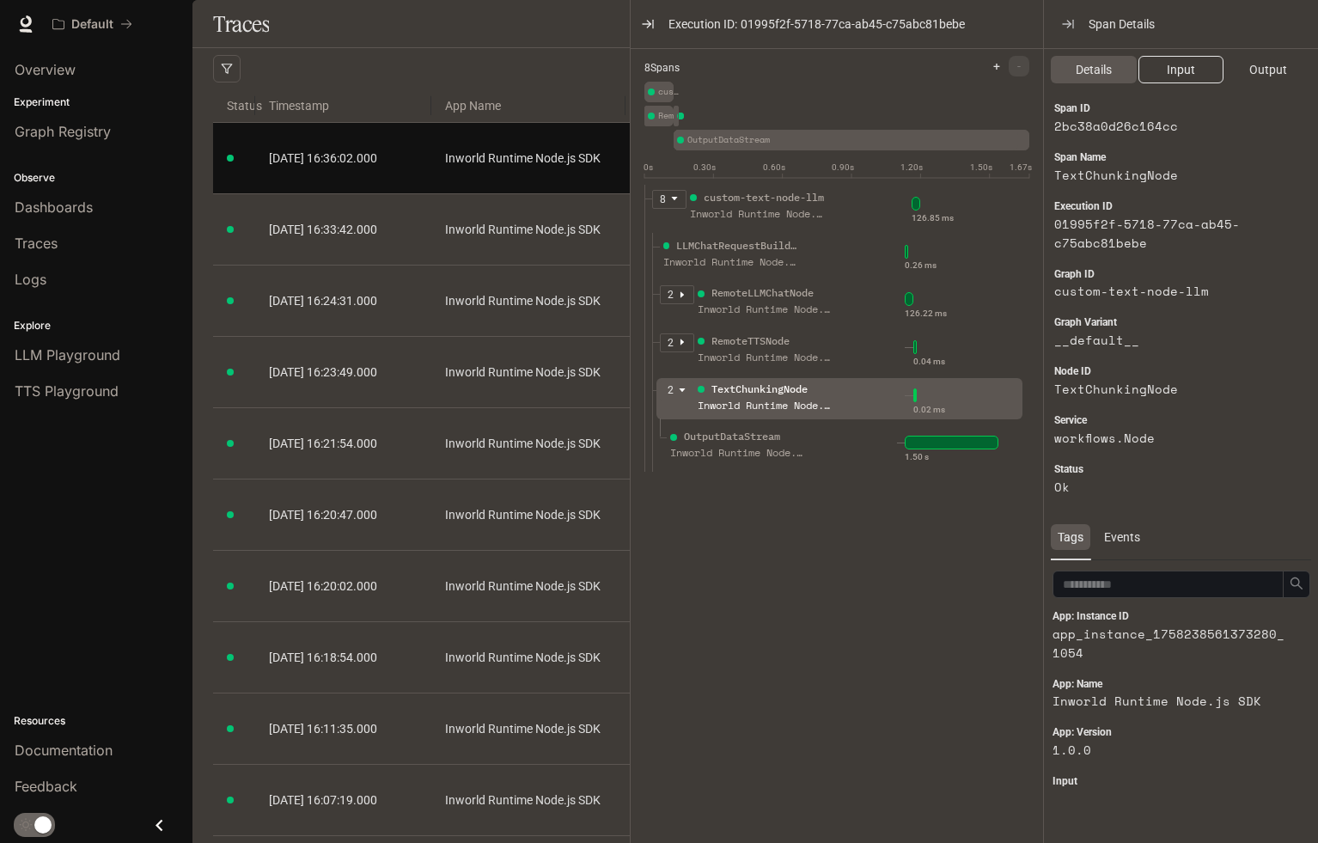
click at [1196, 77] on button "Input" at bounding box center [1181, 69] width 86 height 27
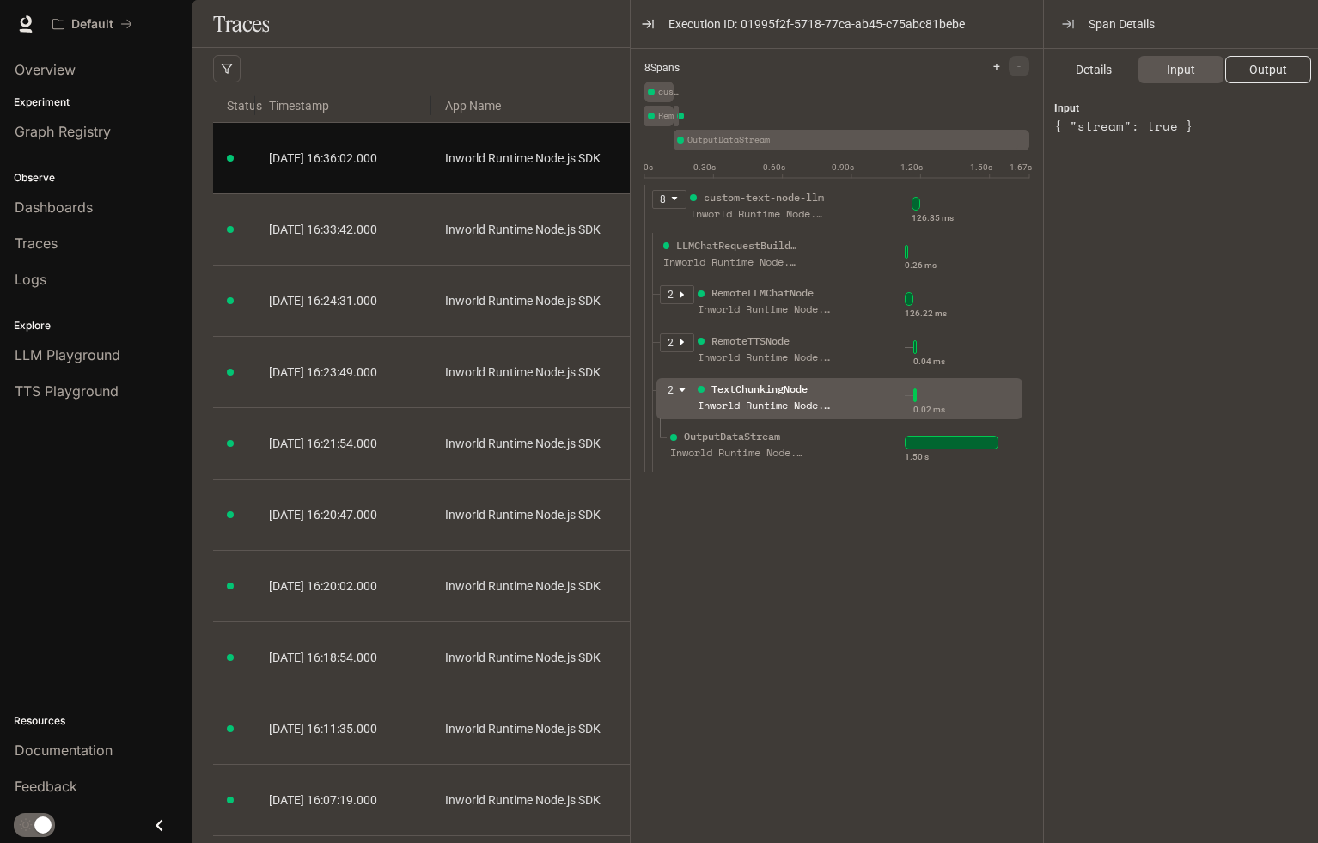
click at [1233, 77] on button "Output" at bounding box center [1268, 69] width 86 height 27
click at [1167, 76] on span "Input" at bounding box center [1181, 69] width 28 height 19
click at [1119, 78] on button "Details" at bounding box center [1094, 69] width 86 height 27
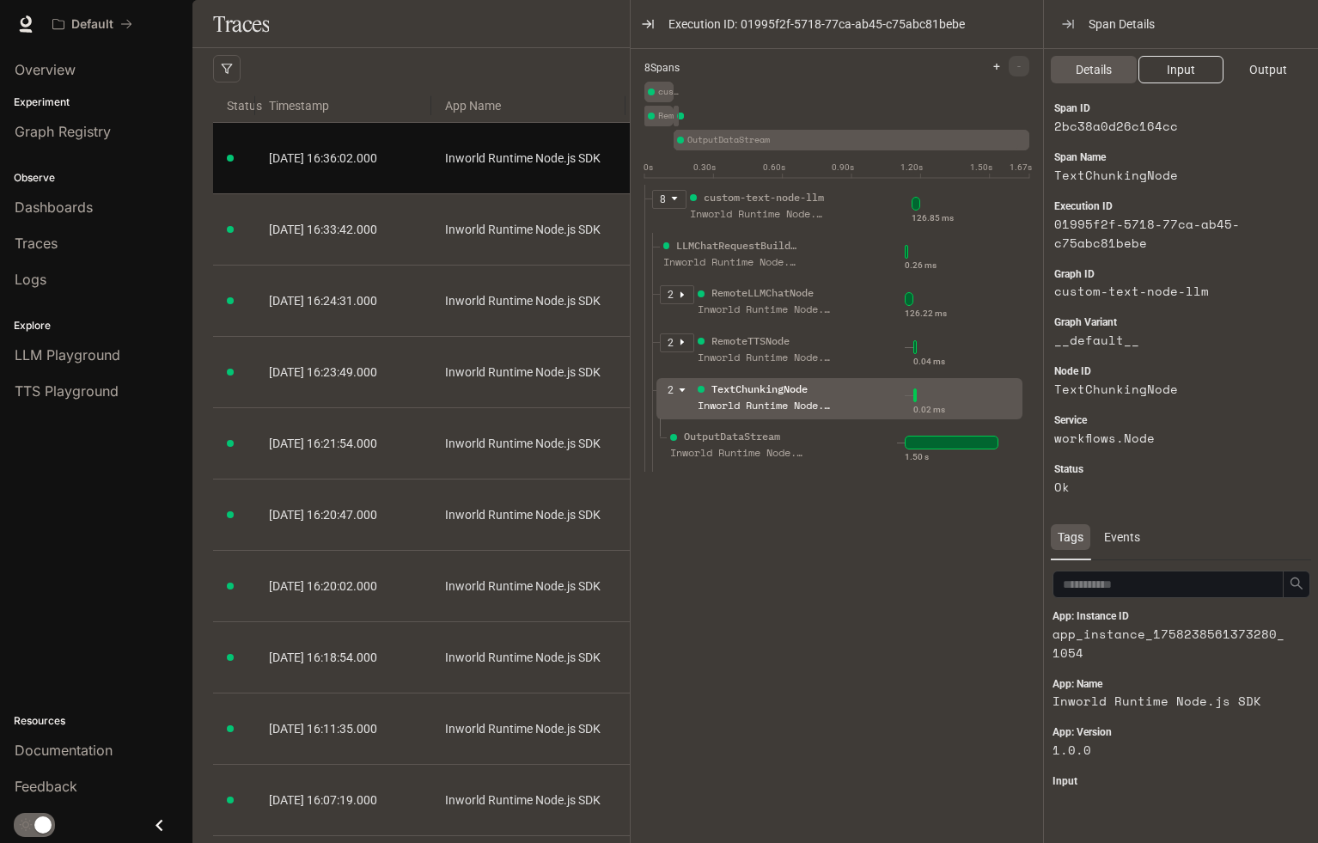
click at [1167, 76] on span "Input" at bounding box center [1181, 69] width 28 height 19
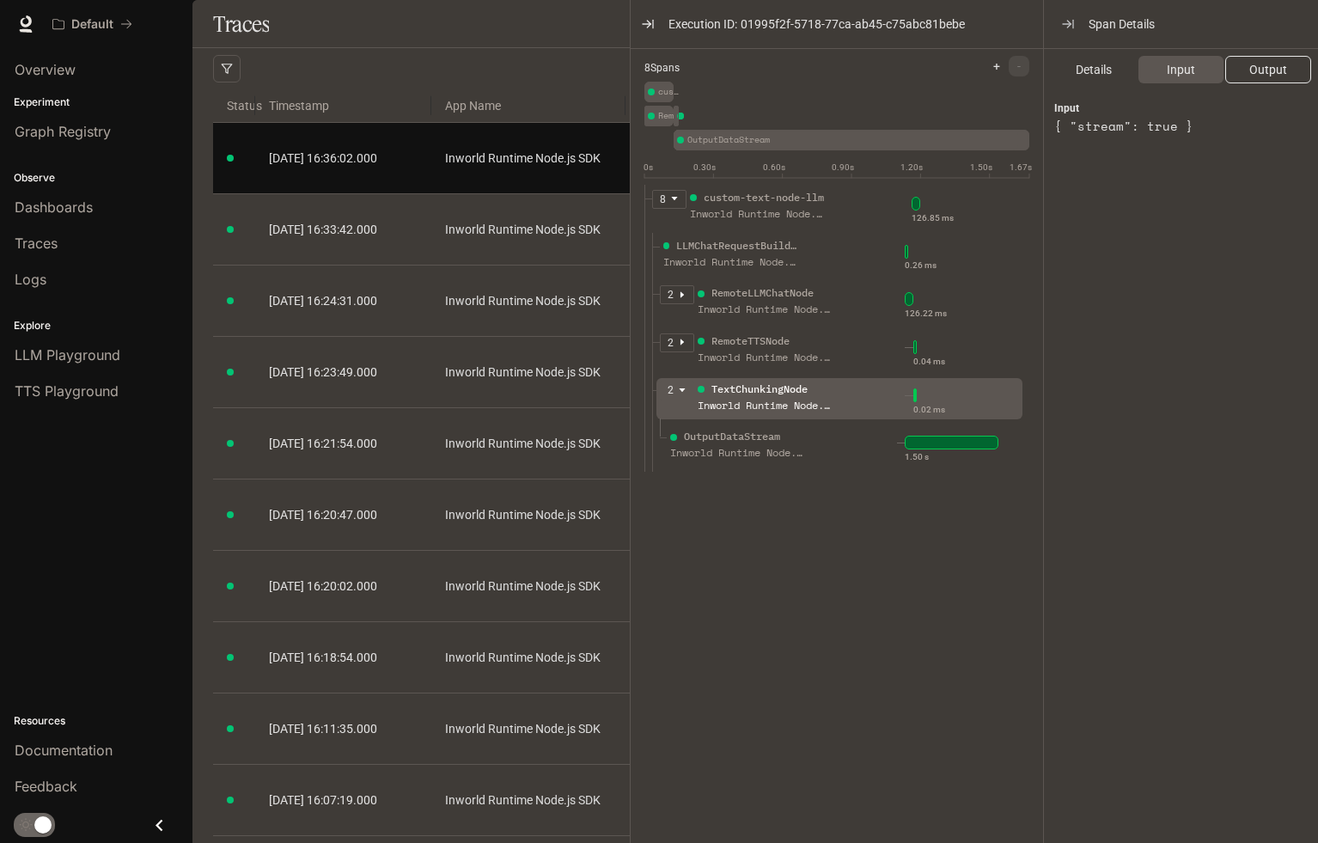
click at [1244, 80] on button "Output" at bounding box center [1268, 69] width 86 height 27
click at [1100, 77] on span "Details" at bounding box center [1093, 69] width 36 height 19
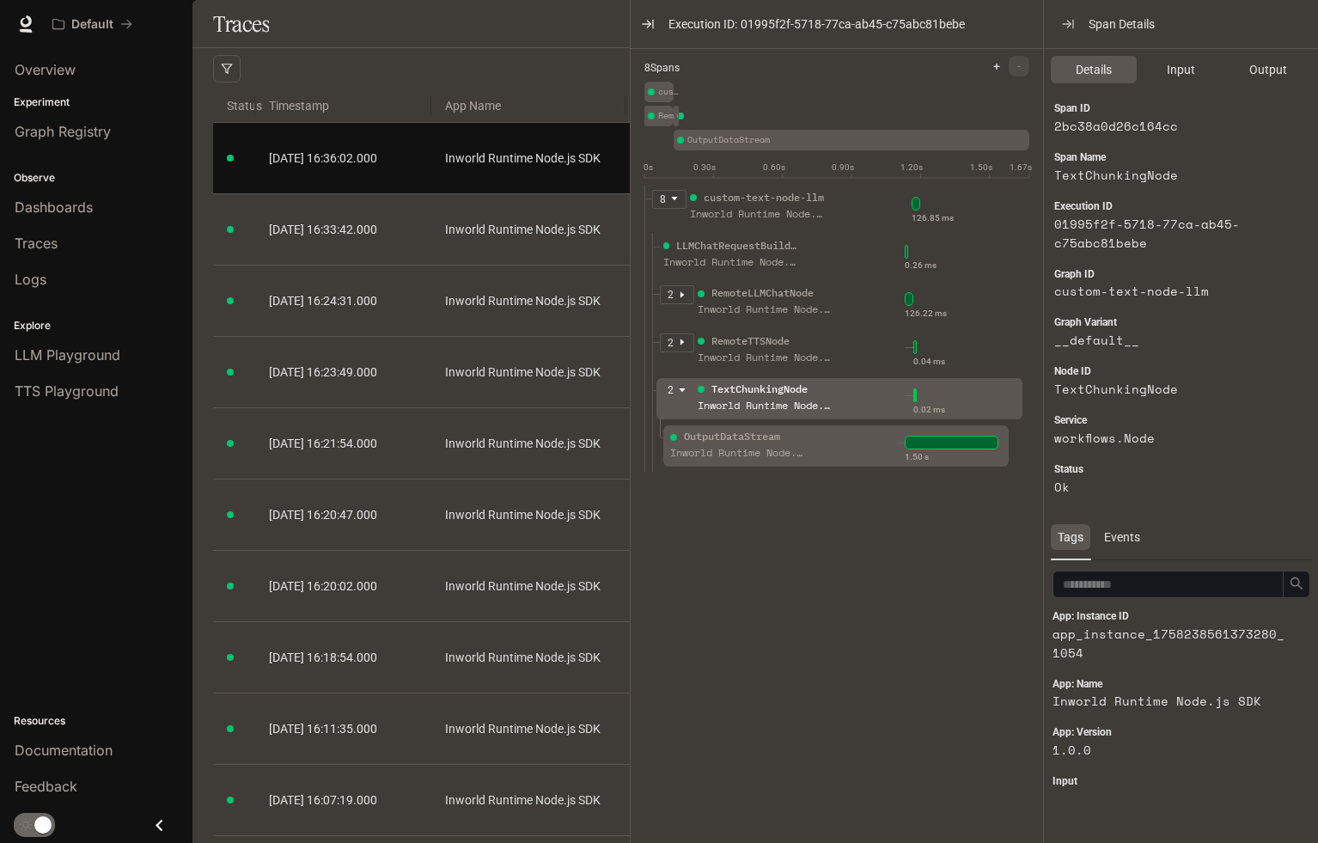
click at [762, 443] on div "OutputDataStream" at bounding box center [732, 437] width 96 height 16
